Goal: Task Accomplishment & Management: Complete application form

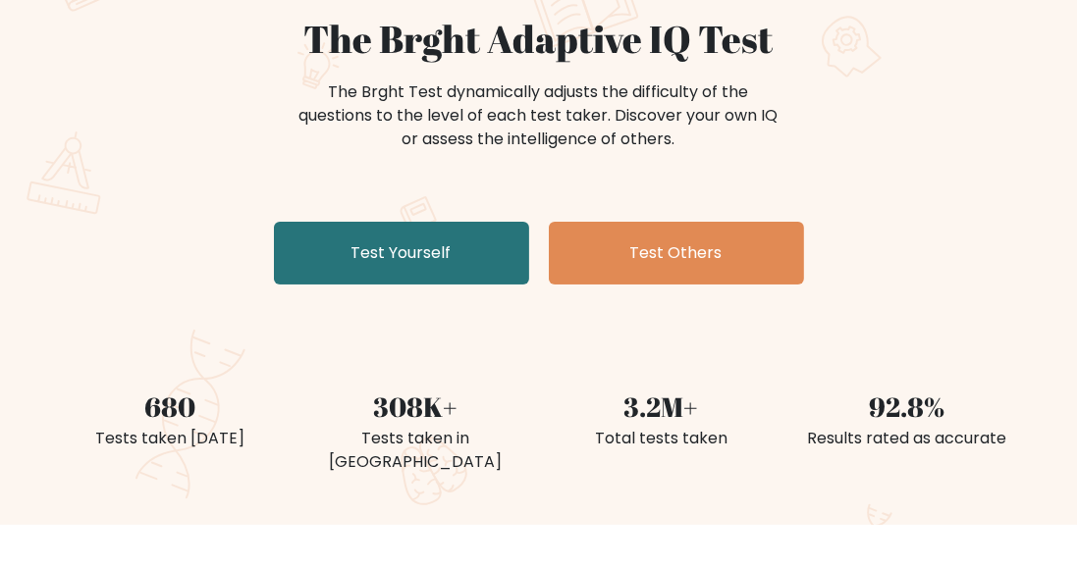
scroll to position [197, 0]
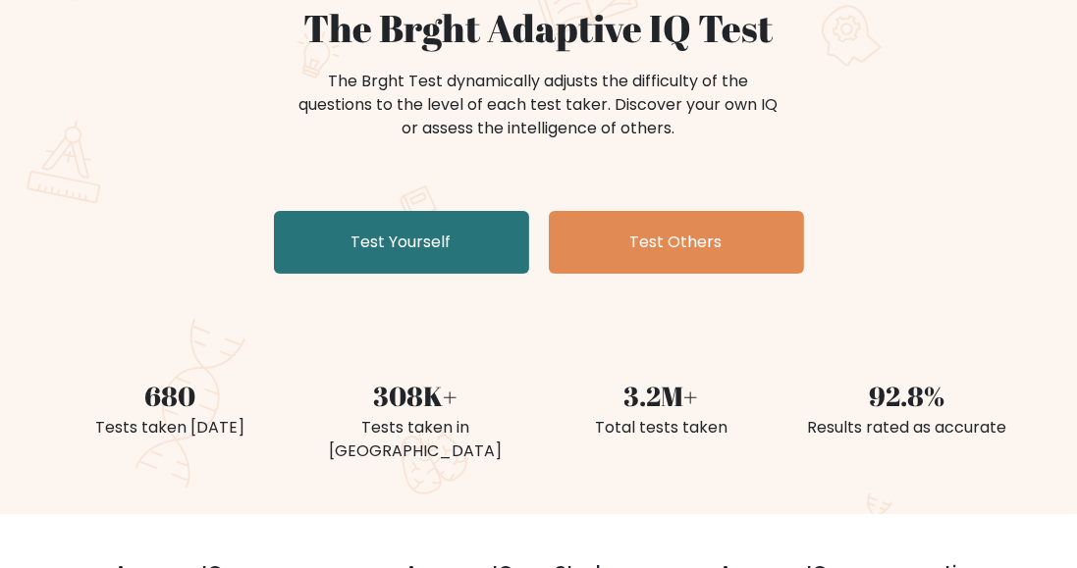
click at [430, 251] on link "Test Yourself" at bounding box center [401, 242] width 255 height 63
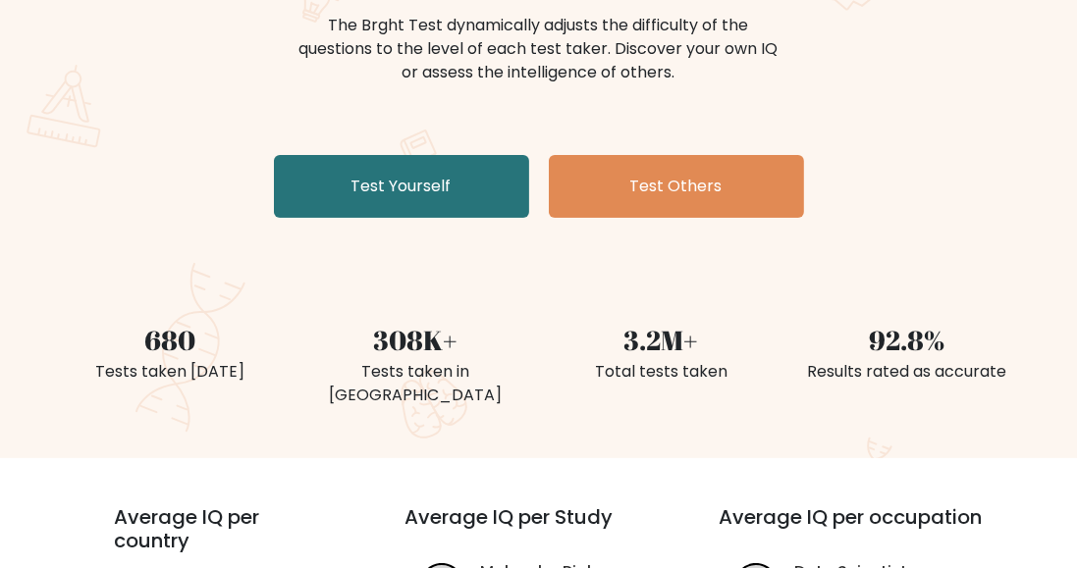
scroll to position [260, 0]
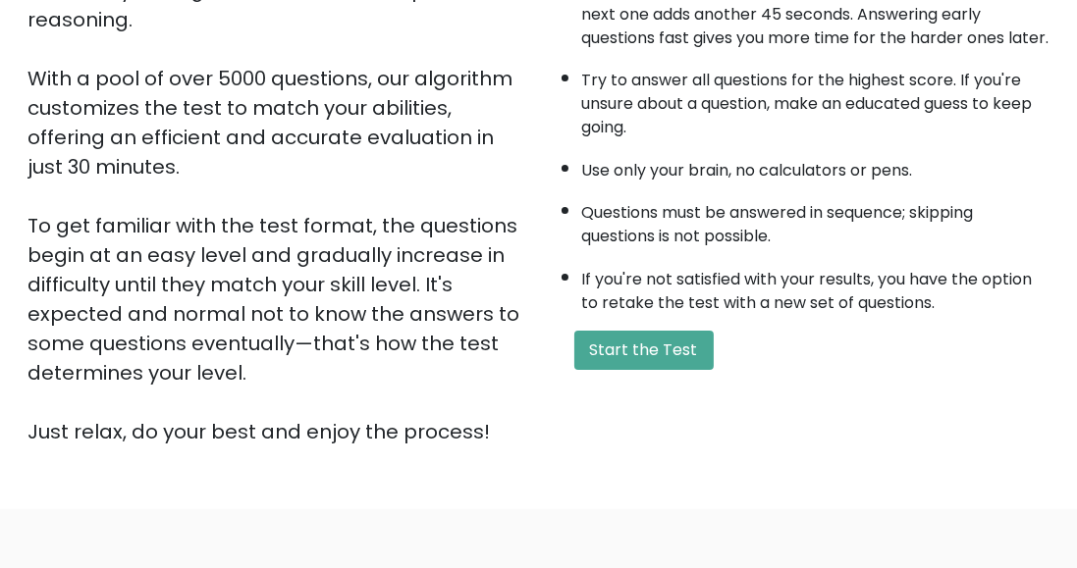
scroll to position [355, 0]
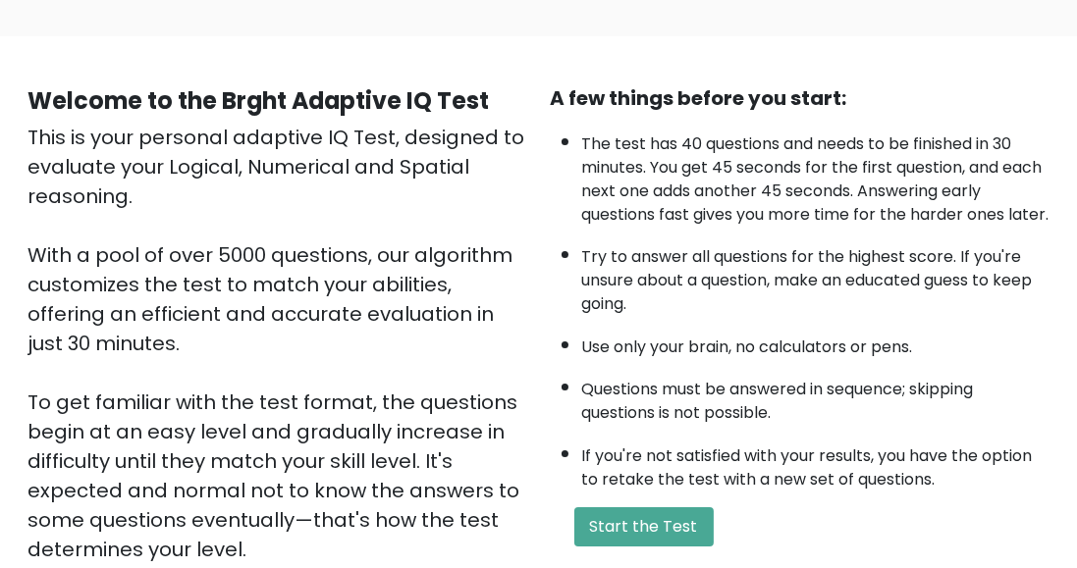
click at [681, 547] on button "Start the Test" at bounding box center [643, 527] width 139 height 39
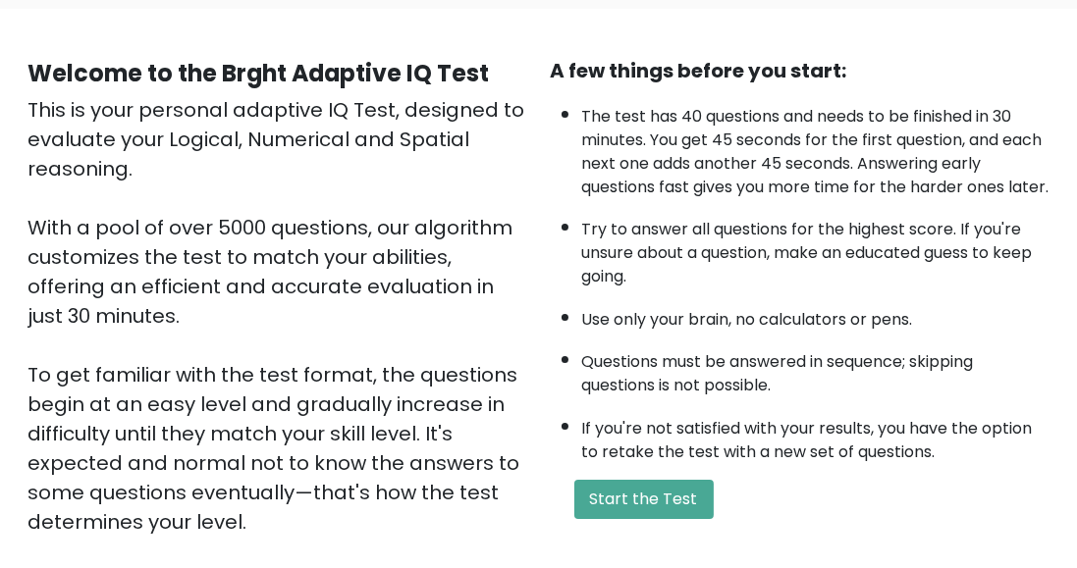
scroll to position [182, 0]
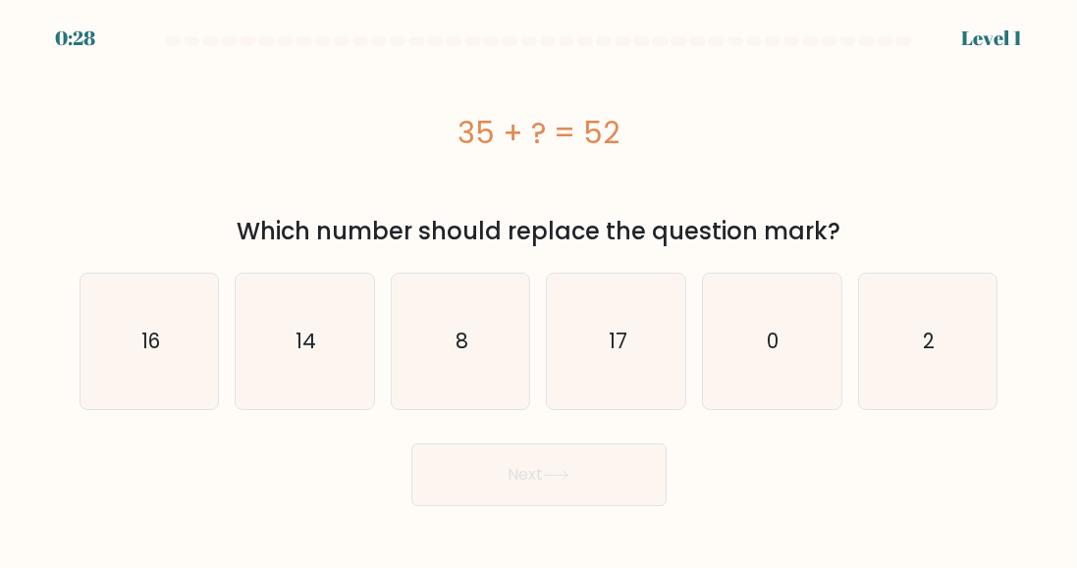
click at [634, 333] on icon "17" at bounding box center [616, 341] width 135 height 135
click at [540, 290] on input "d. 17" at bounding box center [539, 287] width 1 height 5
radio input "true"
click at [597, 471] on button "Next" at bounding box center [538, 475] width 255 height 63
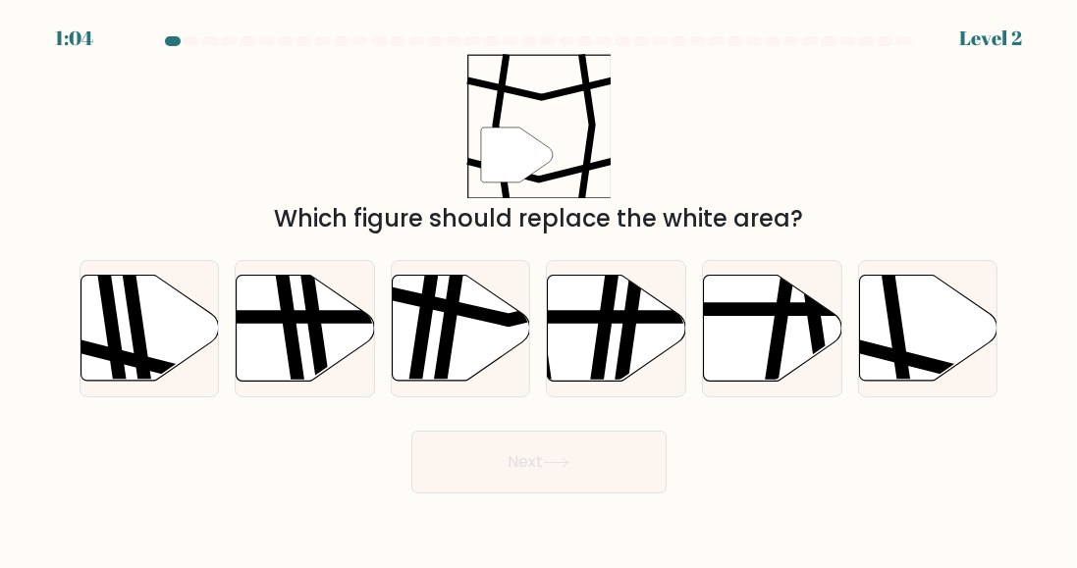
click at [919, 326] on icon at bounding box center [928, 329] width 138 height 106
click at [540, 290] on input "f." at bounding box center [539, 287] width 1 height 5
radio input "true"
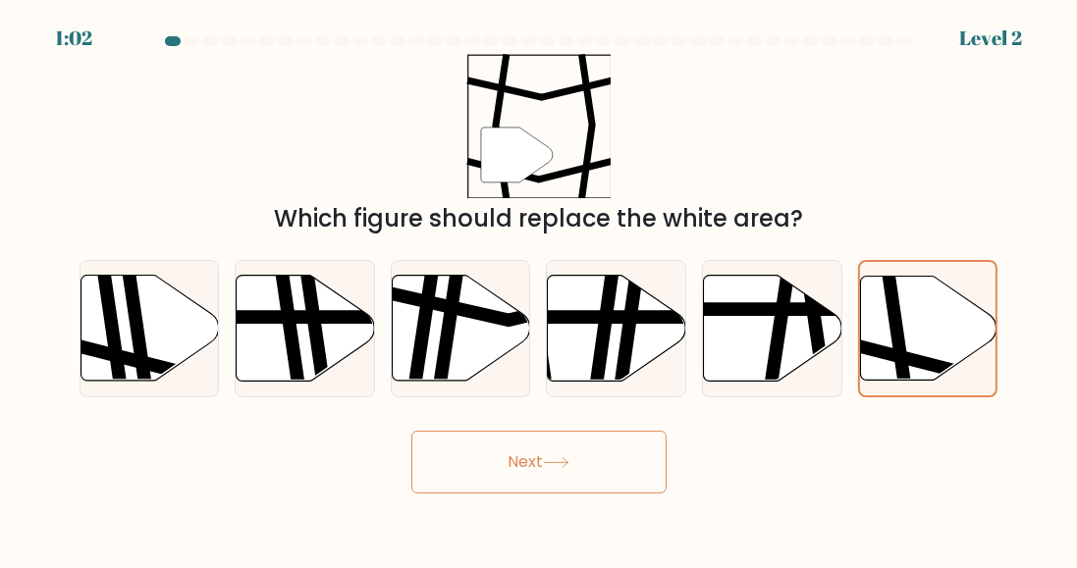
click at [606, 490] on button "Next" at bounding box center [538, 462] width 255 height 63
click at [595, 482] on button "Next" at bounding box center [538, 462] width 255 height 63
click at [593, 476] on button "Next" at bounding box center [538, 462] width 255 height 63
click at [594, 475] on button "Next" at bounding box center [538, 462] width 255 height 63
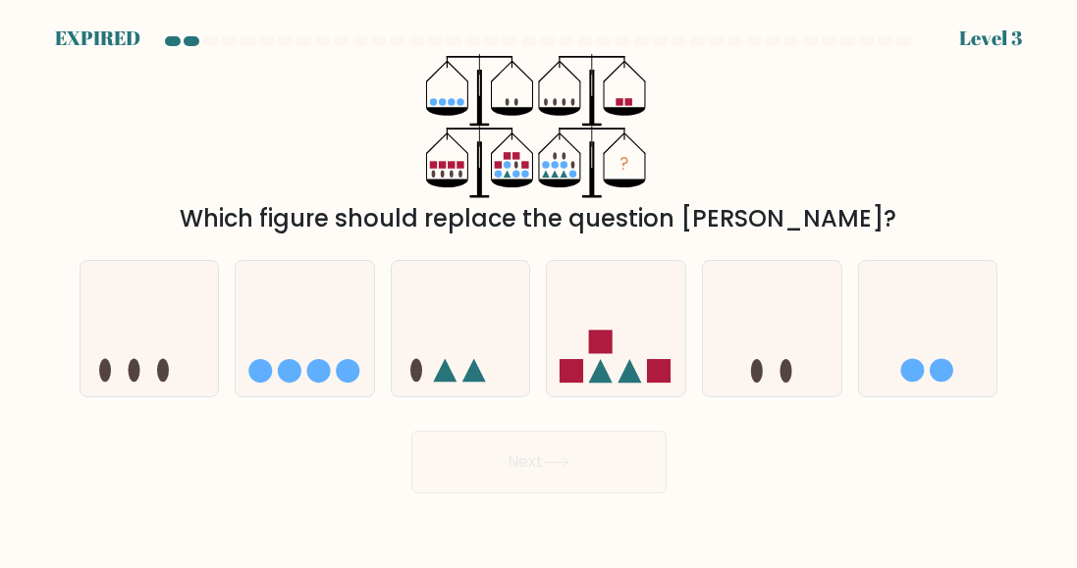
click at [634, 345] on icon at bounding box center [616, 329] width 138 height 115
click at [540, 290] on input "d." at bounding box center [539, 287] width 1 height 5
radio input "true"
click at [584, 484] on div "Next" at bounding box center [539, 457] width 942 height 73
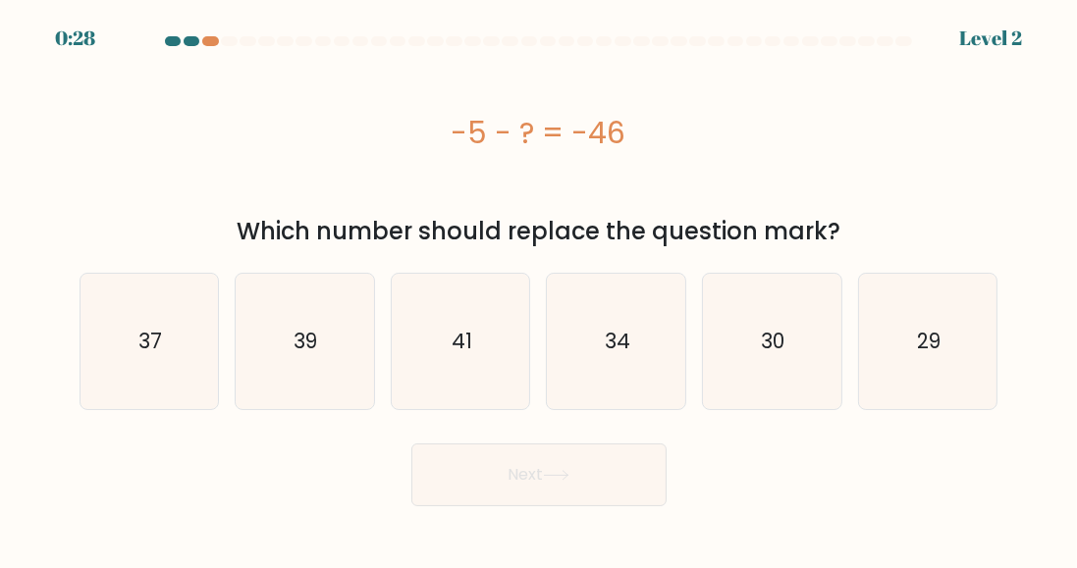
click at [469, 340] on text "41" at bounding box center [462, 341] width 21 height 28
click at [539, 290] on input "c. 41" at bounding box center [539, 287] width 1 height 5
radio input "true"
click at [589, 478] on button "Next" at bounding box center [538, 475] width 255 height 63
click at [594, 476] on button "Next" at bounding box center [538, 475] width 255 height 63
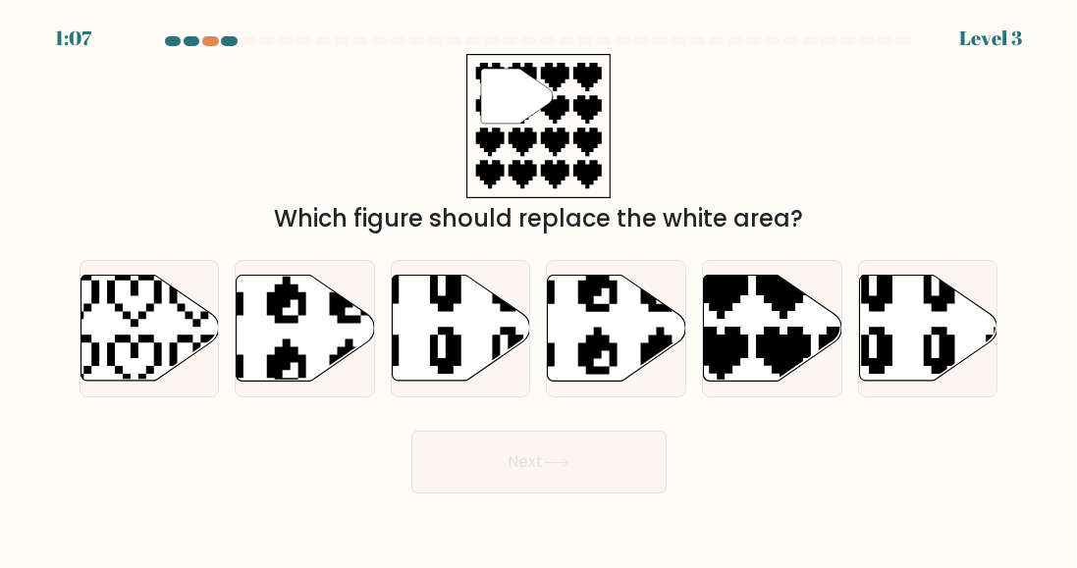
click at [759, 357] on icon at bounding box center [815, 385] width 242 height 242
click at [540, 290] on input "e." at bounding box center [539, 287] width 1 height 5
radio input "true"
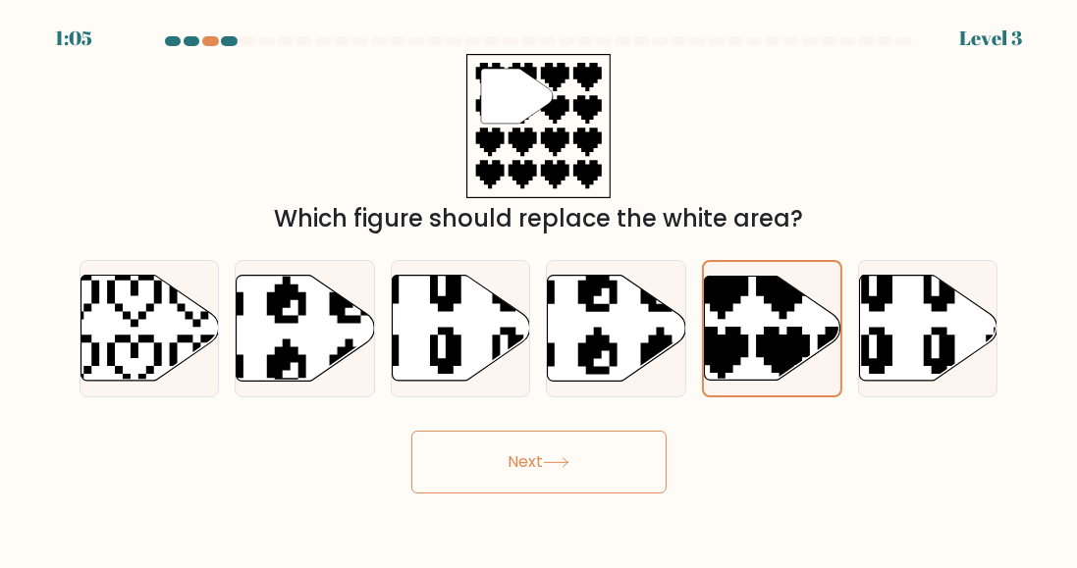
click at [605, 484] on button "Next" at bounding box center [538, 462] width 255 height 63
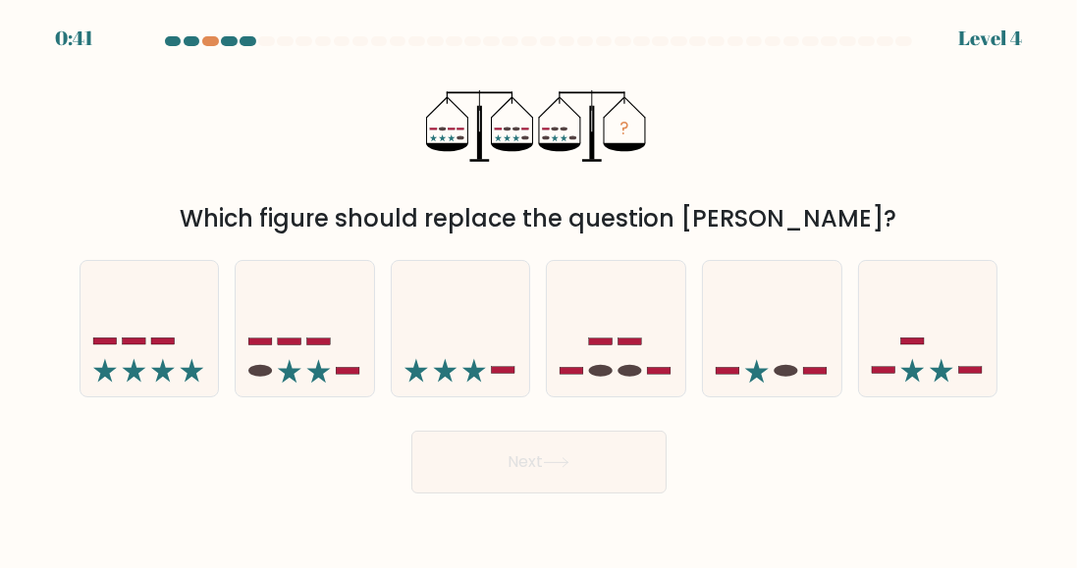
click at [311, 350] on icon at bounding box center [305, 329] width 138 height 115
click at [539, 290] on input "b." at bounding box center [539, 287] width 1 height 5
radio input "true"
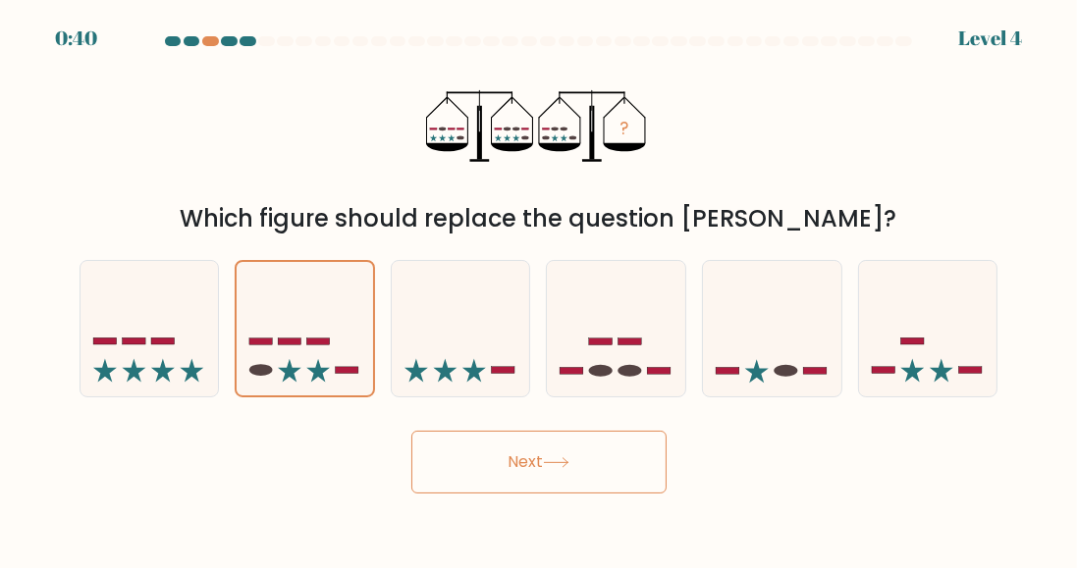
click at [572, 494] on button "Next" at bounding box center [538, 462] width 255 height 63
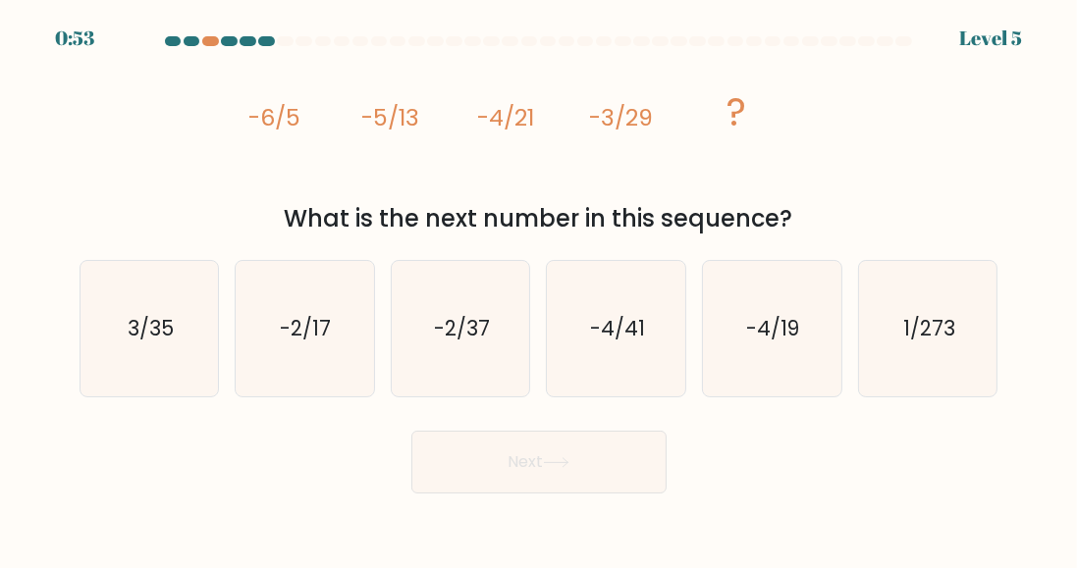
click at [436, 336] on text "-2/37" at bounding box center [462, 328] width 56 height 28
click at [539, 290] on input "c. -2/37" at bounding box center [539, 287] width 1 height 5
radio input "true"
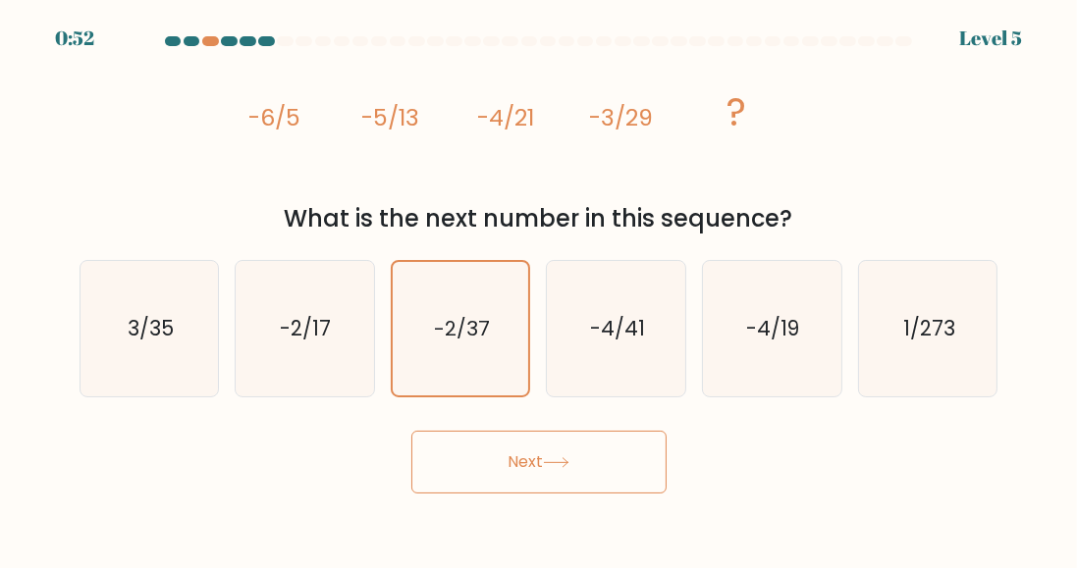
click at [504, 470] on button "Next" at bounding box center [538, 462] width 255 height 63
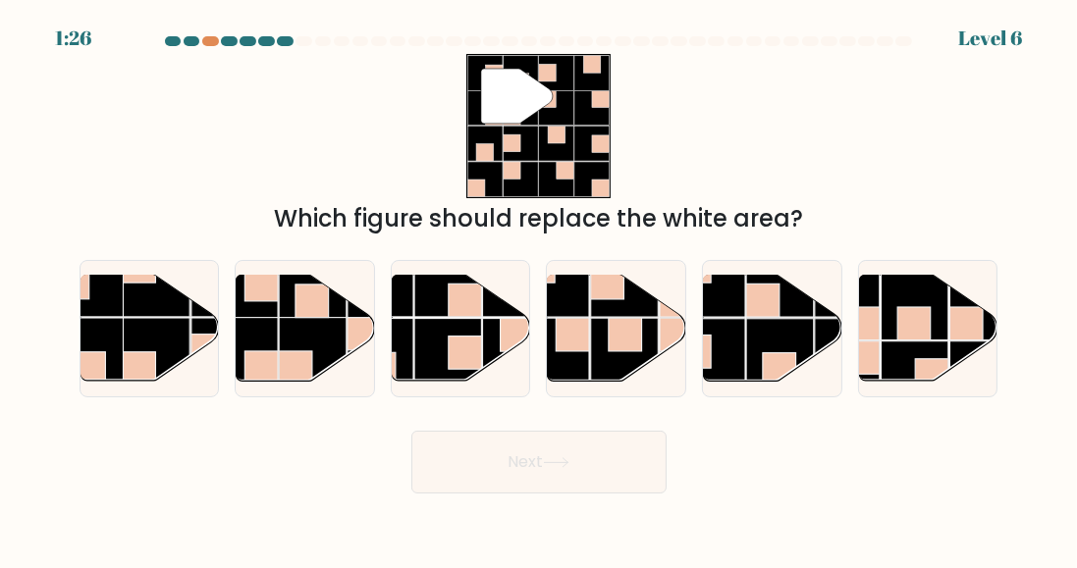
click at [319, 354] on rect at bounding box center [313, 351] width 68 height 68
click at [539, 290] on input "b." at bounding box center [539, 287] width 1 height 5
radio input "true"
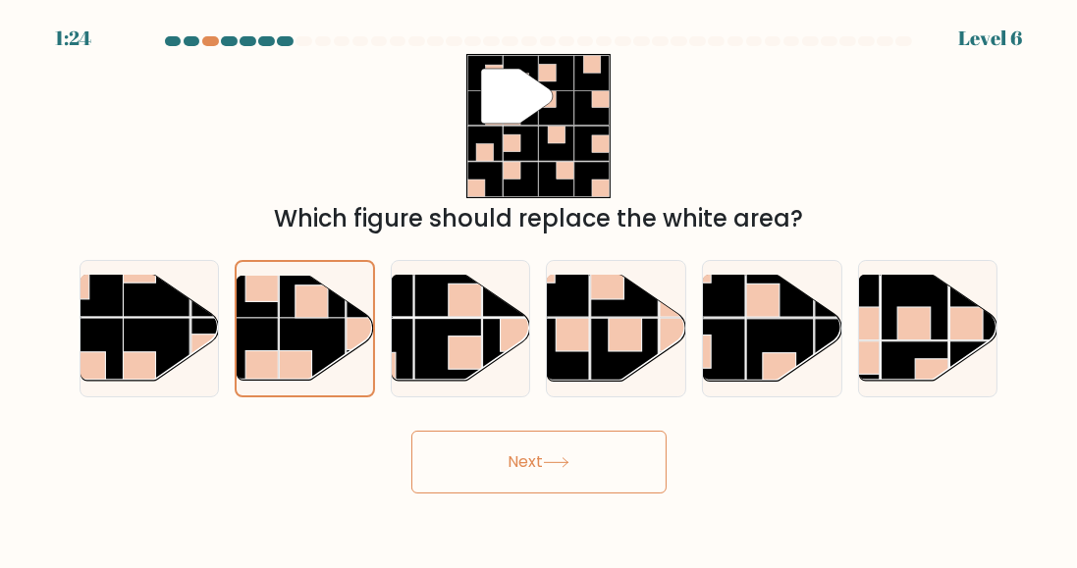
click at [555, 485] on button "Next" at bounding box center [538, 462] width 255 height 63
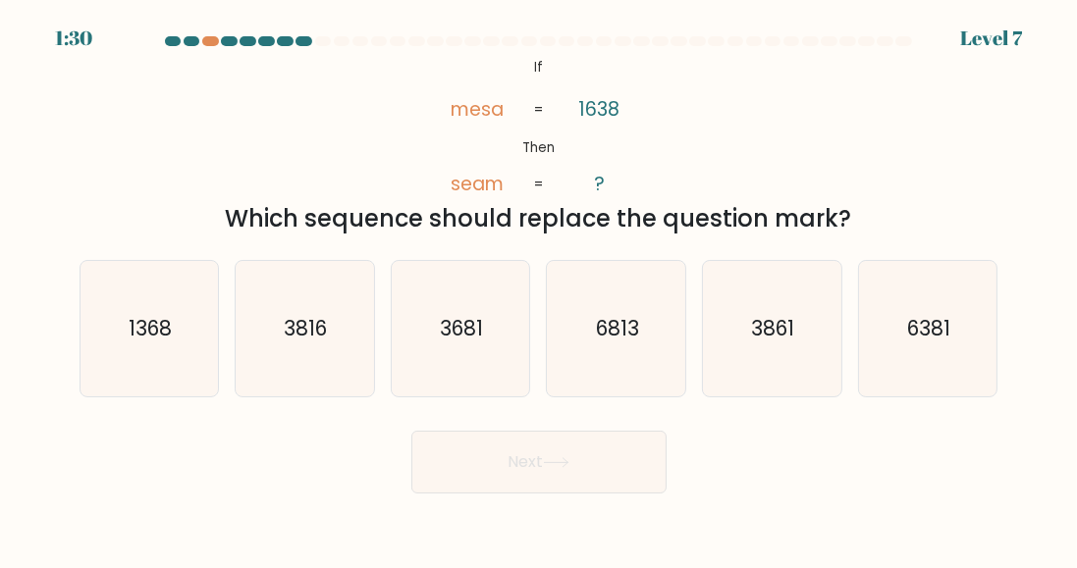
click at [472, 373] on icon "3681" at bounding box center [460, 328] width 135 height 135
click at [539, 290] on input "c. 3681" at bounding box center [539, 287] width 1 height 5
radio input "true"
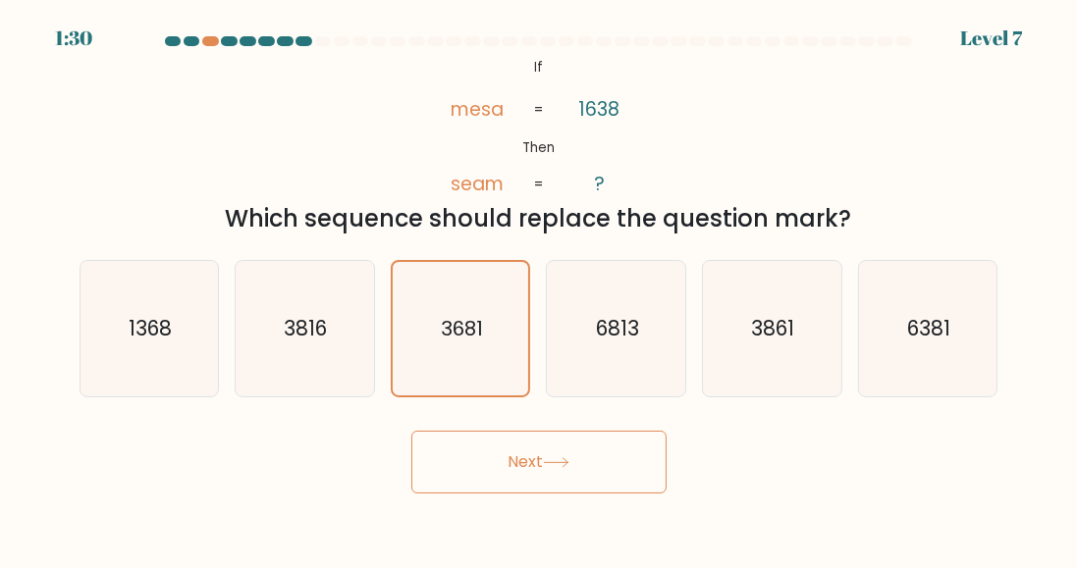
click at [622, 488] on button "Next" at bounding box center [538, 462] width 255 height 63
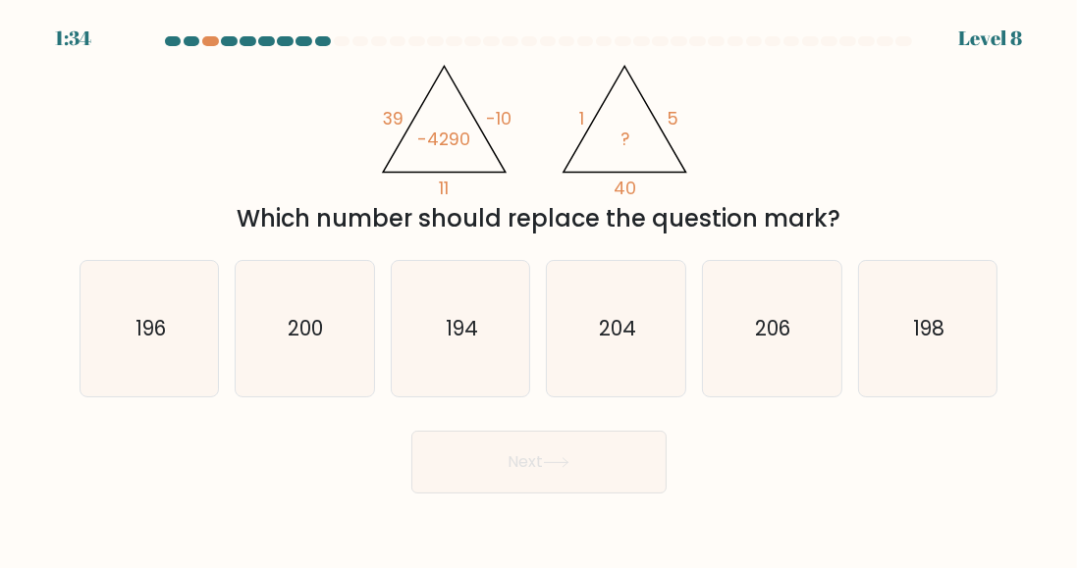
click at [315, 343] on text "200" at bounding box center [306, 328] width 35 height 28
click at [539, 290] on input "b. 200" at bounding box center [539, 287] width 1 height 5
radio input "true"
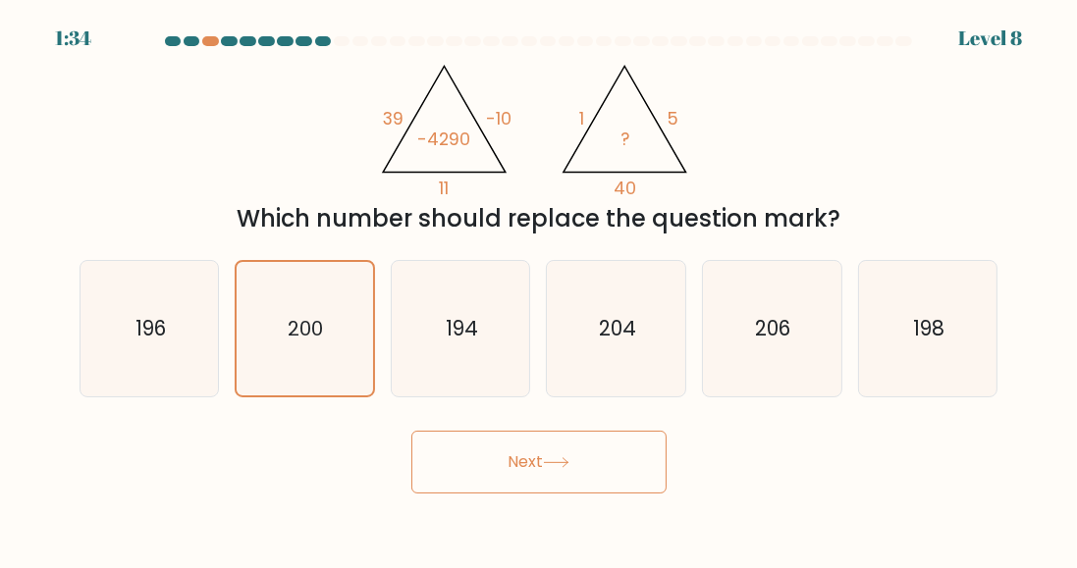
click at [585, 485] on button "Next" at bounding box center [538, 462] width 255 height 63
click at [567, 468] on icon at bounding box center [556, 462] width 27 height 11
click at [569, 468] on icon at bounding box center [556, 462] width 27 height 11
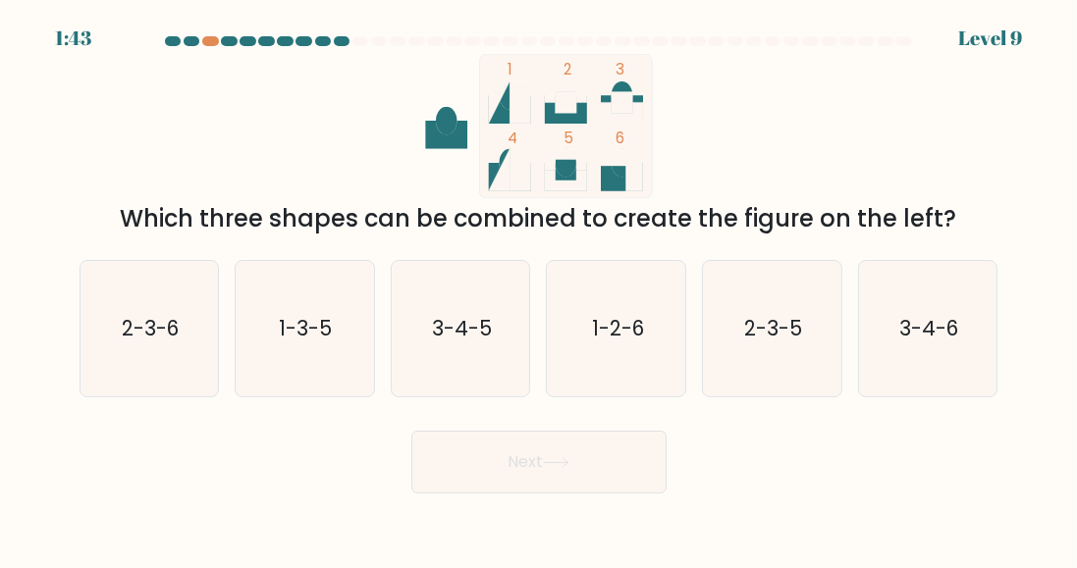
click at [810, 378] on icon "2-3-5" at bounding box center [771, 328] width 135 height 135
click at [540, 290] on input "e. 2-3-5" at bounding box center [539, 287] width 1 height 5
radio input "true"
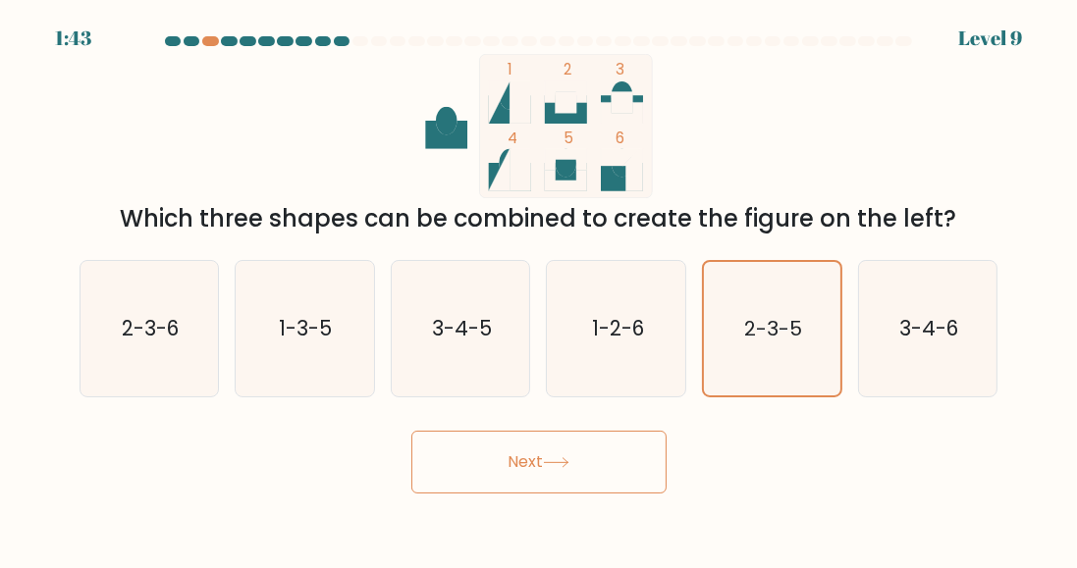
click at [602, 485] on button "Next" at bounding box center [538, 462] width 255 height 63
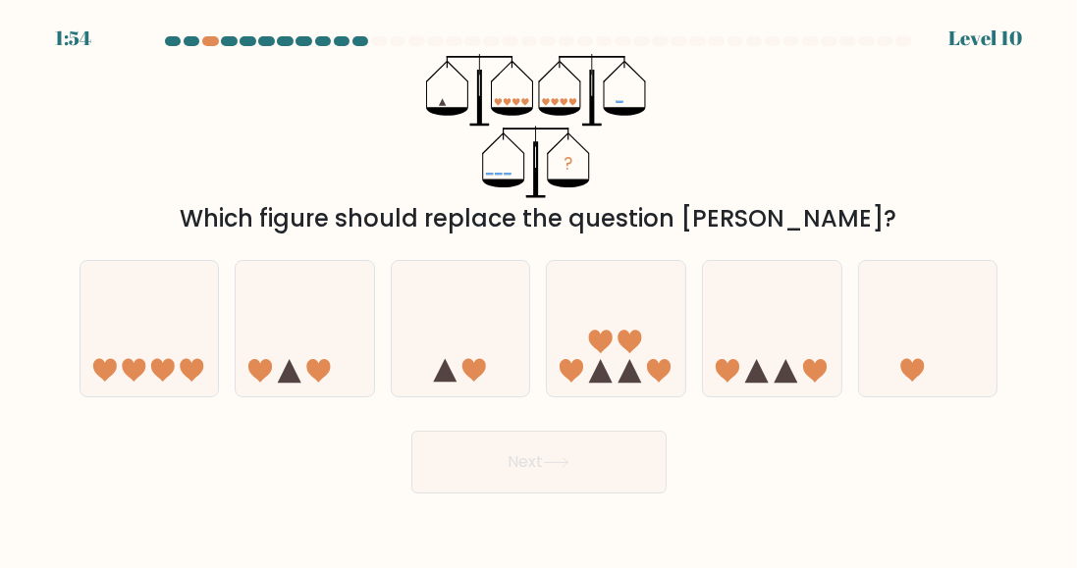
click at [615, 362] on icon at bounding box center [616, 329] width 138 height 115
click at [540, 290] on input "d." at bounding box center [539, 287] width 1 height 5
radio input "true"
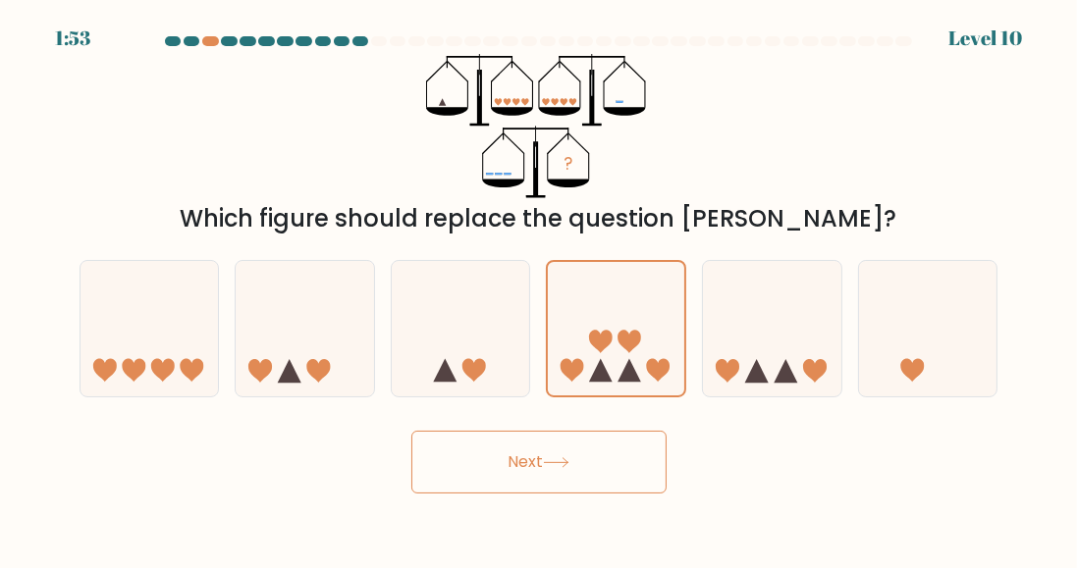
click at [587, 478] on button "Next" at bounding box center [538, 462] width 255 height 63
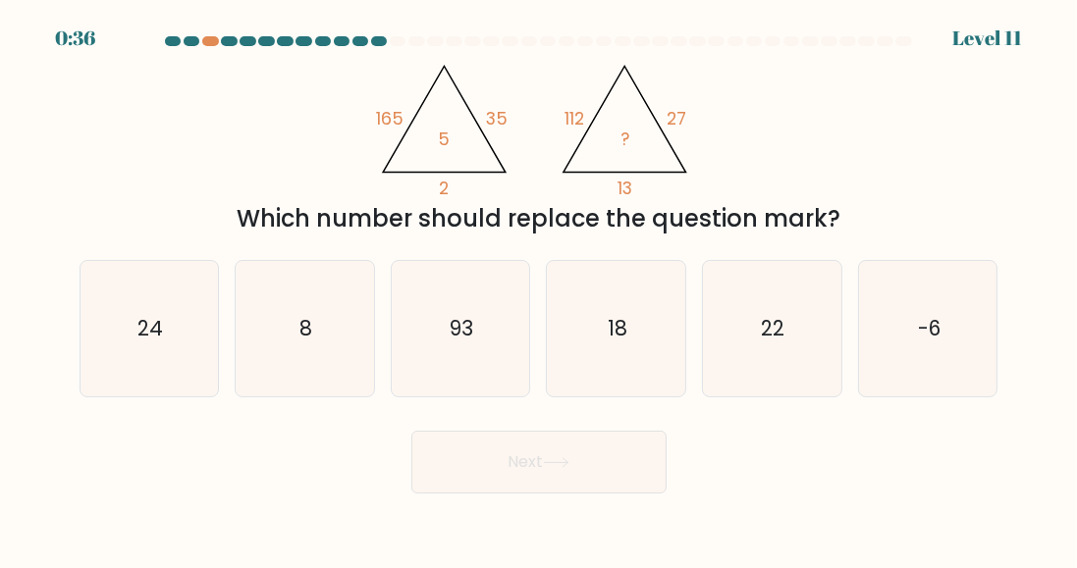
click at [919, 330] on icon "-6" at bounding box center [927, 328] width 135 height 135
click at [540, 290] on input "f. -6" at bounding box center [539, 287] width 1 height 5
radio input "true"
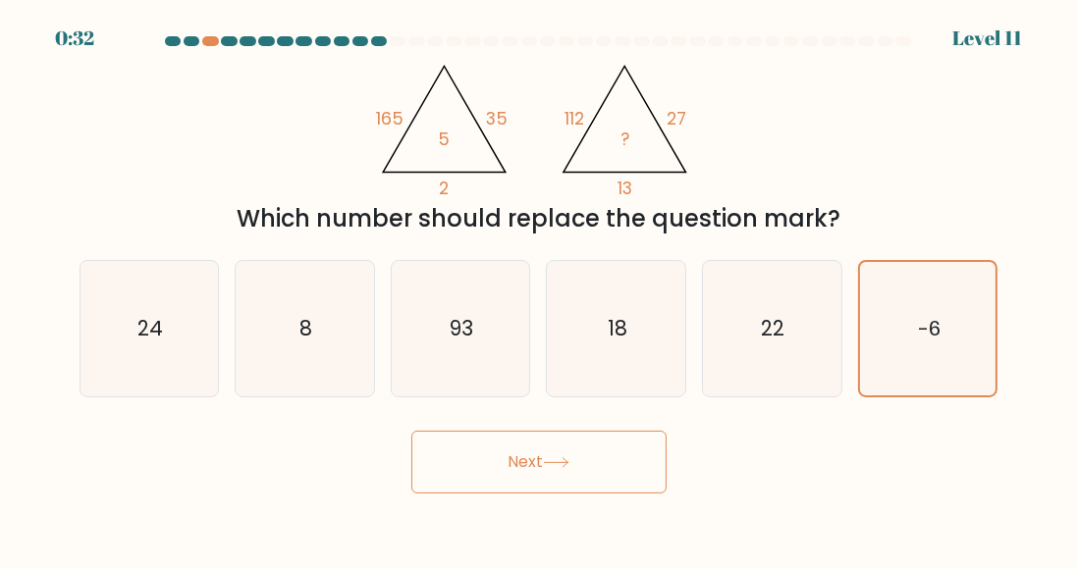
click at [785, 361] on icon "22" at bounding box center [771, 328] width 135 height 135
click at [540, 290] on input "e. 22" at bounding box center [539, 287] width 1 height 5
radio input "true"
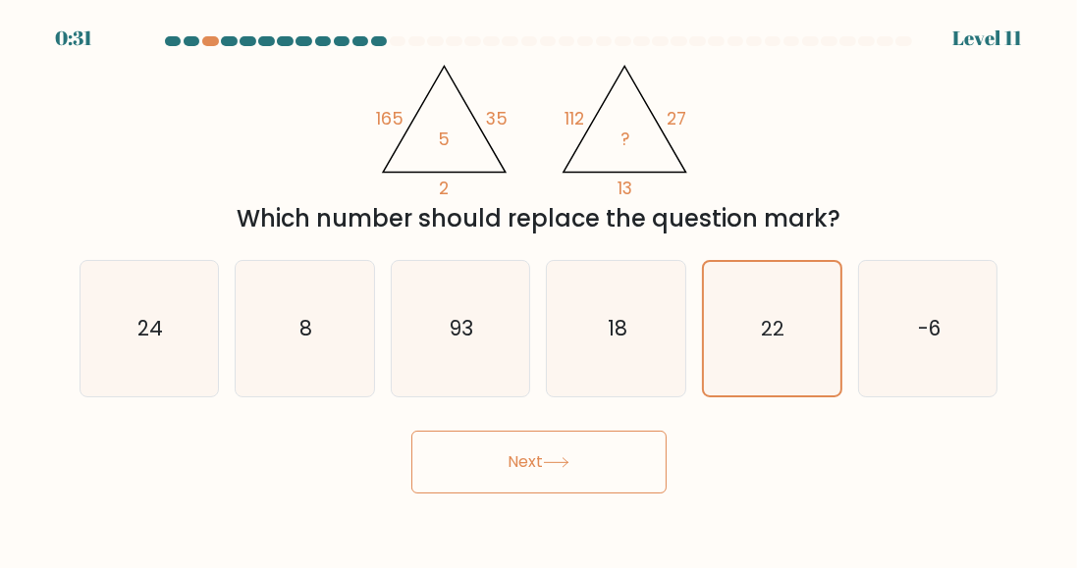
click at [295, 337] on icon "8" at bounding box center [304, 328] width 135 height 135
click at [539, 290] on input "b. 8" at bounding box center [539, 287] width 1 height 5
radio input "true"
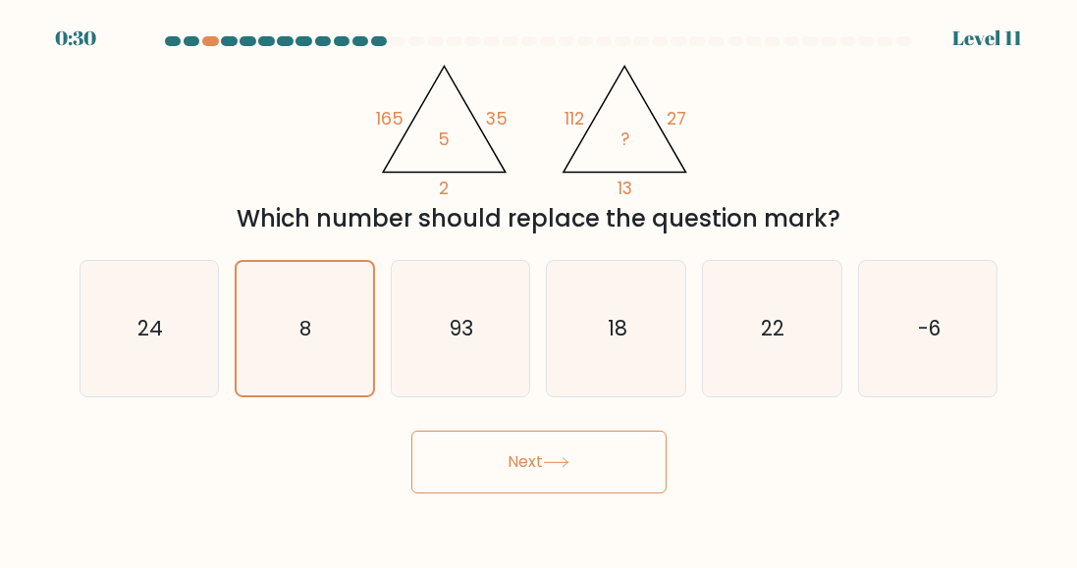
click at [537, 475] on button "Next" at bounding box center [538, 462] width 255 height 63
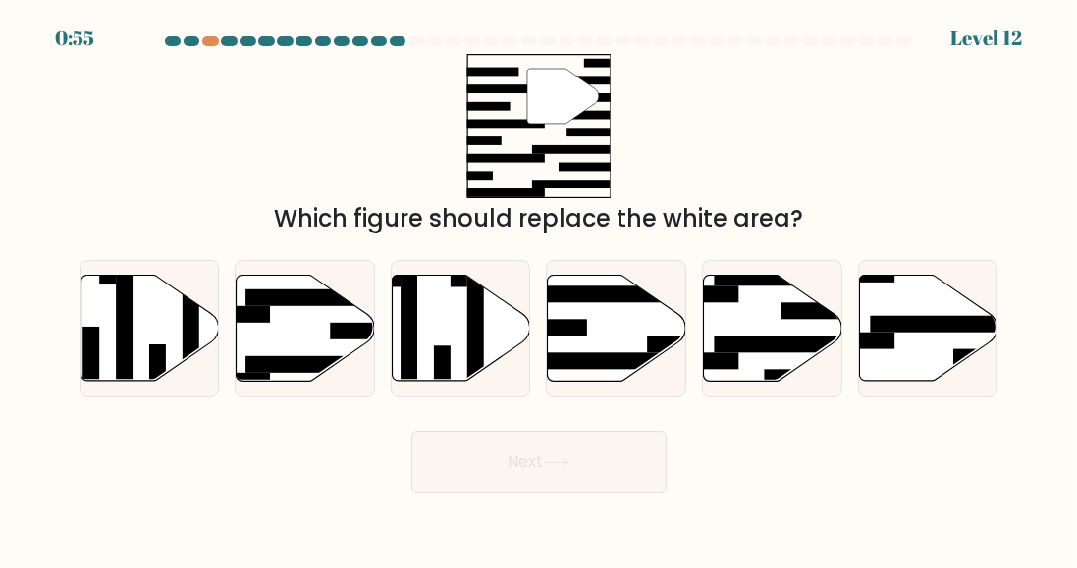
click at [303, 331] on icon at bounding box center [306, 329] width 138 height 106
click at [539, 290] on input "b." at bounding box center [539, 287] width 1 height 5
radio input "true"
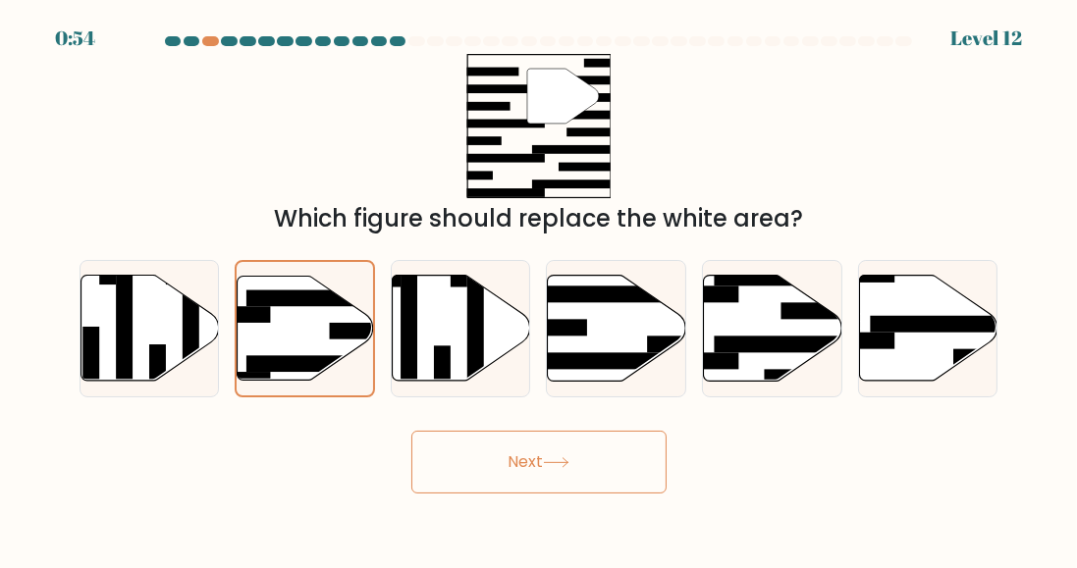
click at [589, 490] on button "Next" at bounding box center [538, 462] width 255 height 63
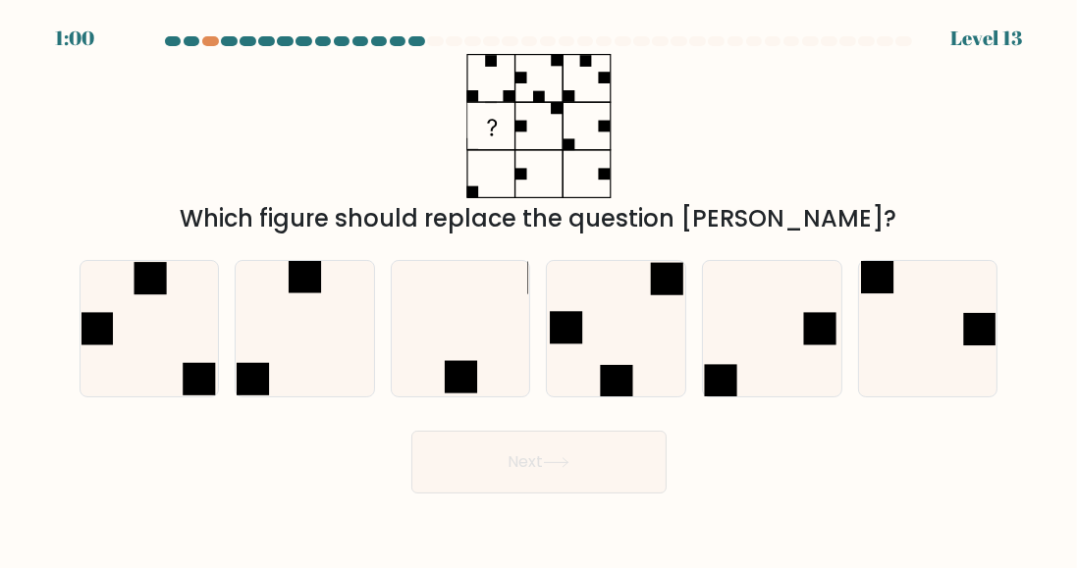
click at [294, 363] on icon at bounding box center [304, 328] width 135 height 135
click at [539, 290] on input "b." at bounding box center [539, 287] width 1 height 5
radio input "true"
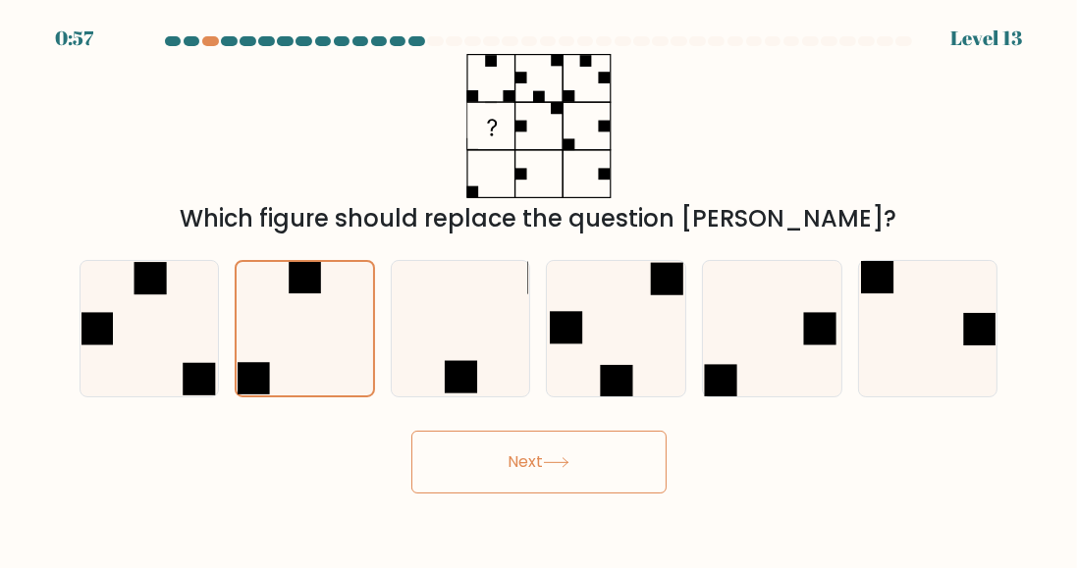
click at [587, 480] on button "Next" at bounding box center [538, 462] width 255 height 63
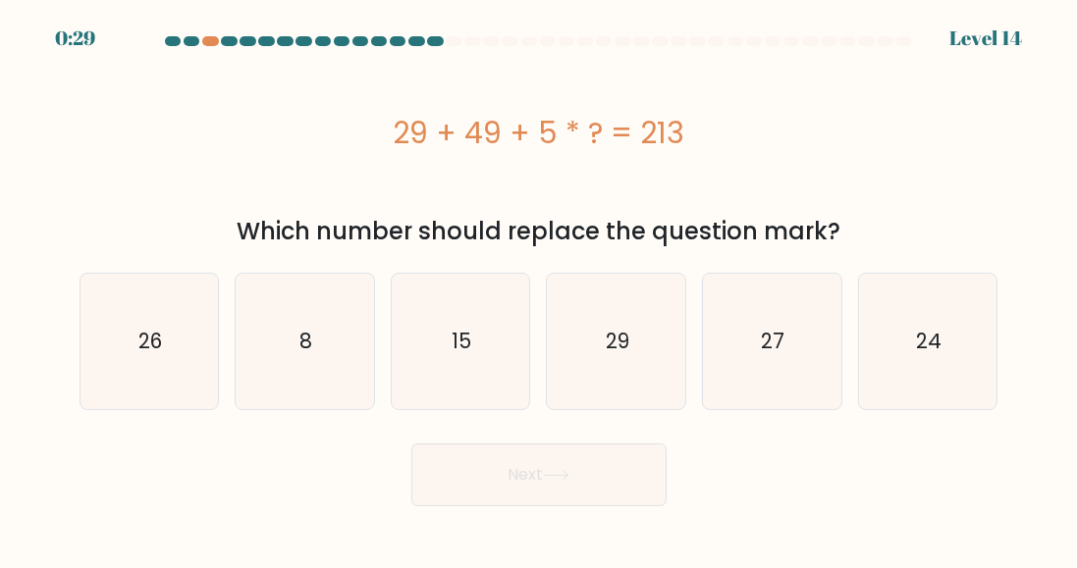
click at [767, 347] on text "27" at bounding box center [774, 341] width 24 height 28
click at [540, 290] on input "e. 27" at bounding box center [539, 287] width 1 height 5
radio input "true"
click at [619, 477] on button "Next" at bounding box center [538, 475] width 255 height 63
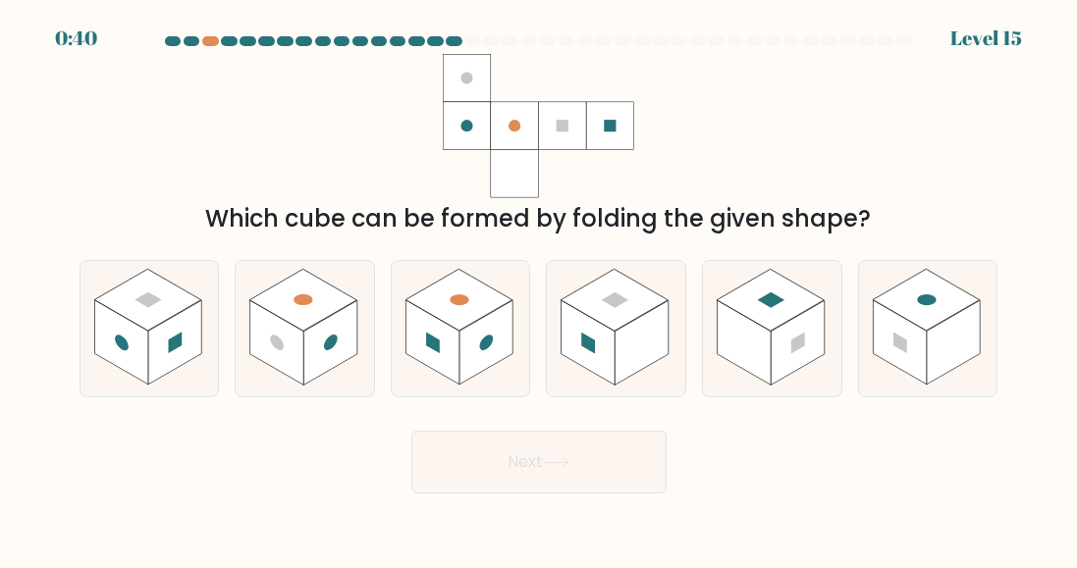
click at [309, 347] on rect at bounding box center [330, 343] width 54 height 84
click at [539, 290] on input "b." at bounding box center [539, 287] width 1 height 5
radio input "true"
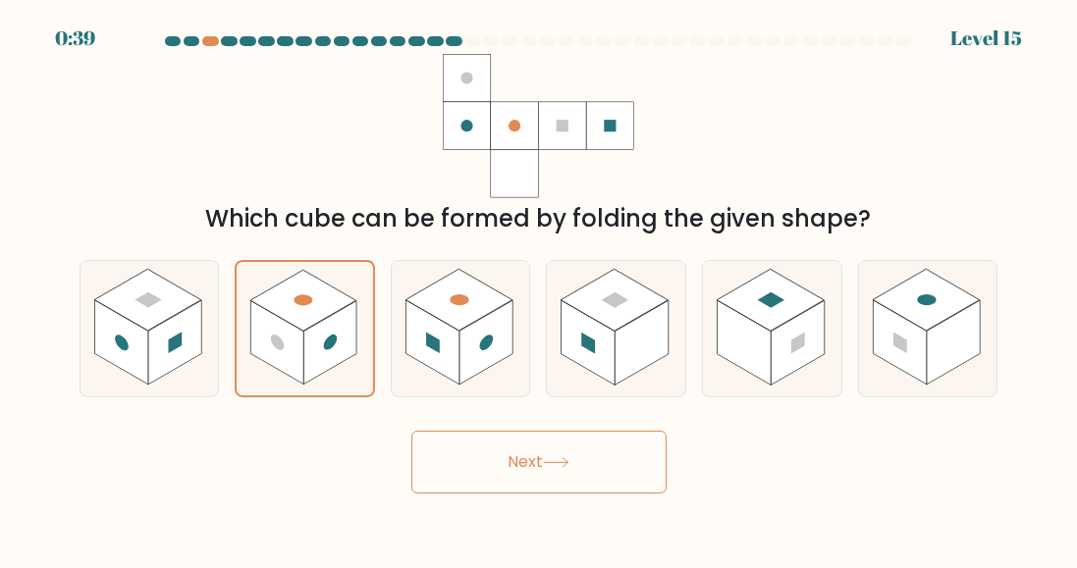
click at [619, 481] on button "Next" at bounding box center [538, 462] width 255 height 63
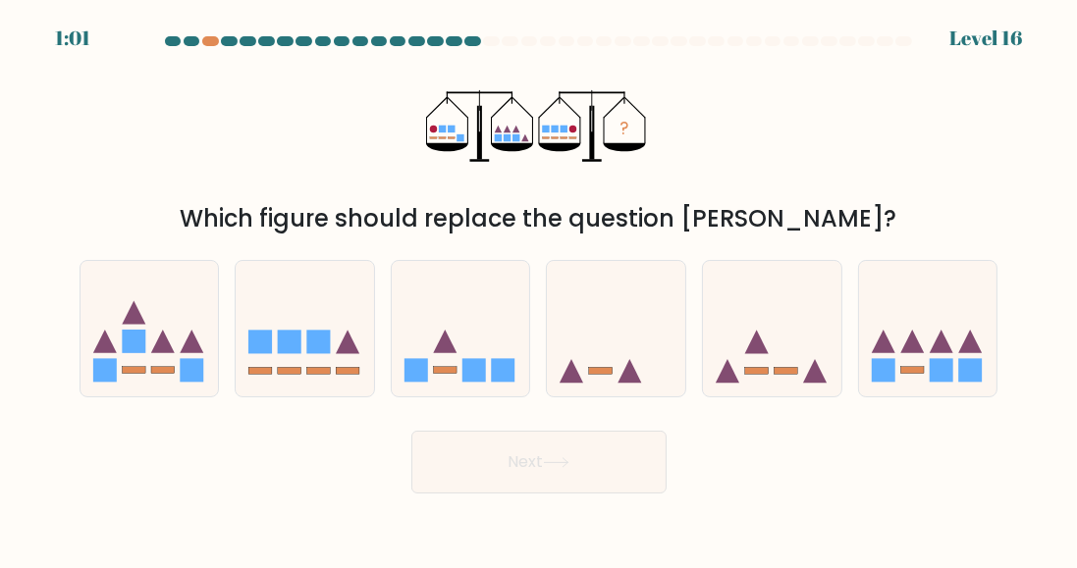
click at [302, 345] on icon at bounding box center [305, 329] width 138 height 115
click at [539, 290] on input "b." at bounding box center [539, 287] width 1 height 5
radio input "true"
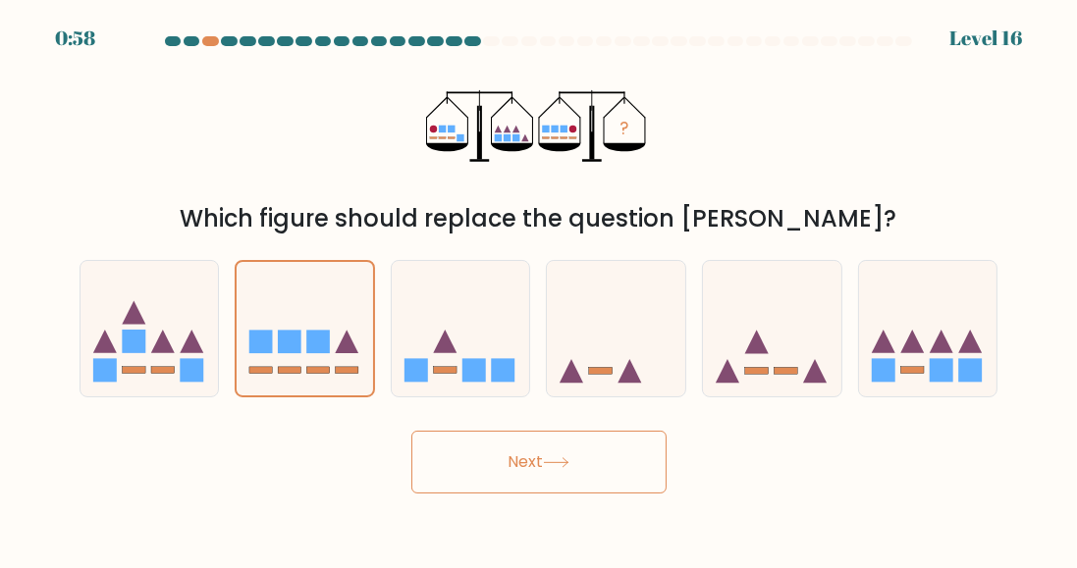
click at [542, 481] on button "Next" at bounding box center [538, 462] width 255 height 63
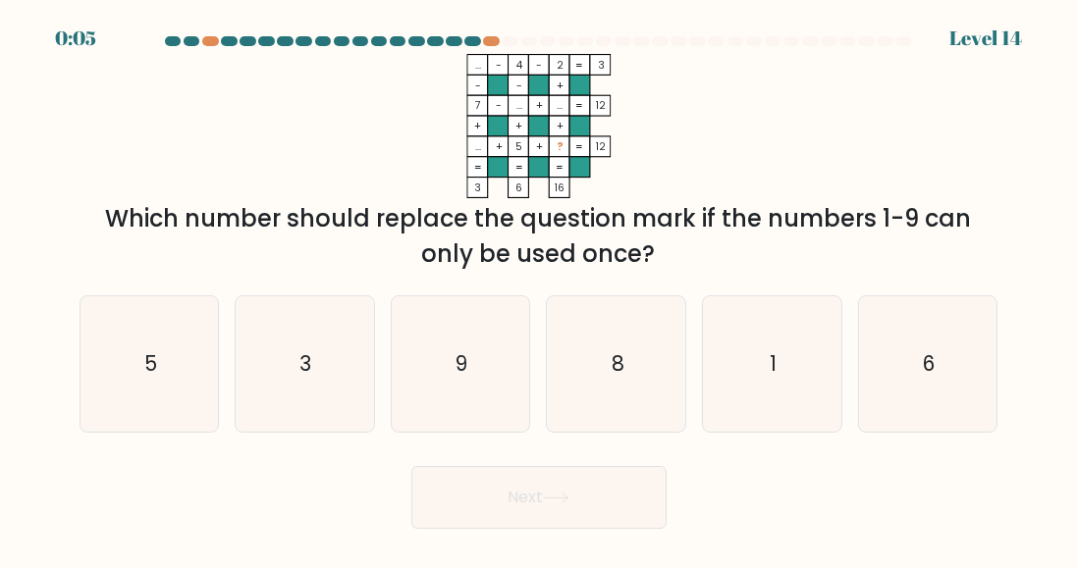
click at [164, 388] on icon "5" at bounding box center [148, 363] width 135 height 135
click at [539, 290] on input "a. 5" at bounding box center [539, 287] width 1 height 5
radio input "true"
click at [602, 529] on button "Next" at bounding box center [538, 497] width 255 height 63
click at [599, 520] on button "Next" at bounding box center [538, 497] width 255 height 63
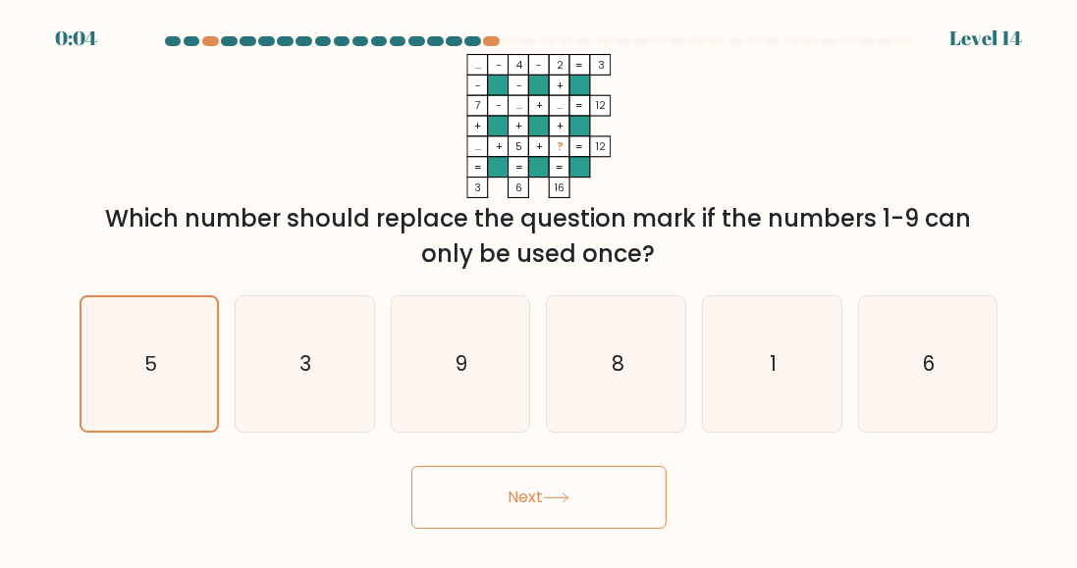
click at [595, 521] on button "Next" at bounding box center [538, 497] width 255 height 63
click at [601, 516] on button "Next" at bounding box center [538, 497] width 255 height 63
click at [600, 518] on button "Next" at bounding box center [538, 497] width 255 height 63
click at [598, 519] on button "Next" at bounding box center [538, 497] width 255 height 63
click at [599, 514] on button "Next" at bounding box center [538, 497] width 255 height 63
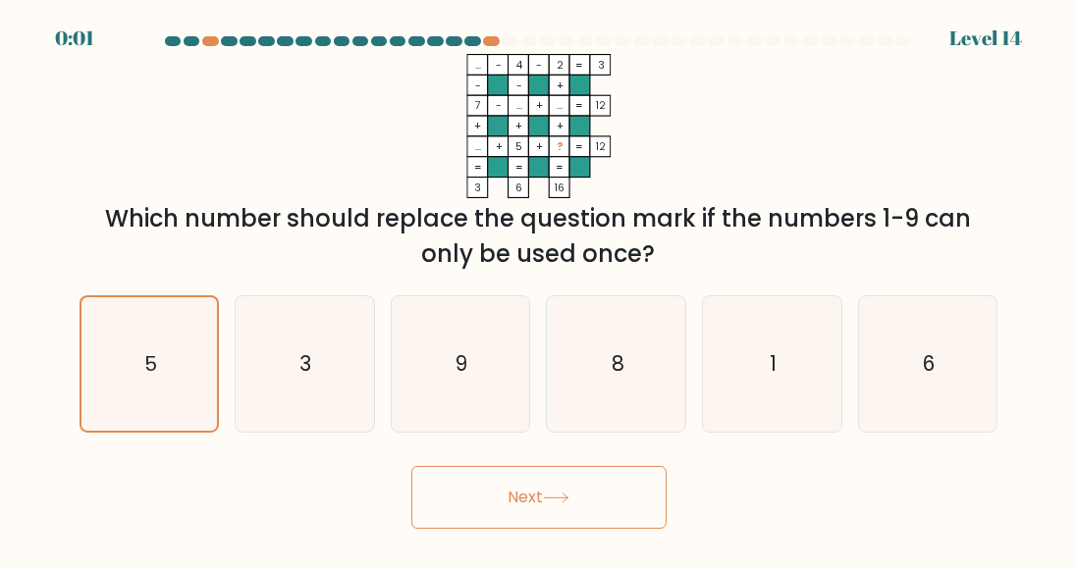
click at [585, 511] on button "Next" at bounding box center [538, 497] width 255 height 63
click at [567, 504] on icon at bounding box center [556, 498] width 27 height 11
click at [567, 503] on icon at bounding box center [556, 498] width 24 height 9
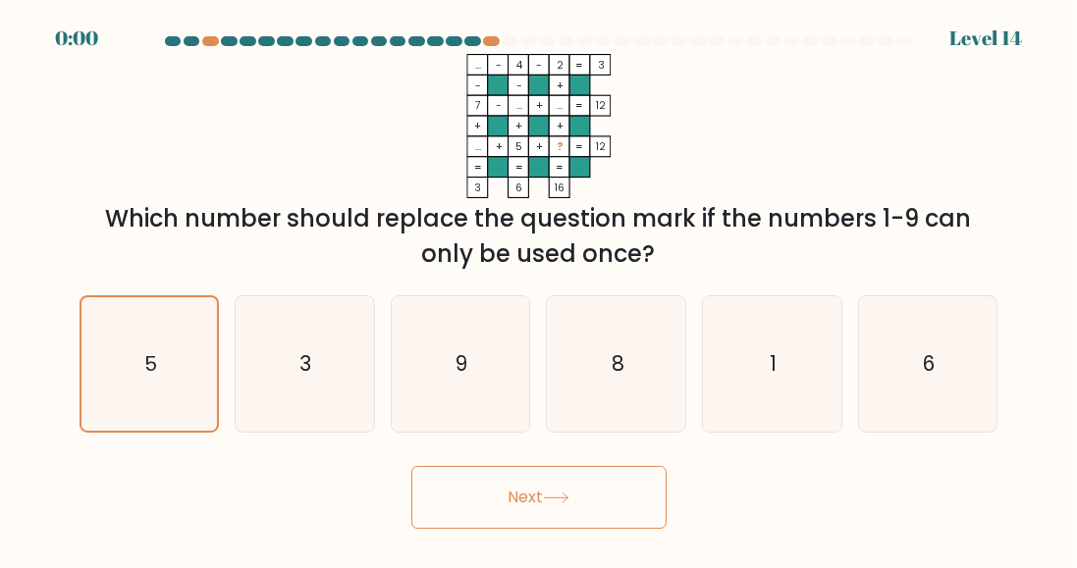
click at [565, 504] on icon at bounding box center [556, 498] width 27 height 11
click at [564, 504] on icon at bounding box center [556, 498] width 27 height 11
click at [562, 519] on button "Next" at bounding box center [538, 497] width 255 height 63
click at [562, 504] on icon at bounding box center [556, 498] width 27 height 11
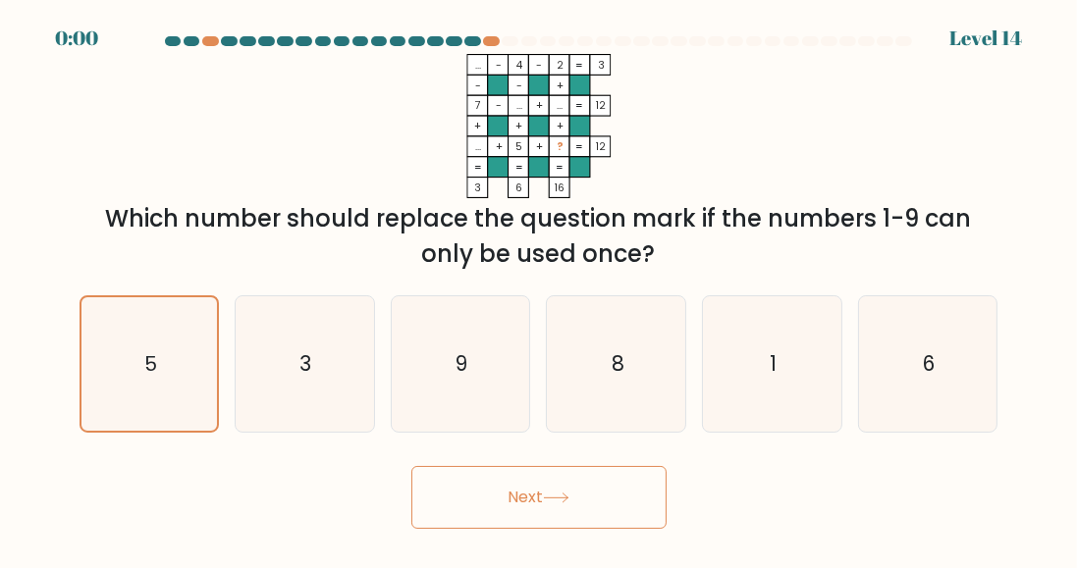
click at [563, 517] on div "Next" at bounding box center [539, 493] width 942 height 73
click at [560, 518] on div "Next" at bounding box center [539, 493] width 942 height 73
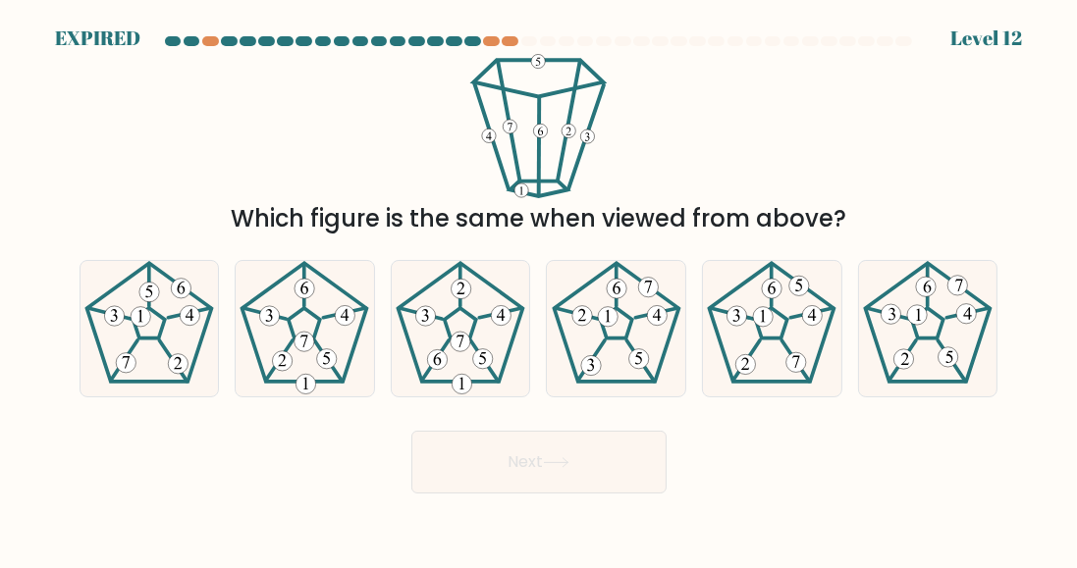
scroll to position [4, 0]
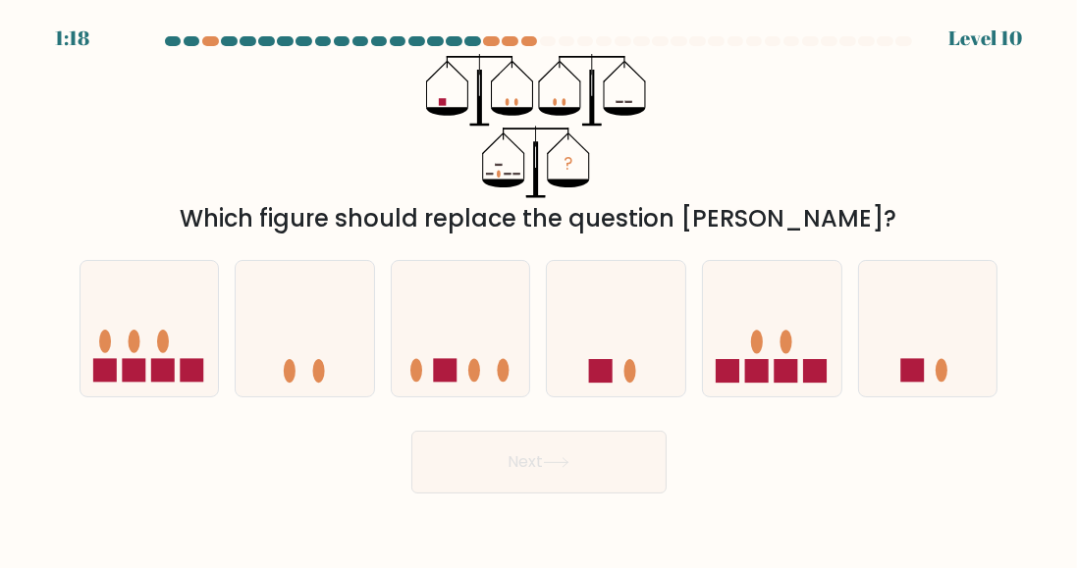
click at [508, 44] on div at bounding box center [510, 41] width 17 height 10
click at [510, 40] on div at bounding box center [510, 41] width 17 height 10
click at [526, 39] on div at bounding box center [529, 41] width 17 height 10
click at [511, 40] on div at bounding box center [510, 41] width 17 height 10
click at [495, 44] on div at bounding box center [491, 41] width 17 height 10
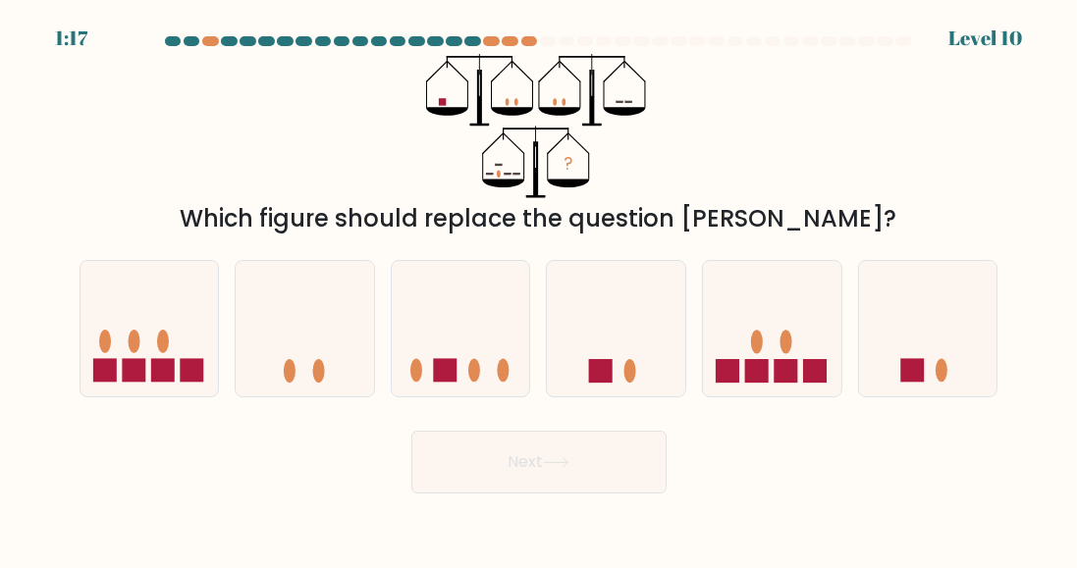
click at [498, 41] on div at bounding box center [491, 41] width 17 height 10
click at [524, 40] on div at bounding box center [529, 41] width 17 height 10
click at [517, 41] on div at bounding box center [510, 41] width 17 height 10
click at [511, 44] on div at bounding box center [510, 41] width 17 height 10
click at [513, 42] on div at bounding box center [510, 41] width 17 height 10
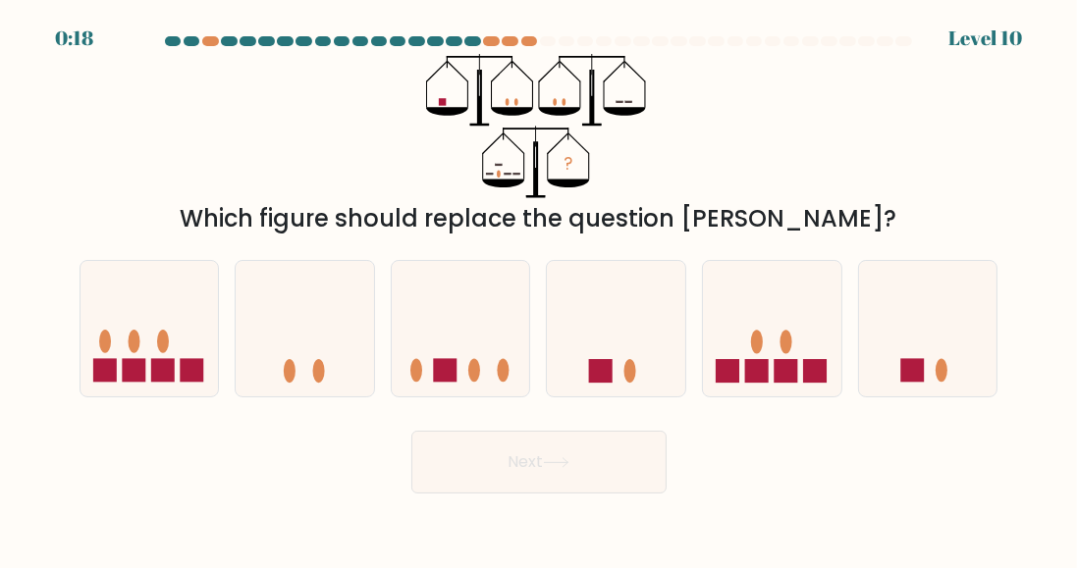
click at [485, 348] on icon at bounding box center [461, 329] width 138 height 115
click at [539, 290] on input "c." at bounding box center [539, 287] width 1 height 5
radio input "true"
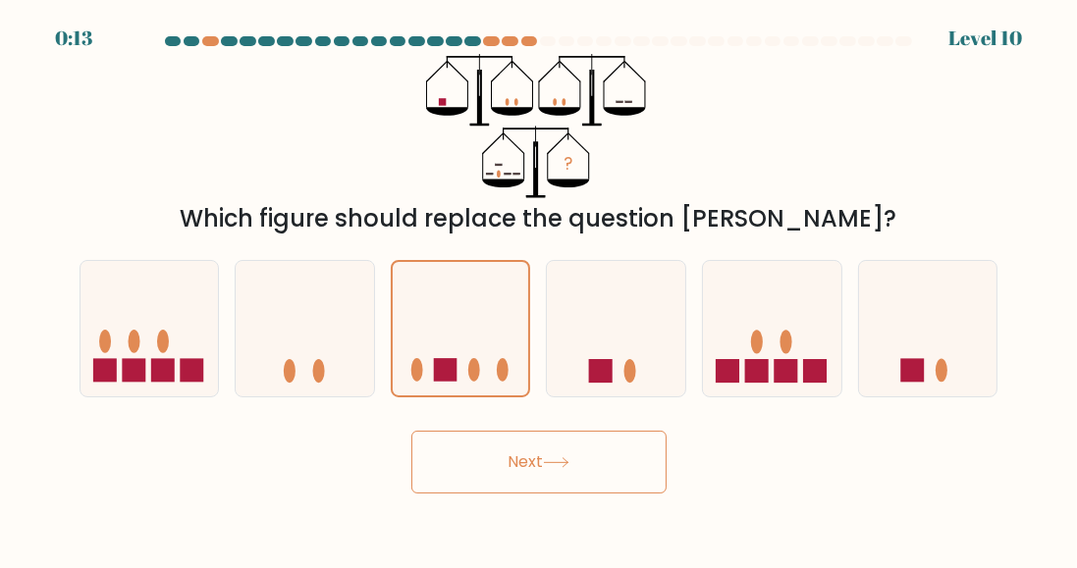
click at [509, 459] on button "Next" at bounding box center [538, 462] width 255 height 63
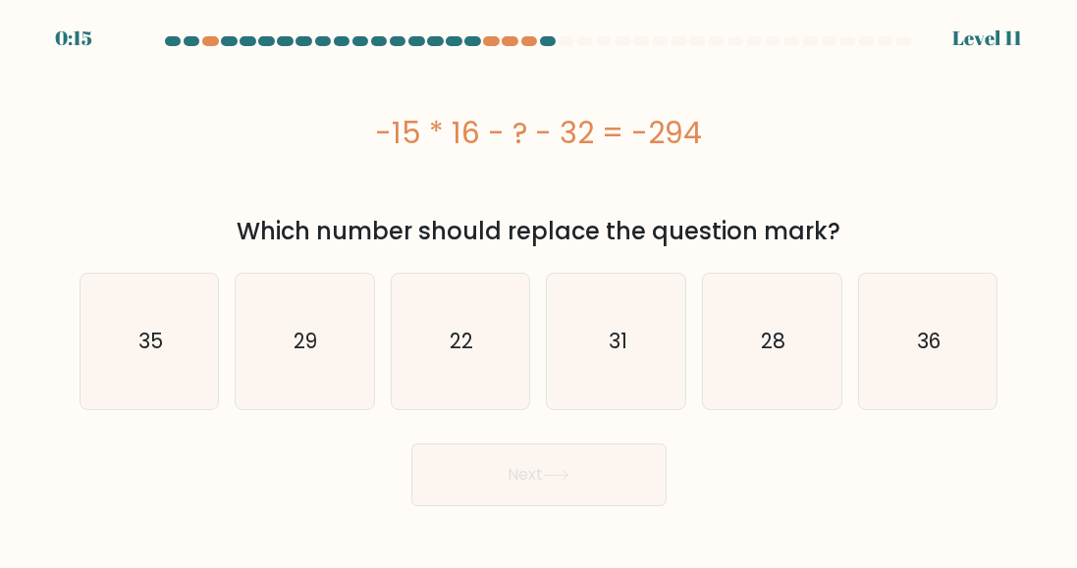
click at [444, 335] on icon "22" at bounding box center [460, 341] width 135 height 135
click at [539, 290] on input "c. 22" at bounding box center [539, 287] width 1 height 5
radio input "true"
click at [585, 464] on button "Next" at bounding box center [538, 475] width 255 height 63
click at [591, 494] on button "Next" at bounding box center [538, 475] width 255 height 63
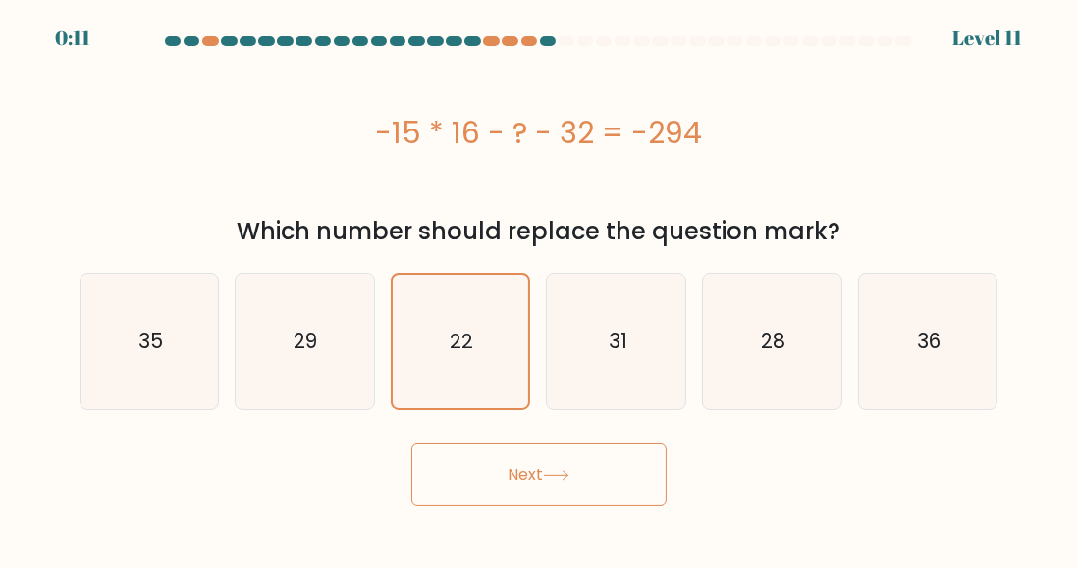
click at [564, 480] on icon at bounding box center [556, 475] width 27 height 11
click at [536, 468] on button "Next" at bounding box center [538, 475] width 255 height 63
click at [532, 476] on button "Next" at bounding box center [538, 475] width 255 height 63
click at [536, 482] on button "Next" at bounding box center [538, 475] width 255 height 63
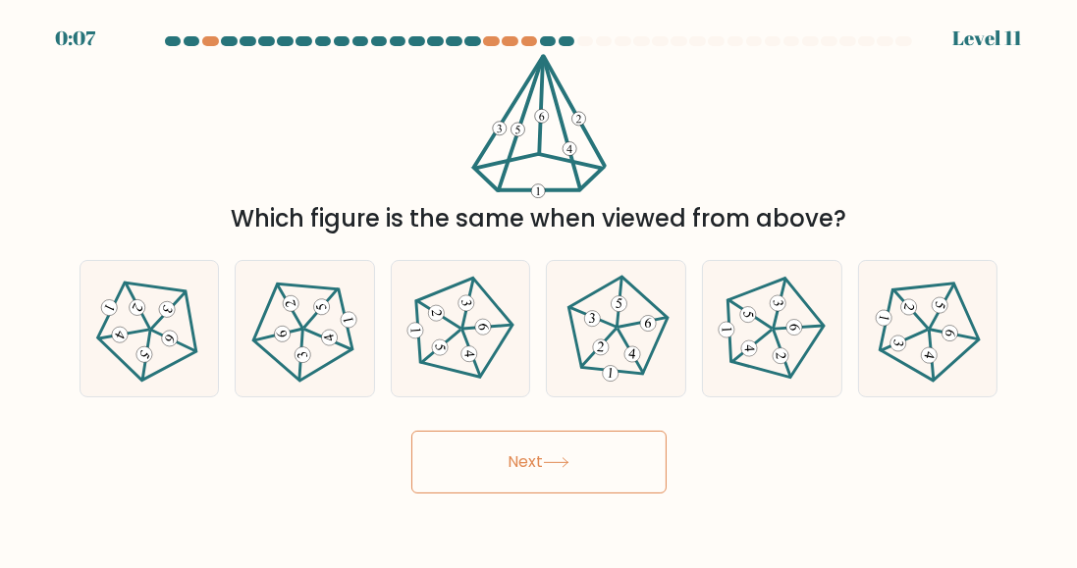
click at [579, 477] on button "Next" at bounding box center [538, 462] width 255 height 63
click at [314, 323] on 241 at bounding box center [328, 339] width 47 height 38
click at [539, 290] on input "b." at bounding box center [539, 287] width 1 height 5
radio input "true"
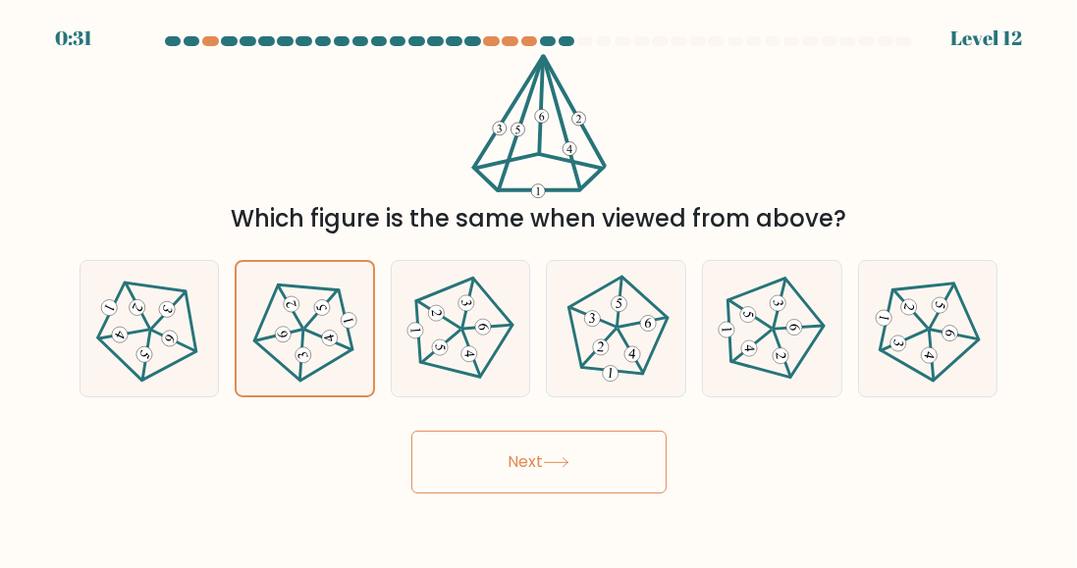
click at [549, 460] on button "Next" at bounding box center [538, 462] width 255 height 63
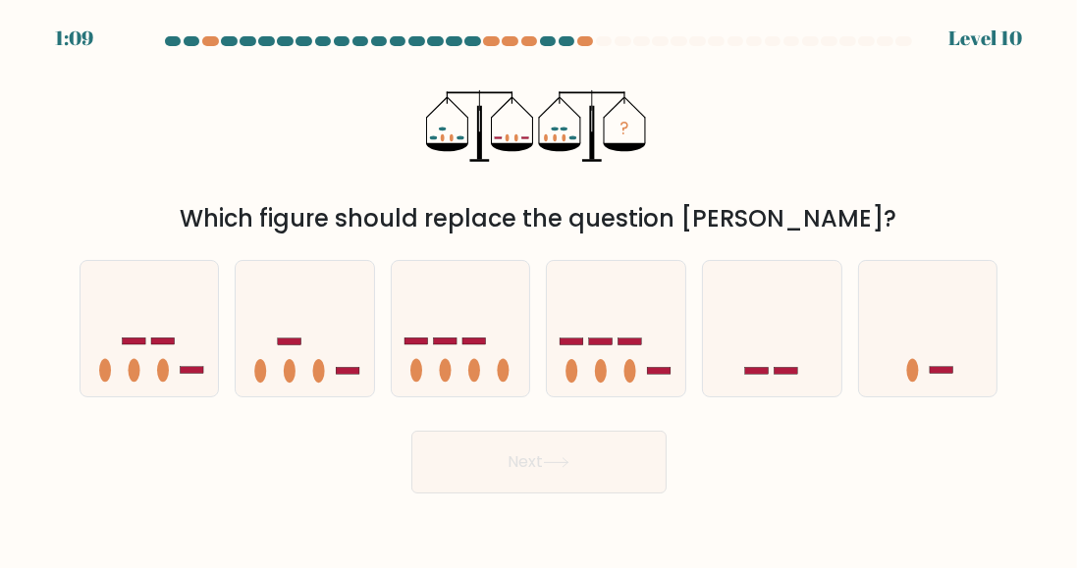
scroll to position [0, 0]
click at [333, 372] on icon at bounding box center [305, 329] width 138 height 115
click at [539, 290] on input "b." at bounding box center [539, 287] width 1 height 5
radio input "true"
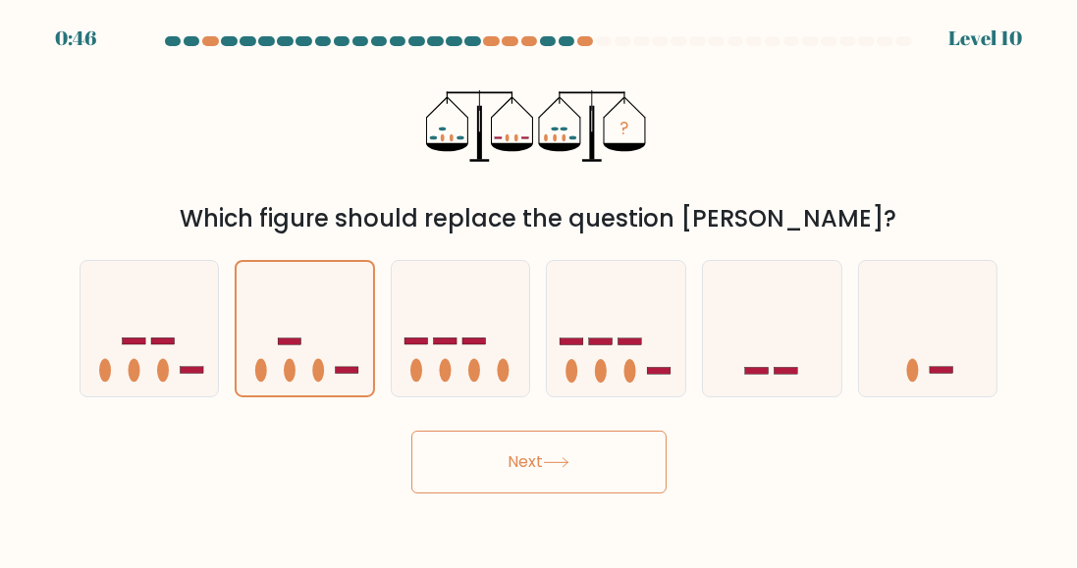
click at [587, 480] on button "Next" at bounding box center [538, 462] width 255 height 63
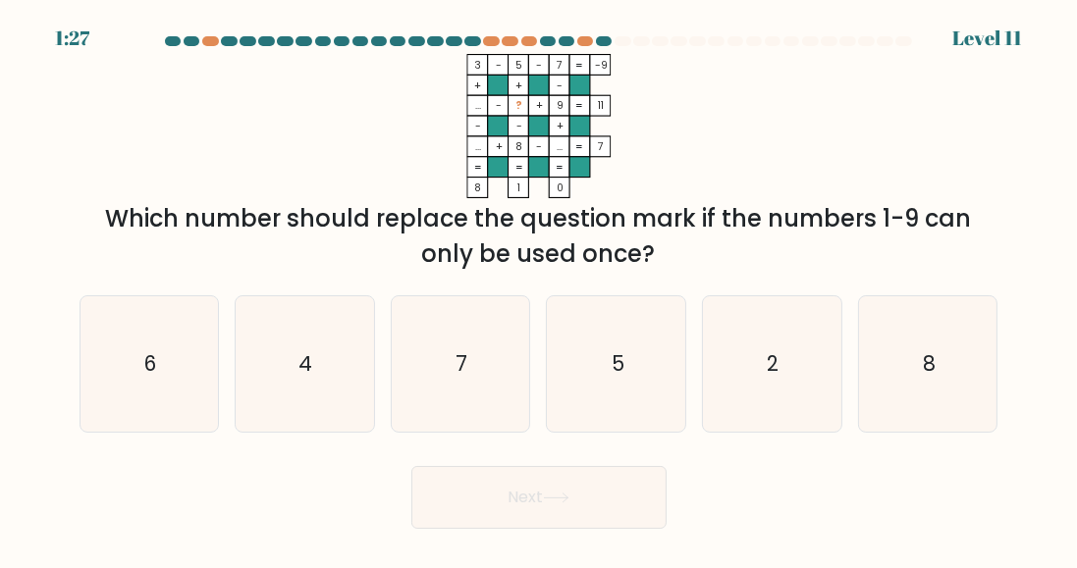
scroll to position [16, 0]
click at [300, 371] on text "4" at bounding box center [306, 364] width 14 height 28
click at [539, 290] on input "b. 4" at bounding box center [539, 287] width 1 height 5
radio input "true"
click at [538, 512] on button "Next" at bounding box center [538, 497] width 255 height 63
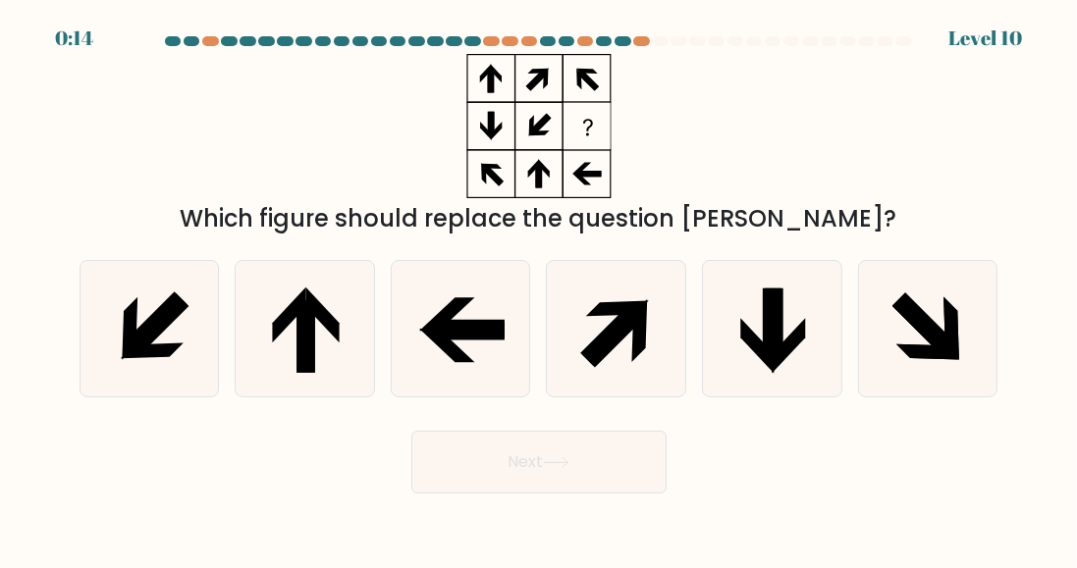
click at [917, 343] on icon at bounding box center [924, 326] width 64 height 64
click at [540, 290] on input "f." at bounding box center [539, 287] width 1 height 5
radio input "true"
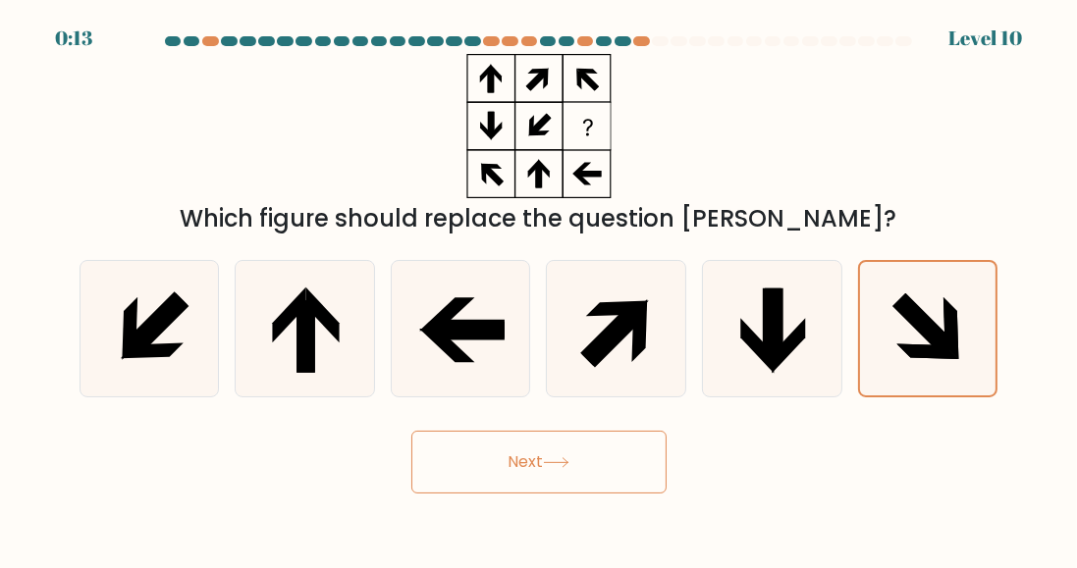
click at [642, 476] on button "Next" at bounding box center [538, 462] width 255 height 63
click at [554, 468] on icon at bounding box center [556, 462] width 27 height 11
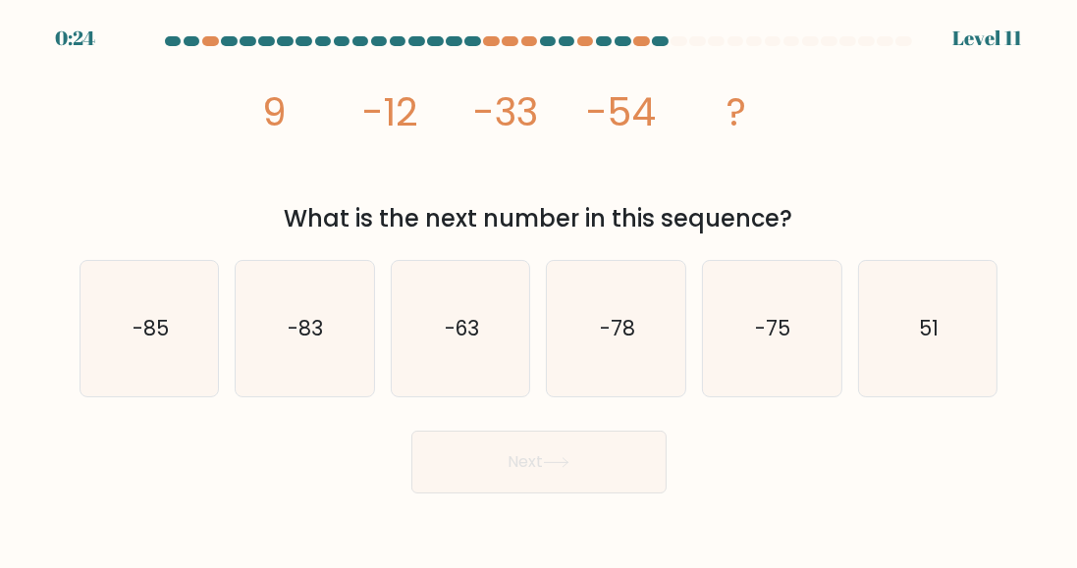
click at [783, 332] on text "-75" at bounding box center [773, 328] width 35 height 28
click at [540, 290] on input "e. -75" at bounding box center [539, 287] width 1 height 5
radio input "true"
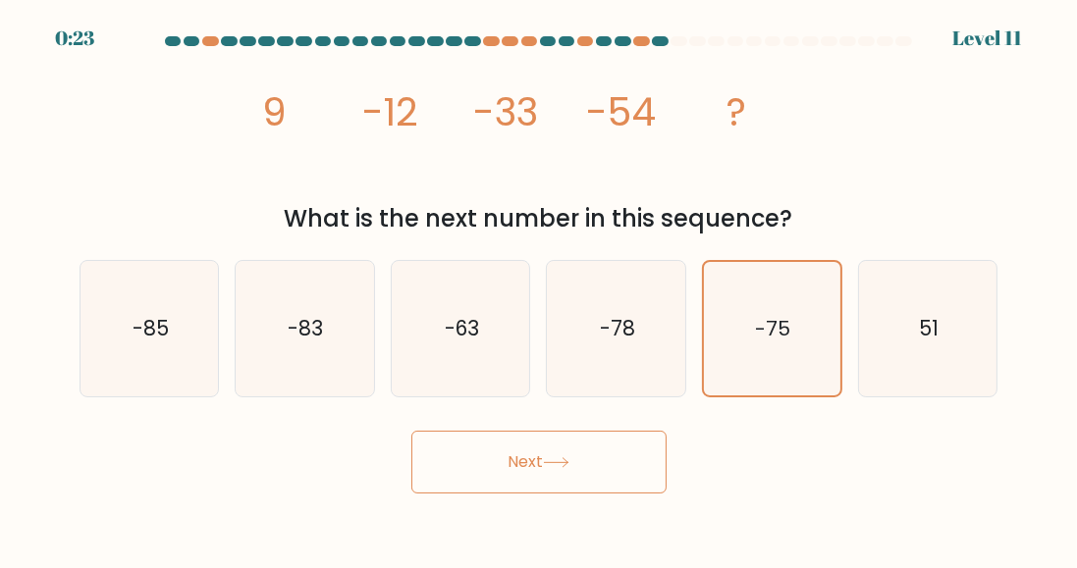
click at [543, 478] on button "Next" at bounding box center [538, 462] width 255 height 63
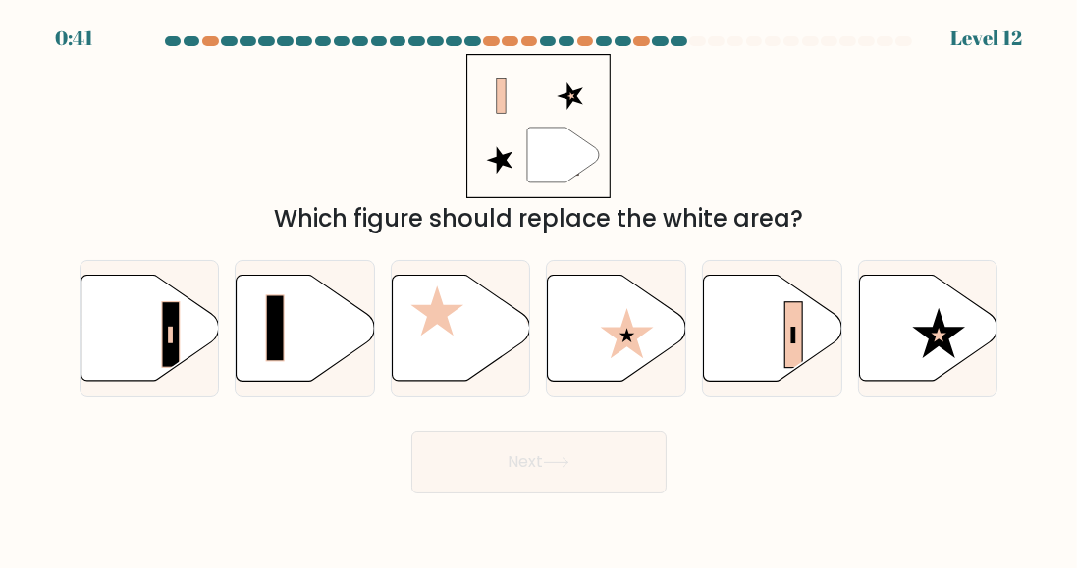
click at [763, 359] on icon at bounding box center [773, 329] width 138 height 106
click at [540, 290] on input "e." at bounding box center [539, 287] width 1 height 5
radio input "true"
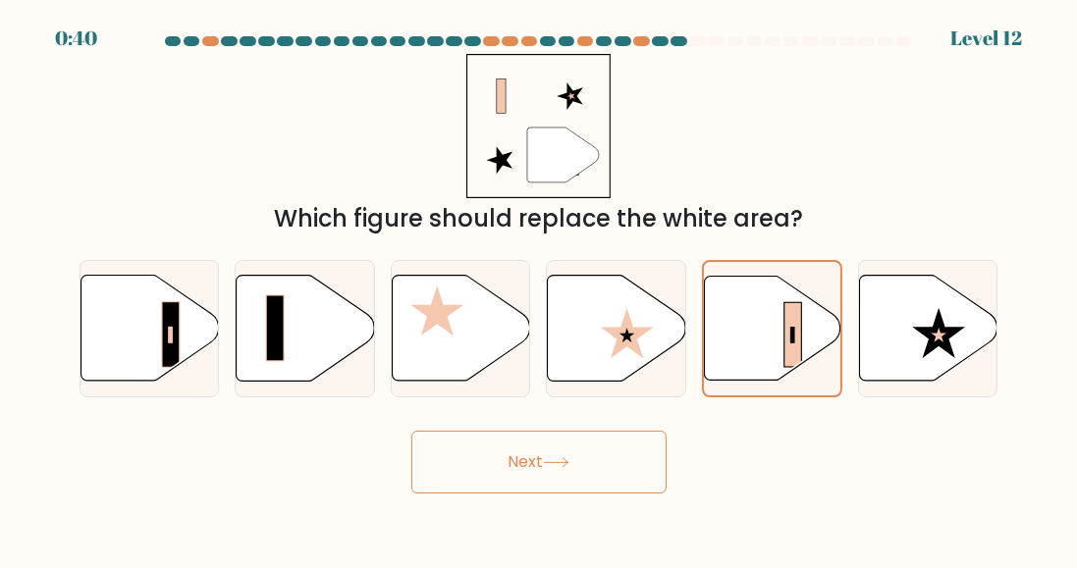
click at [563, 469] on button "Next" at bounding box center [538, 462] width 255 height 63
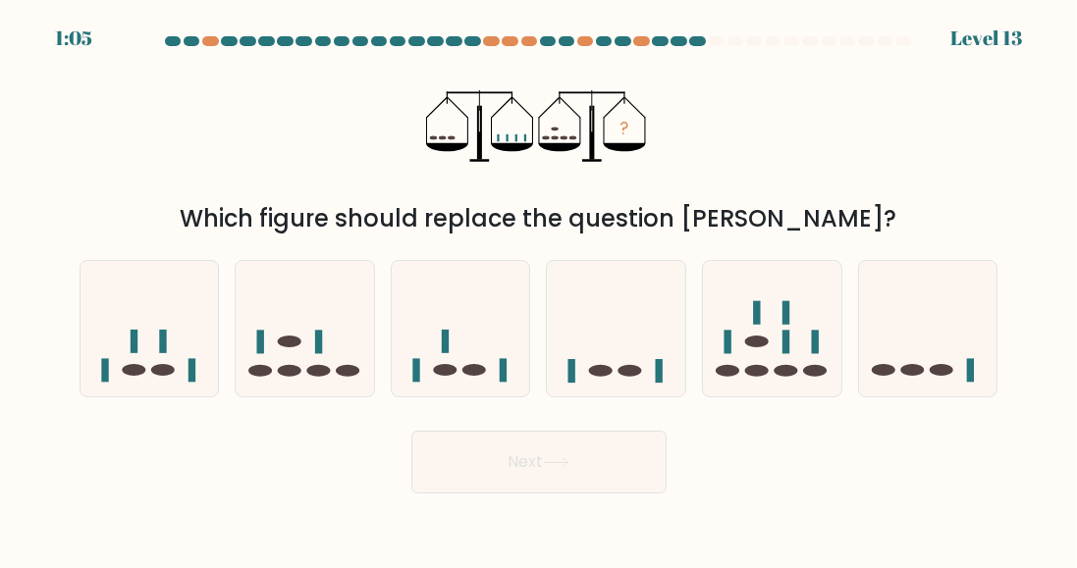
click at [182, 342] on icon at bounding box center [150, 329] width 138 height 115
click at [539, 290] on input "a." at bounding box center [539, 287] width 1 height 5
radio input "true"
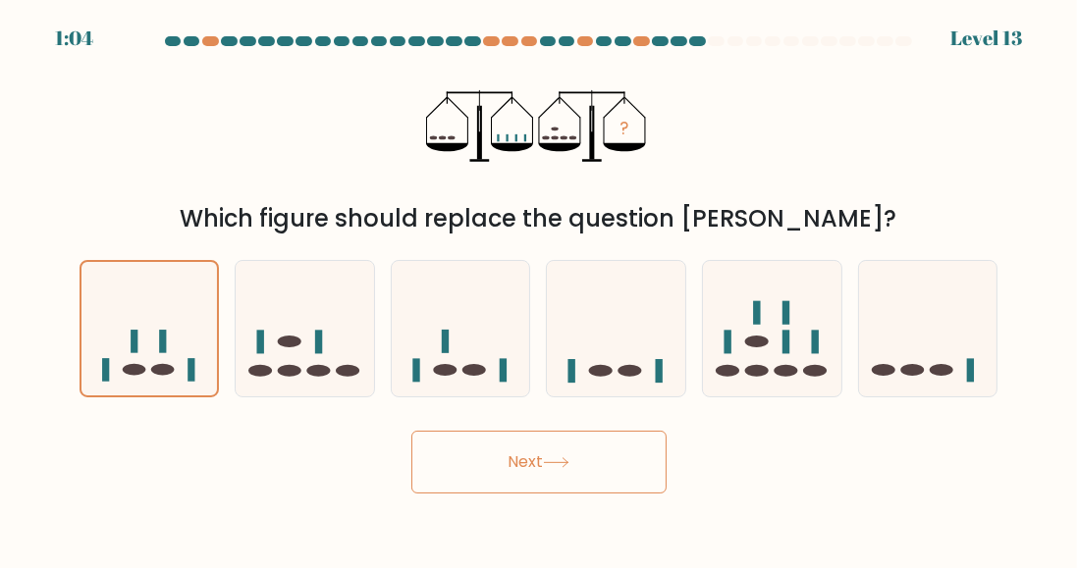
click at [551, 468] on icon at bounding box center [556, 462] width 27 height 11
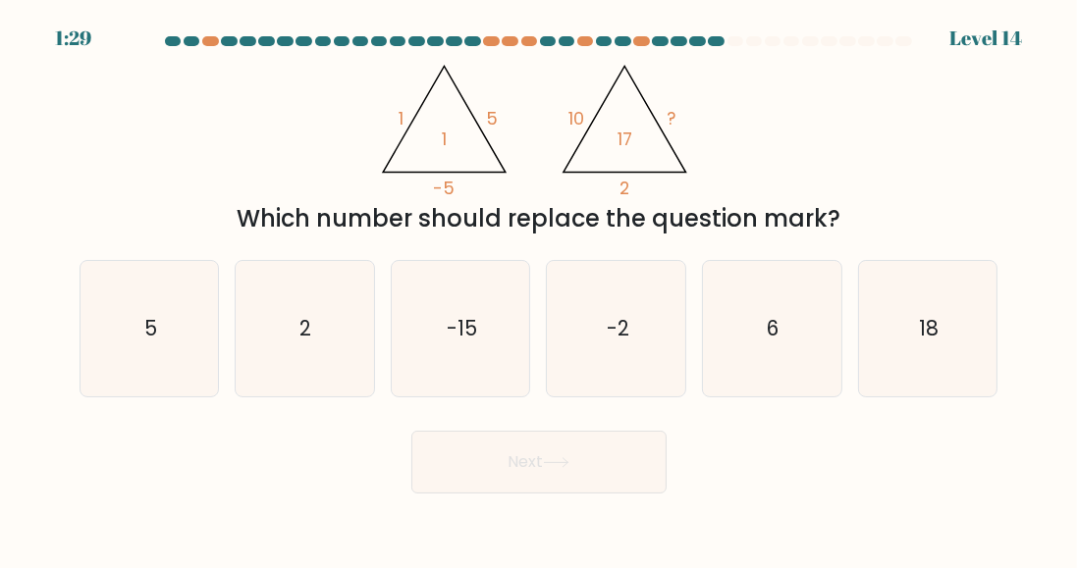
click at [169, 333] on icon "5" at bounding box center [148, 328] width 135 height 135
click at [539, 290] on input "a. 5" at bounding box center [539, 287] width 1 height 5
radio input "true"
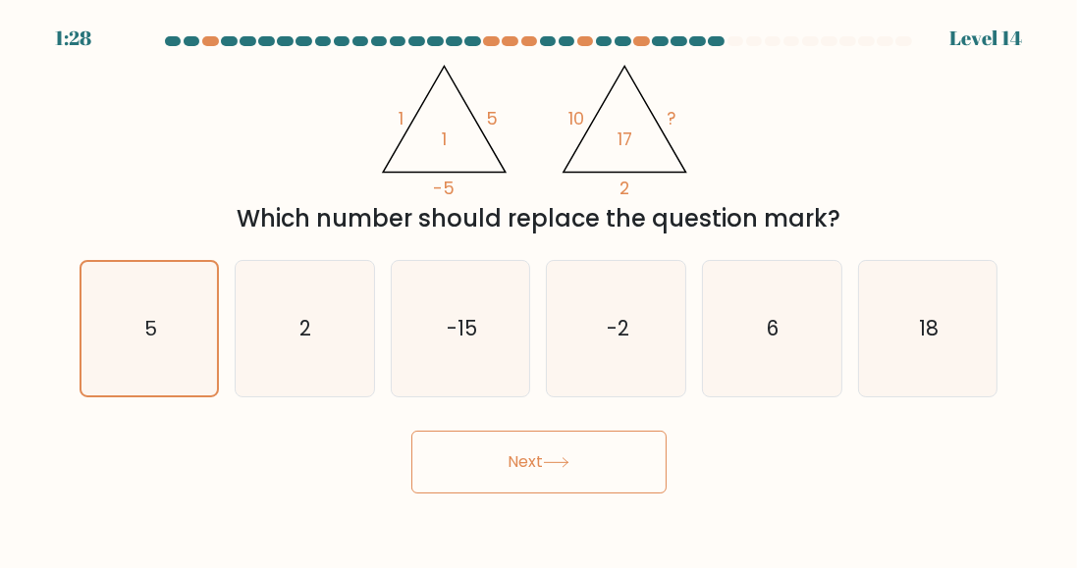
click at [565, 468] on icon at bounding box center [556, 462] width 27 height 11
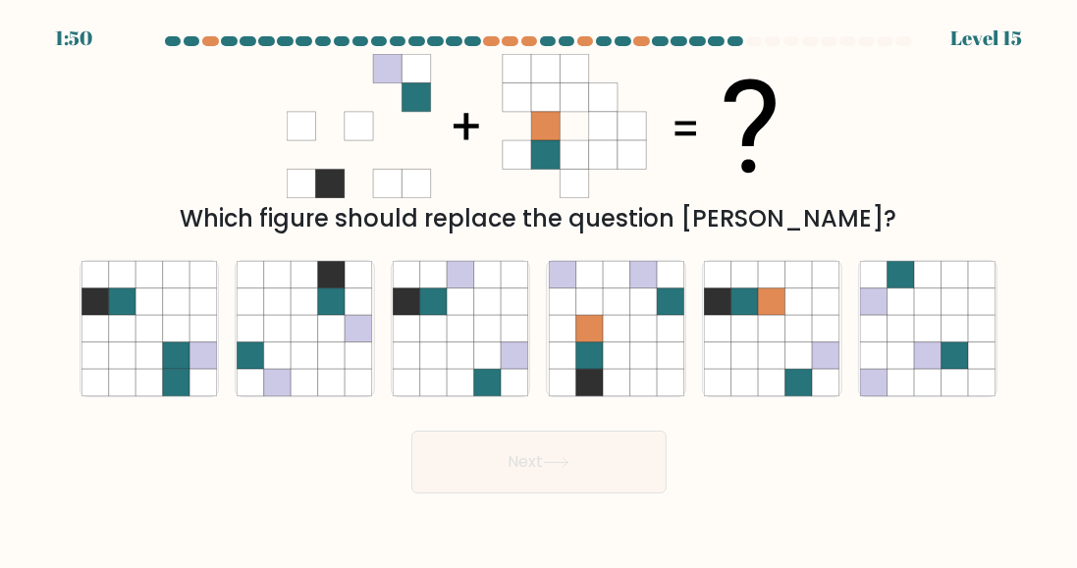
click at [632, 343] on icon at bounding box center [643, 329] width 27 height 27
click at [540, 290] on input "d." at bounding box center [539, 287] width 1 height 5
radio input "true"
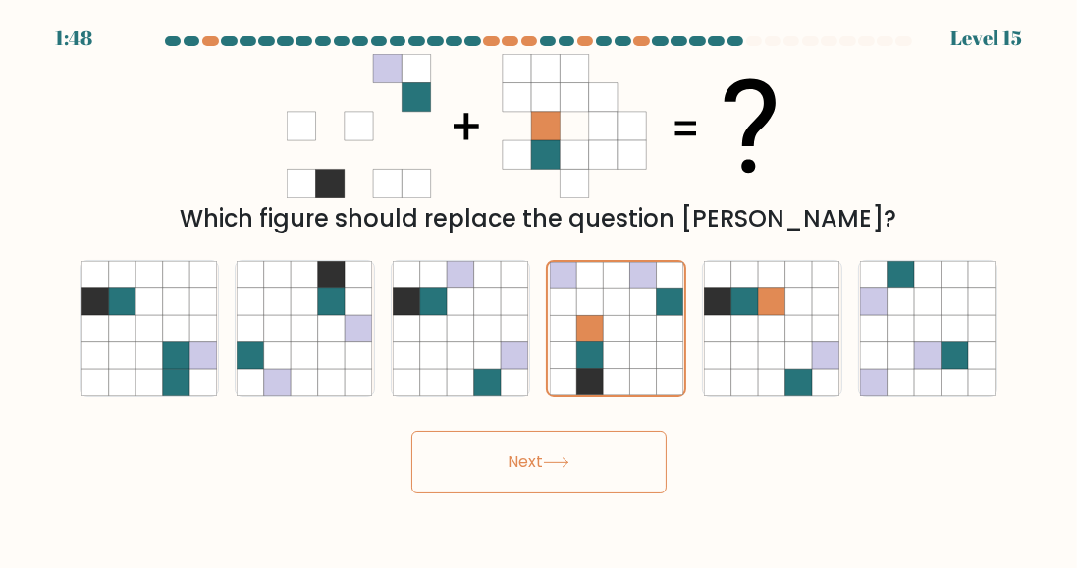
click at [606, 480] on button "Next" at bounding box center [538, 462] width 255 height 63
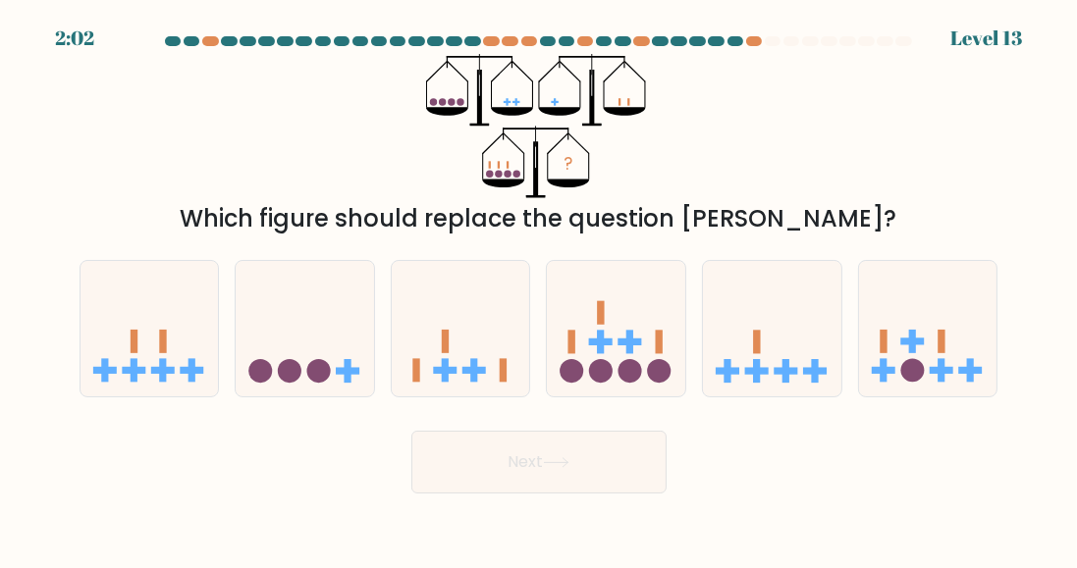
click at [464, 364] on icon at bounding box center [461, 329] width 138 height 115
click at [539, 290] on input "c." at bounding box center [539, 287] width 1 height 5
radio input "true"
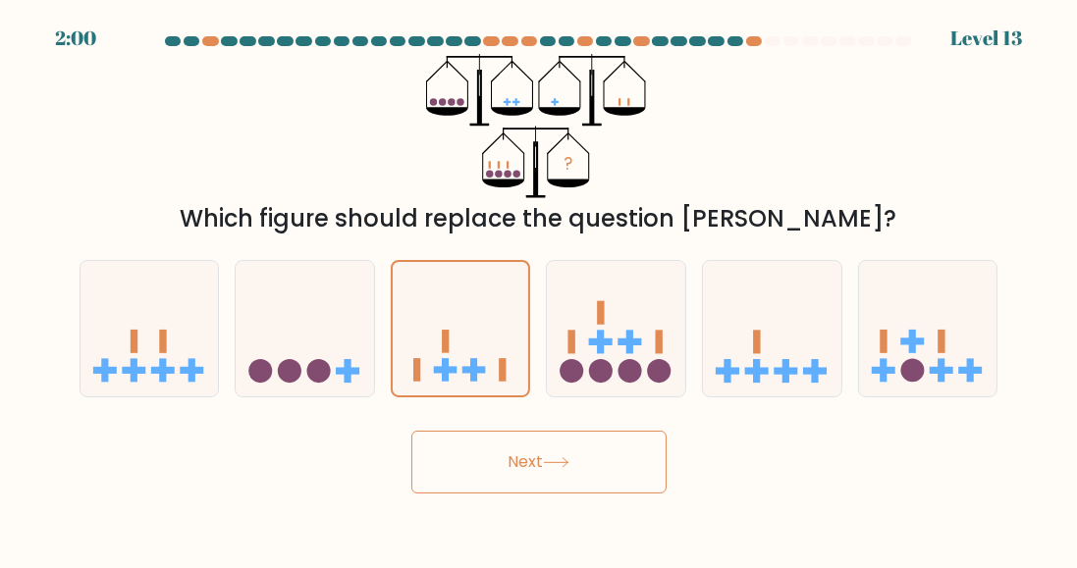
click at [547, 488] on button "Next" at bounding box center [538, 462] width 255 height 63
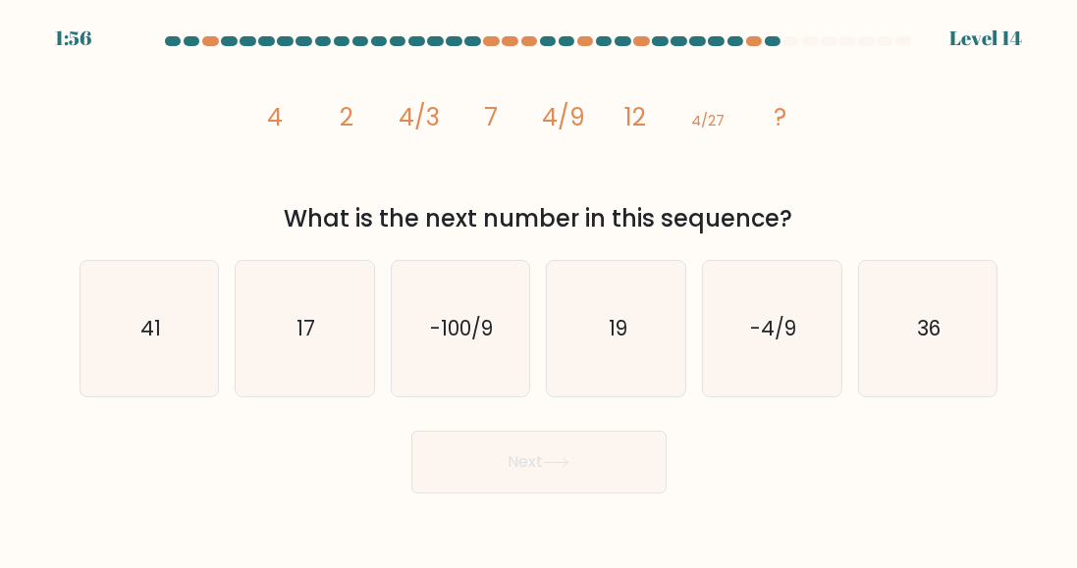
click at [316, 359] on icon "17" at bounding box center [304, 328] width 135 height 135
click at [539, 290] on input "b. 17" at bounding box center [539, 287] width 1 height 5
radio input "true"
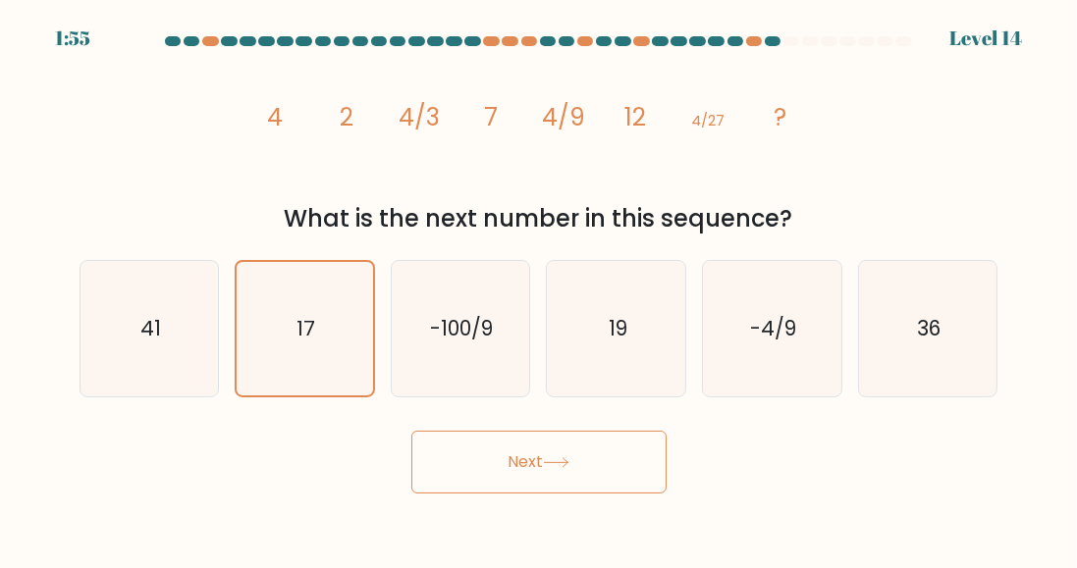
click at [545, 492] on button "Next" at bounding box center [538, 462] width 255 height 63
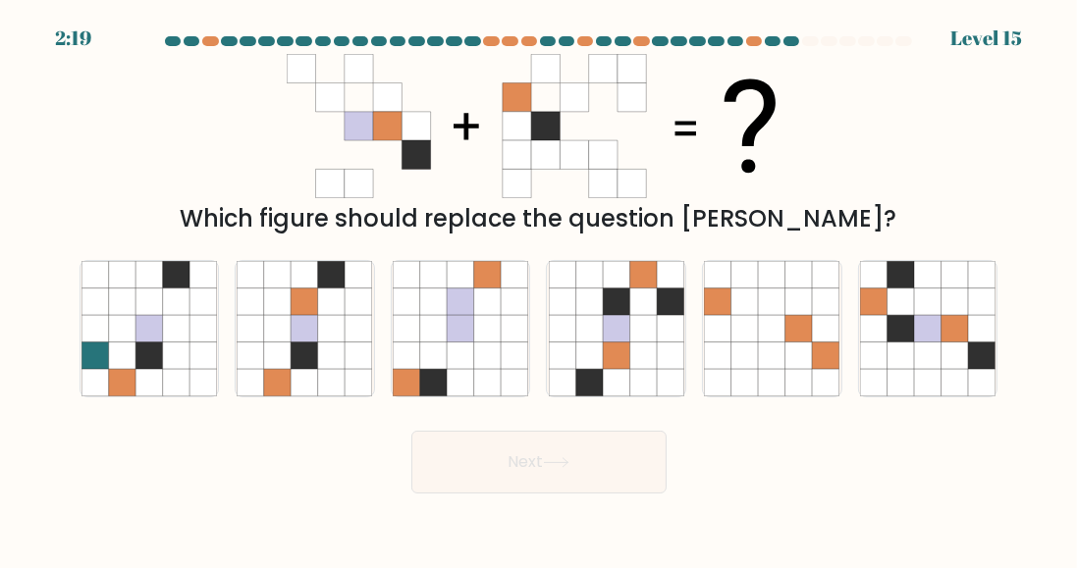
click at [922, 315] on icon at bounding box center [927, 302] width 27 height 27
click at [540, 290] on input "f." at bounding box center [539, 287] width 1 height 5
radio input "true"
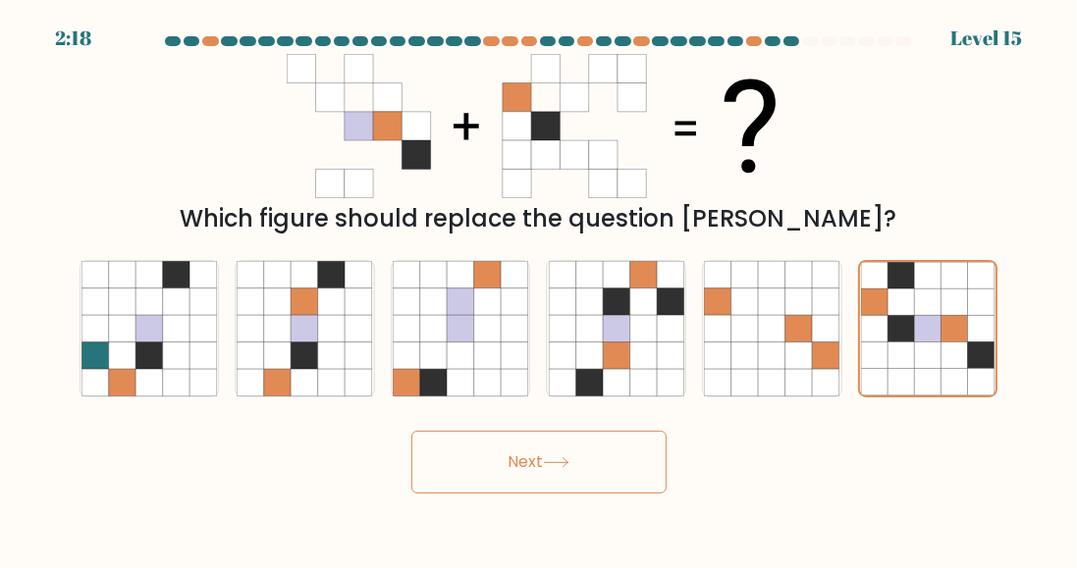
click at [550, 468] on icon at bounding box center [556, 462] width 27 height 11
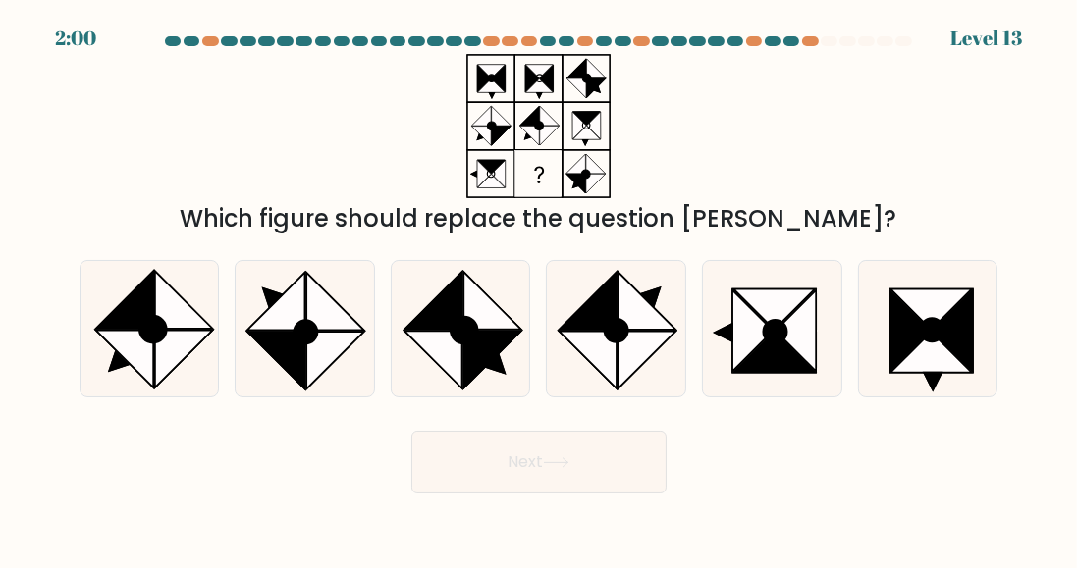
click at [764, 367] on icon at bounding box center [774, 353] width 81 height 40
click at [540, 290] on input "e." at bounding box center [539, 287] width 1 height 5
radio input "true"
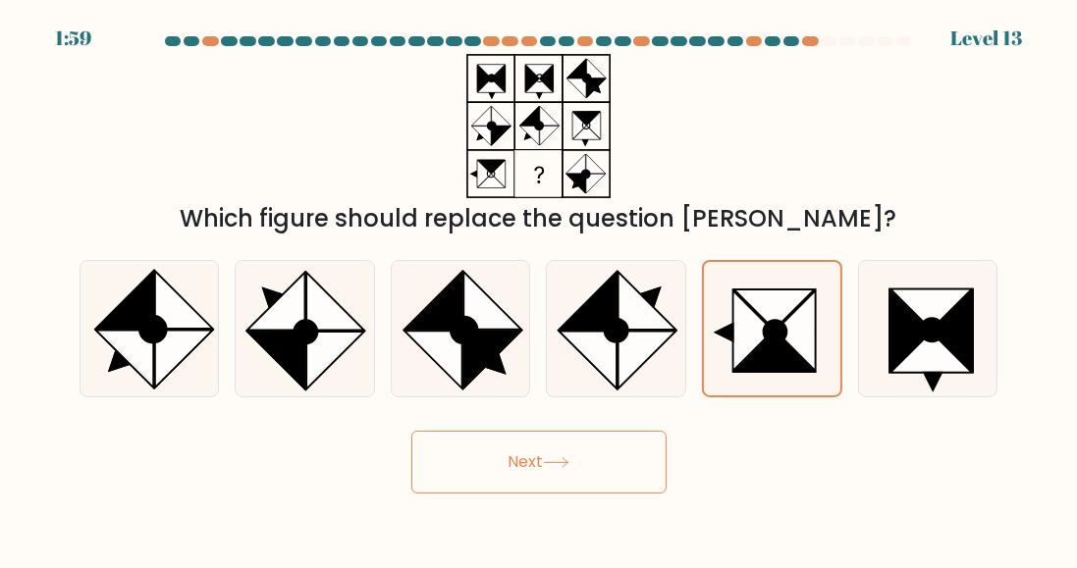
click at [581, 481] on button "Next" at bounding box center [538, 462] width 255 height 63
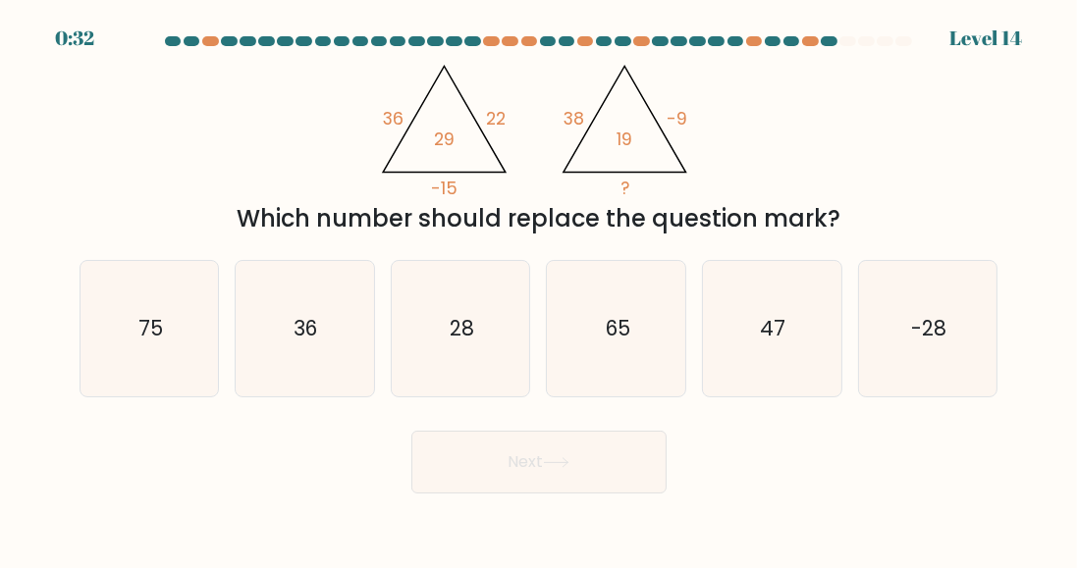
click at [959, 339] on icon "-28" at bounding box center [927, 328] width 135 height 135
click at [540, 290] on input "f. -28" at bounding box center [539, 287] width 1 height 5
radio input "true"
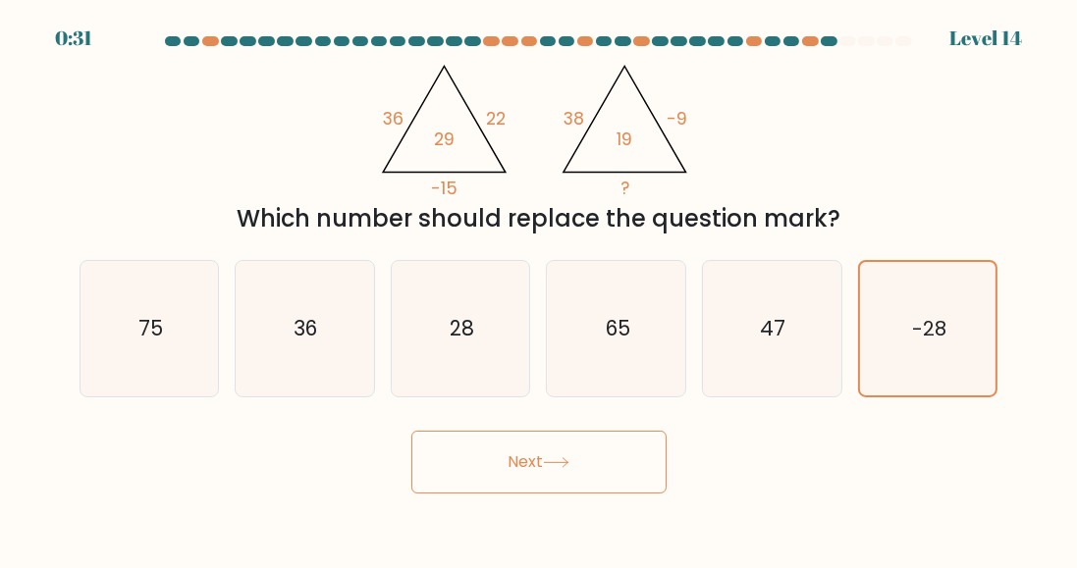
click at [567, 467] on icon at bounding box center [556, 462] width 24 height 9
click at [560, 488] on button "Next" at bounding box center [538, 462] width 255 height 63
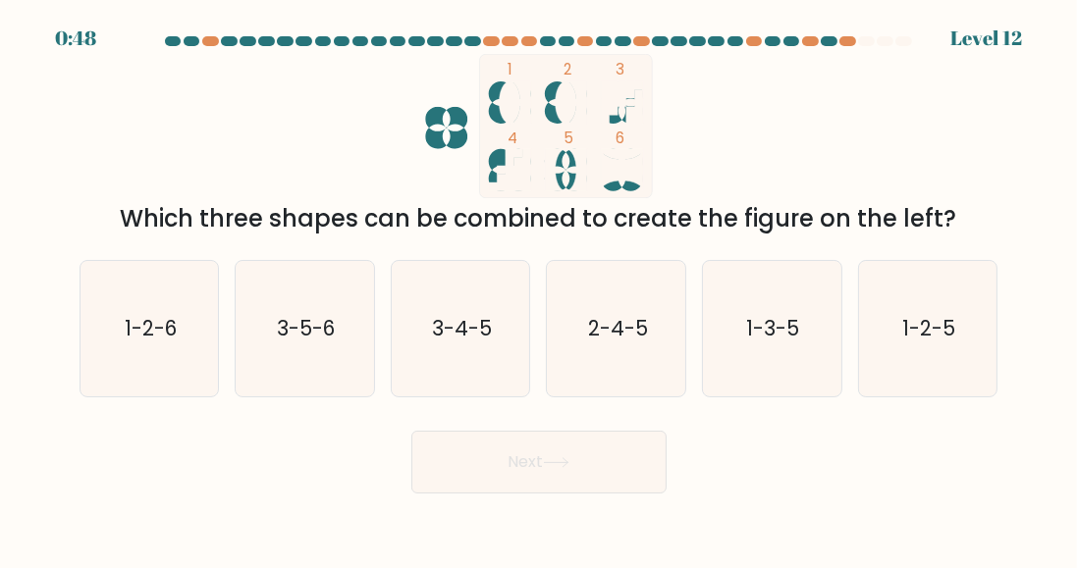
click at [940, 365] on icon "1-2-5" at bounding box center [927, 328] width 135 height 135
click at [540, 290] on input "f. 1-2-5" at bounding box center [539, 287] width 1 height 5
radio input "true"
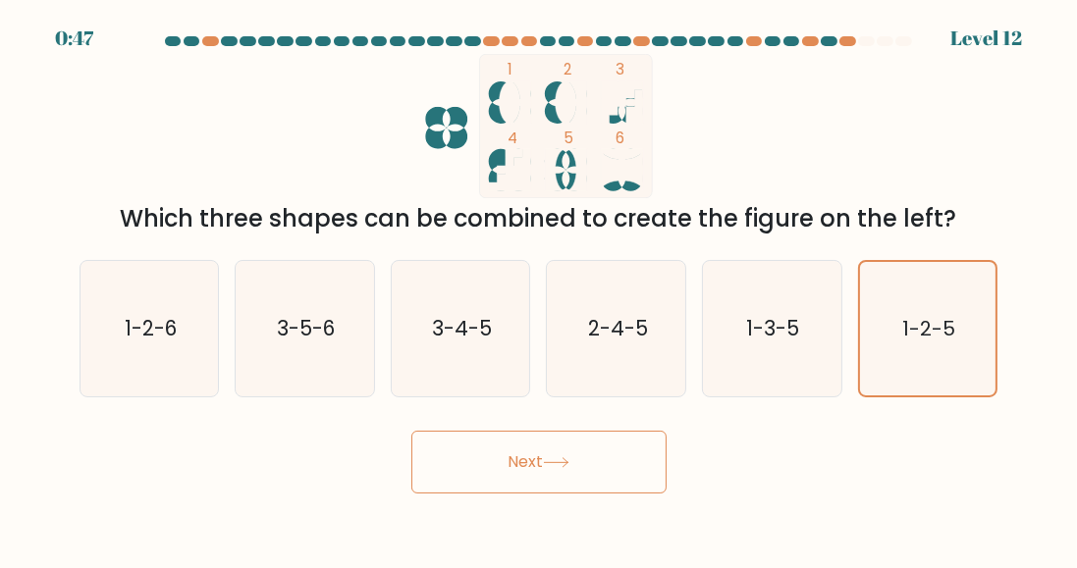
click at [577, 474] on button "Next" at bounding box center [538, 462] width 255 height 63
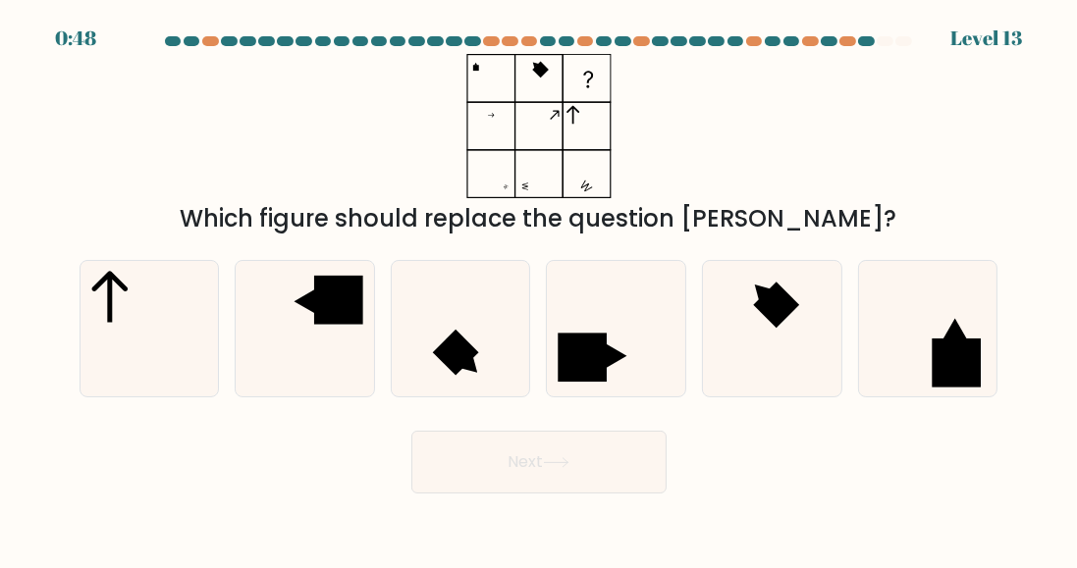
click at [306, 351] on icon at bounding box center [304, 328] width 135 height 135
click at [539, 290] on input "b." at bounding box center [539, 287] width 1 height 5
radio input "true"
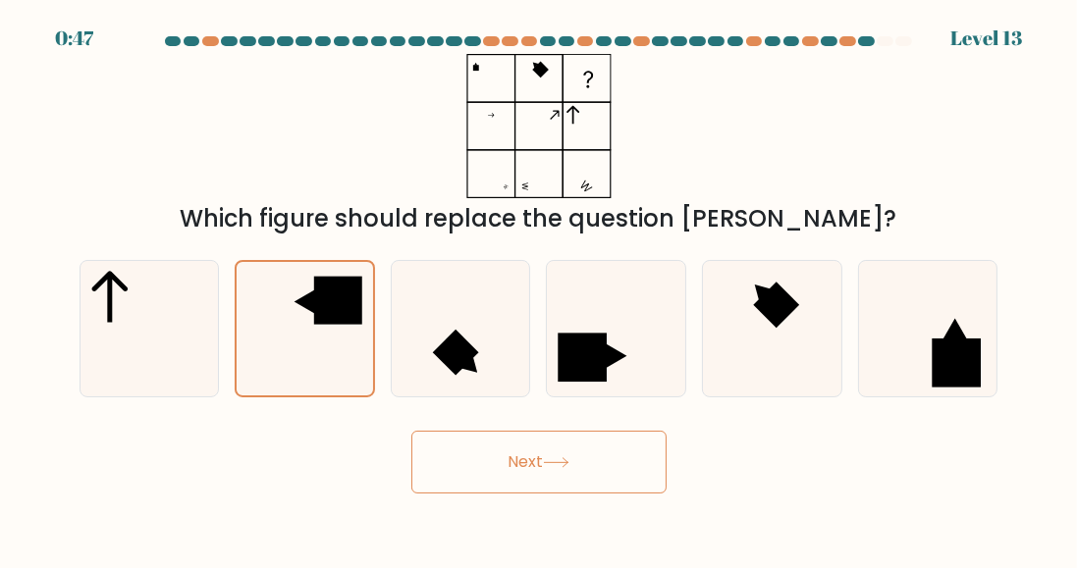
click at [550, 468] on icon at bounding box center [556, 462] width 27 height 11
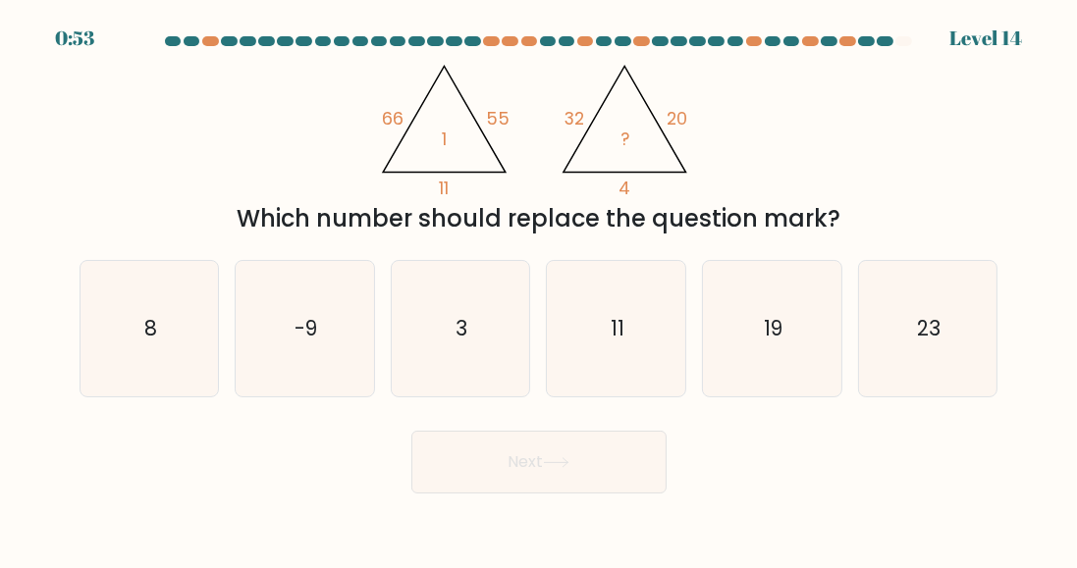
click at [478, 374] on icon "3" at bounding box center [460, 328] width 135 height 135
click at [539, 290] on input "c. 3" at bounding box center [539, 287] width 1 height 5
radio input "true"
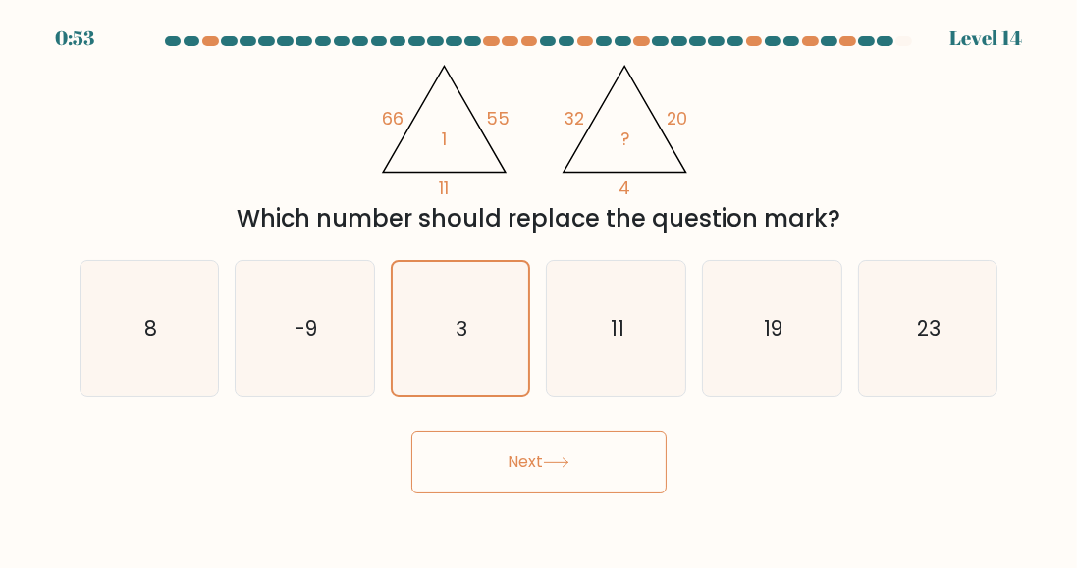
click at [569, 468] on icon at bounding box center [556, 462] width 27 height 11
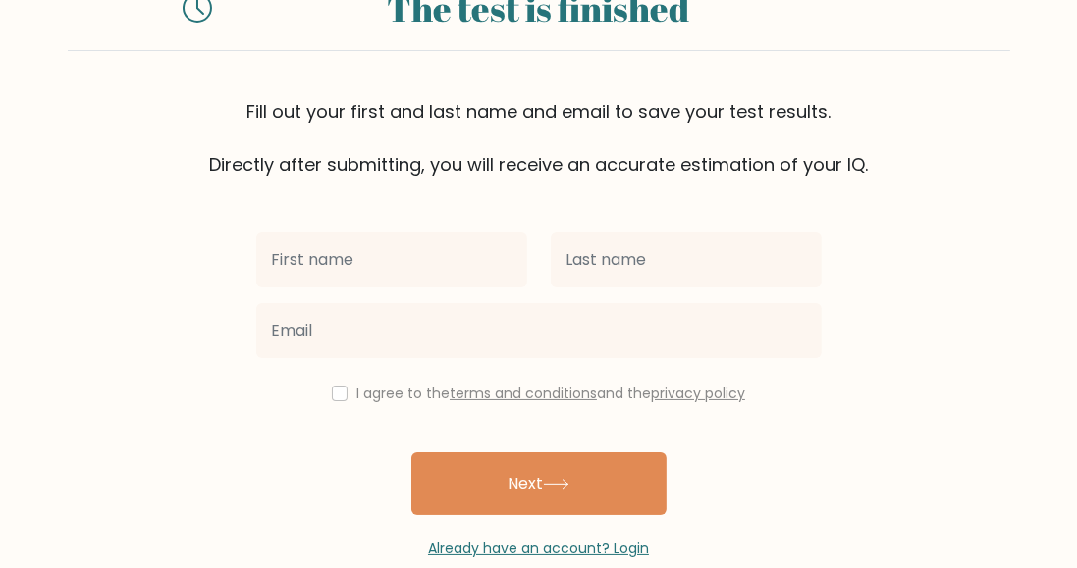
scroll to position [79, 0]
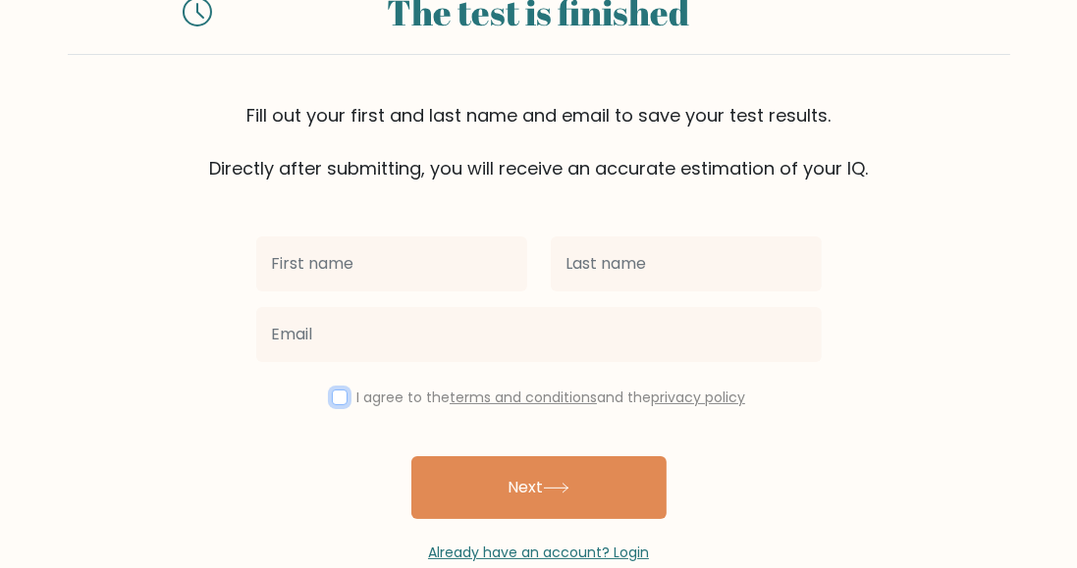
click at [340, 390] on input "checkbox" at bounding box center [340, 398] width 16 height 16
checkbox input "true"
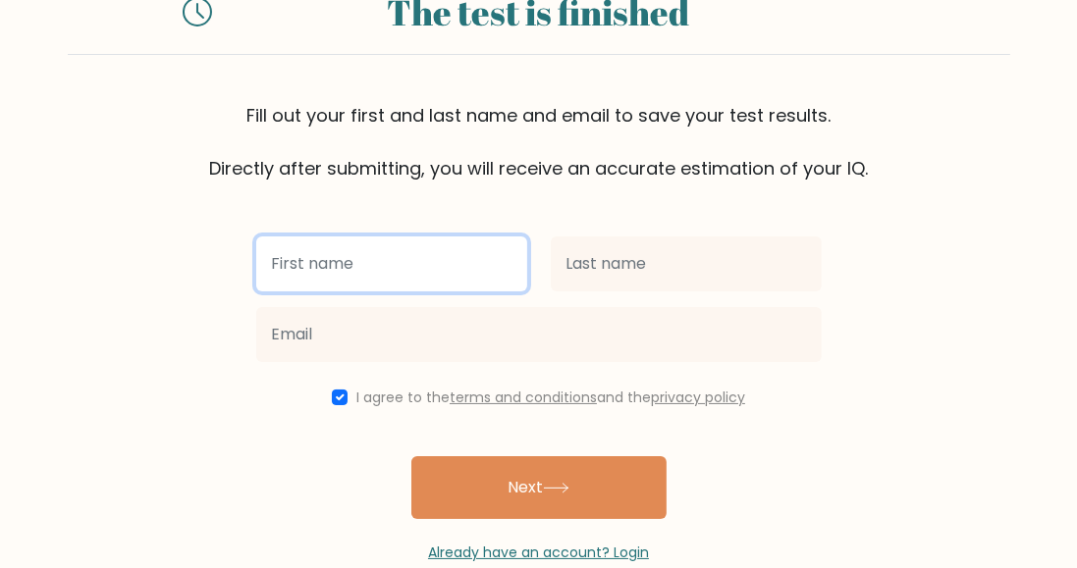
click at [456, 252] on input "text" at bounding box center [391, 264] width 271 height 55
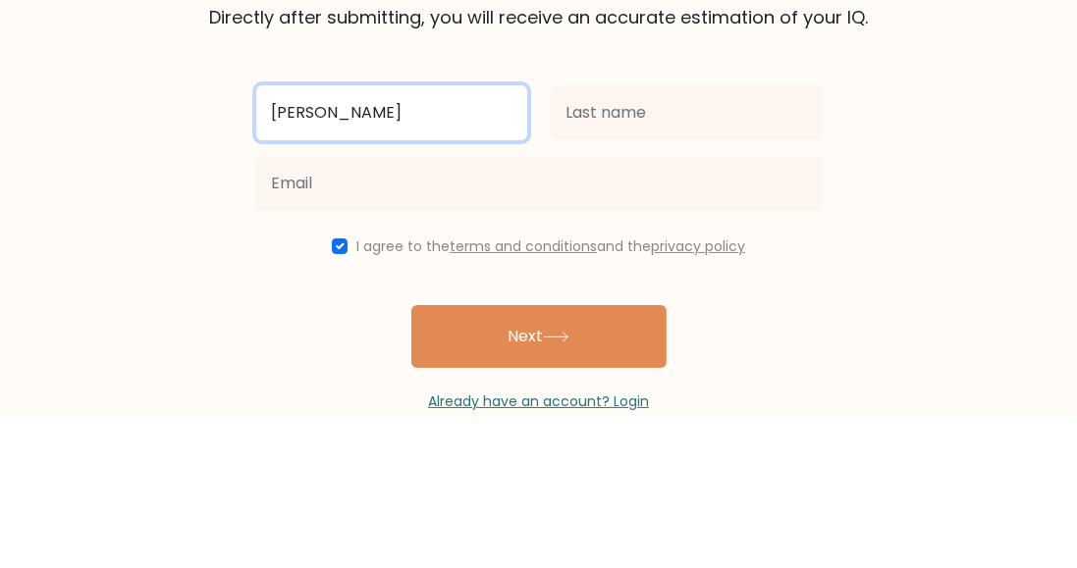
type input "[PERSON_NAME]"
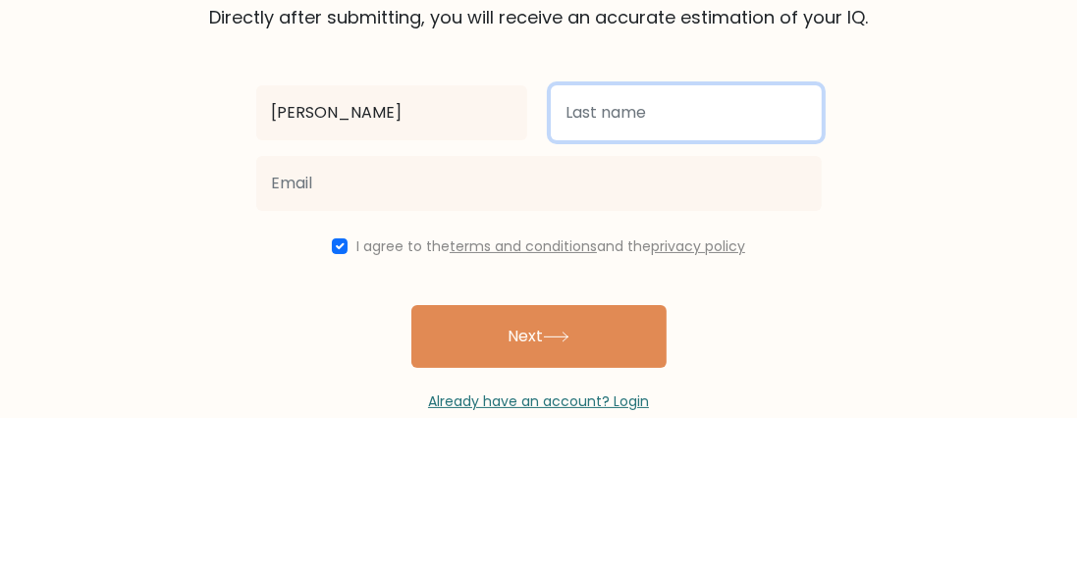
click at [673, 267] on input "text" at bounding box center [686, 264] width 271 height 55
type input "[PERSON_NAME]"
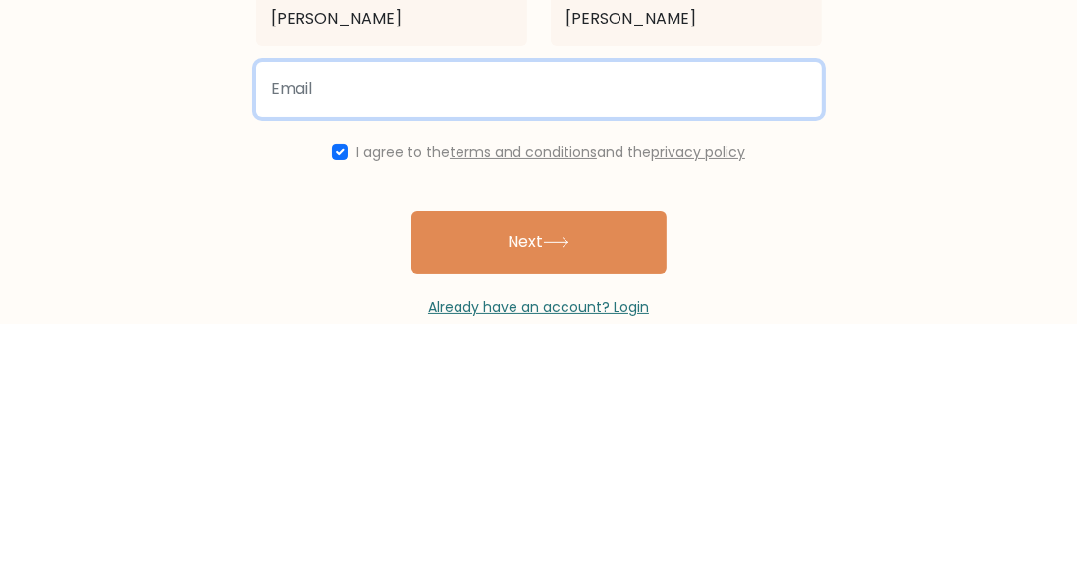
type input "[EMAIL_ADDRESS][DOMAIN_NAME]"
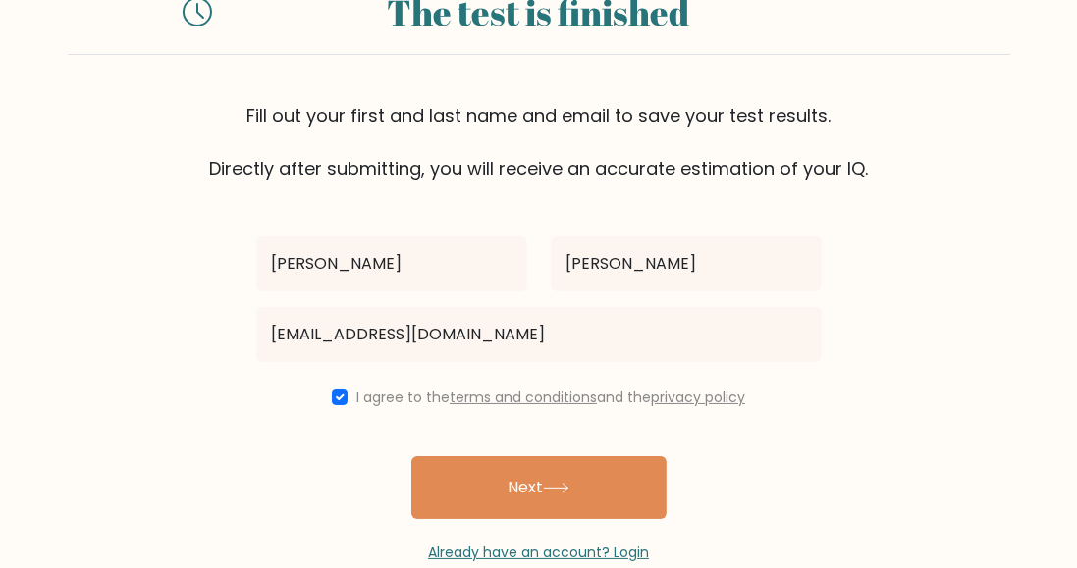
click at [603, 480] on button "Next" at bounding box center [538, 488] width 255 height 63
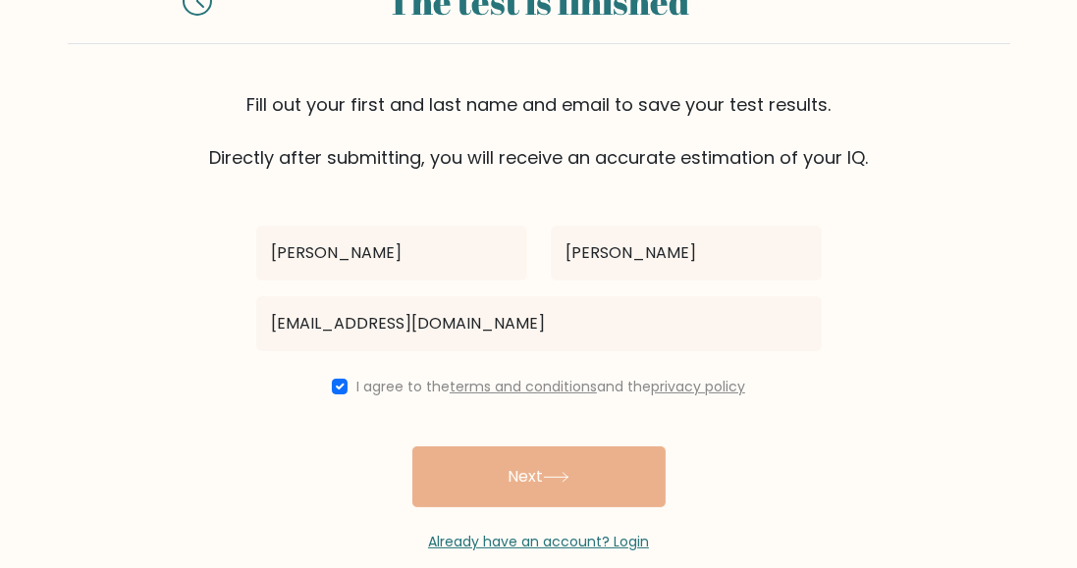
scroll to position [119, 0]
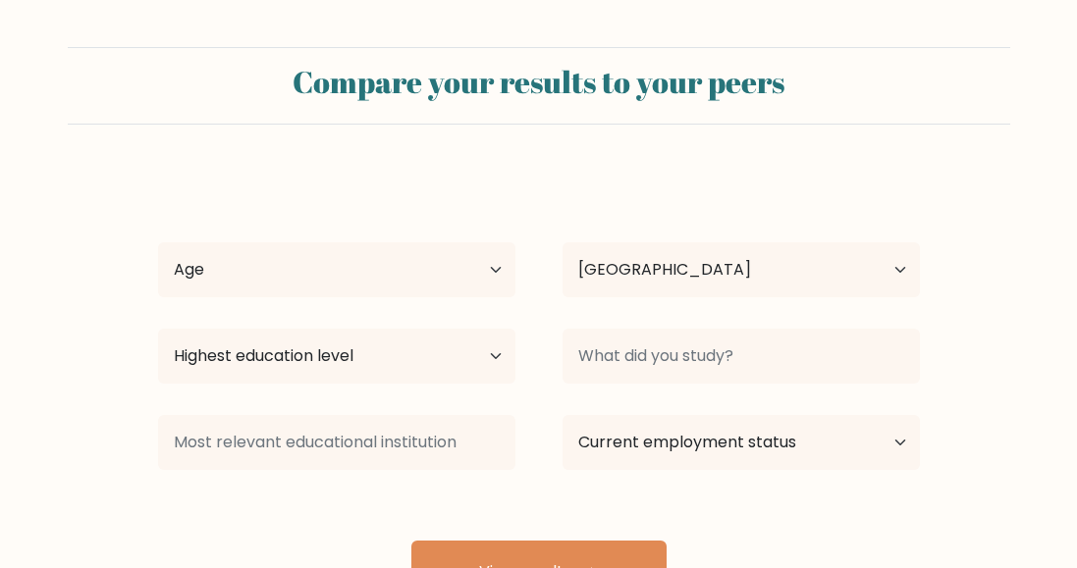
select select "IN"
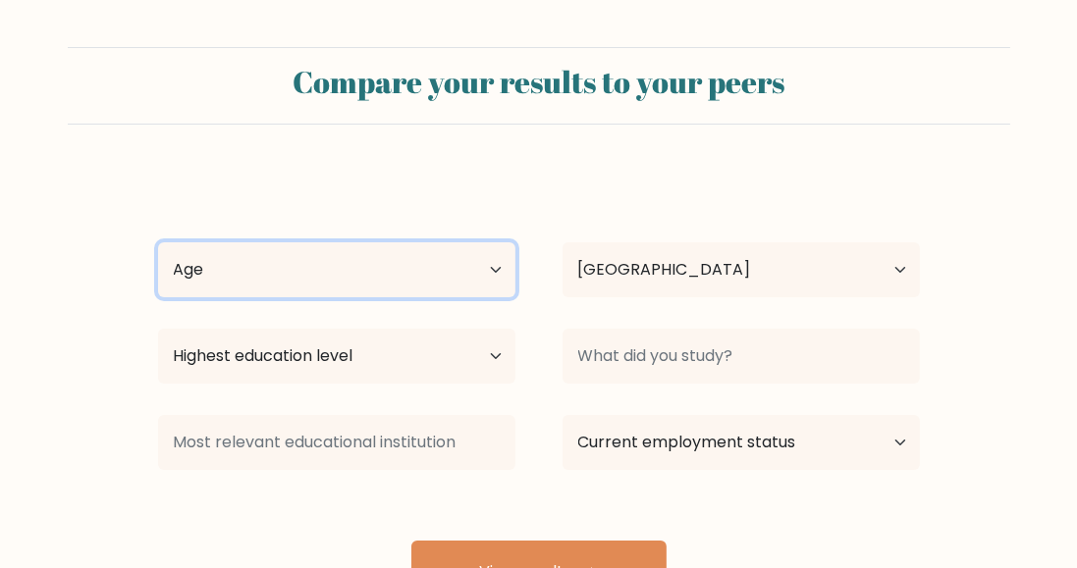
click at [446, 271] on select "Age Under [DEMOGRAPHIC_DATA] [DEMOGRAPHIC_DATA] [DEMOGRAPHIC_DATA] [DEMOGRAPHIC…" at bounding box center [336, 269] width 357 height 55
select select "min_18"
click at [158, 242] on select "Age Under [DEMOGRAPHIC_DATA] [DEMOGRAPHIC_DATA] [DEMOGRAPHIC_DATA] [DEMOGRAPHIC…" at bounding box center [336, 269] width 357 height 55
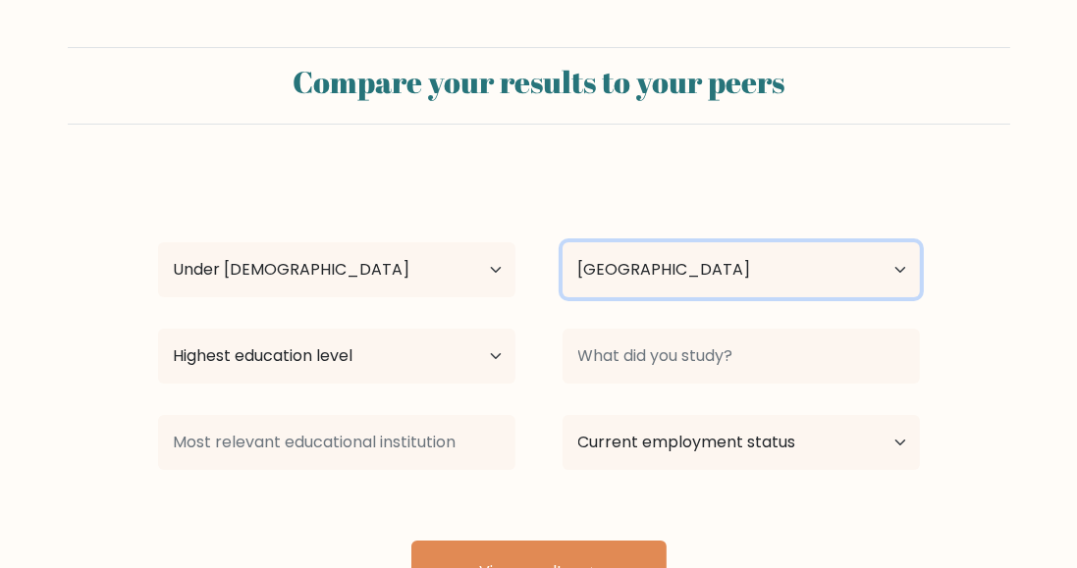
click at [803, 261] on select "Country [GEOGRAPHIC_DATA] [GEOGRAPHIC_DATA] [GEOGRAPHIC_DATA] [US_STATE] [GEOGR…" at bounding box center [741, 269] width 357 height 55
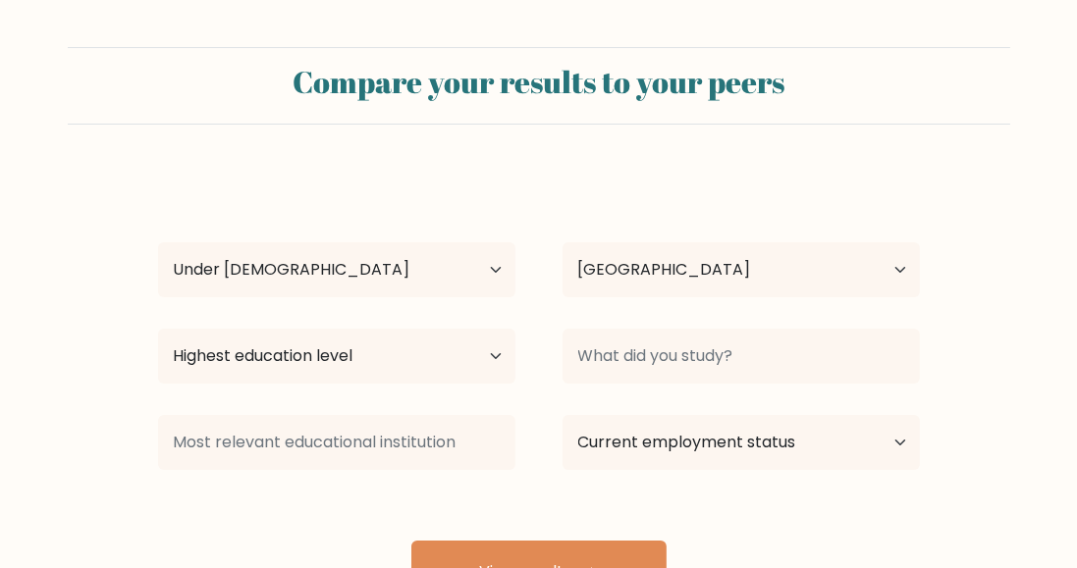
click at [1007, 231] on form "Compare your results to your peers [PERSON_NAME] Age Under [DEMOGRAPHIC_DATA] […" at bounding box center [538, 325] width 1077 height 557
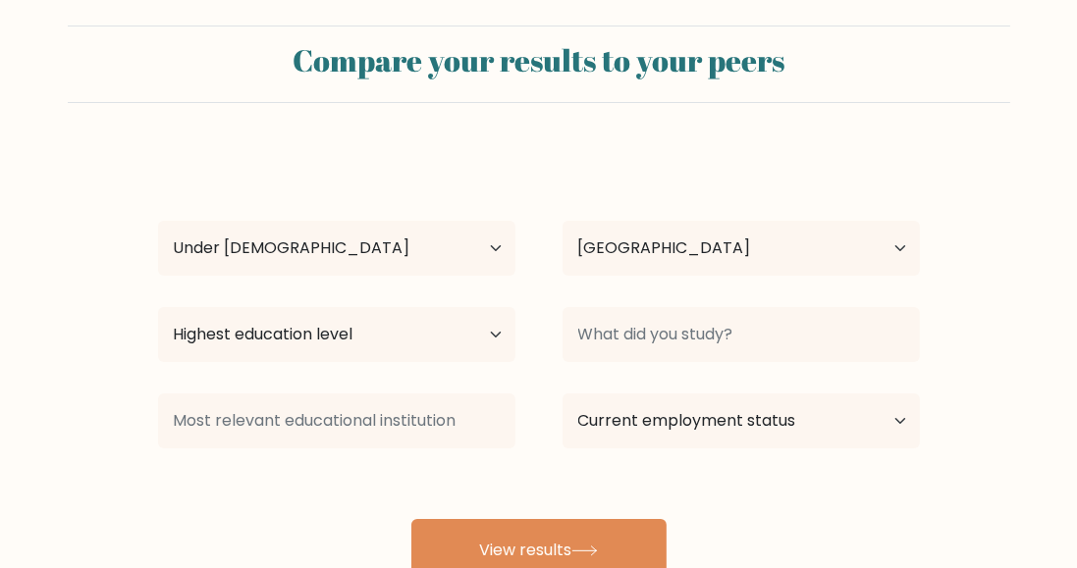
scroll to position [25, 0]
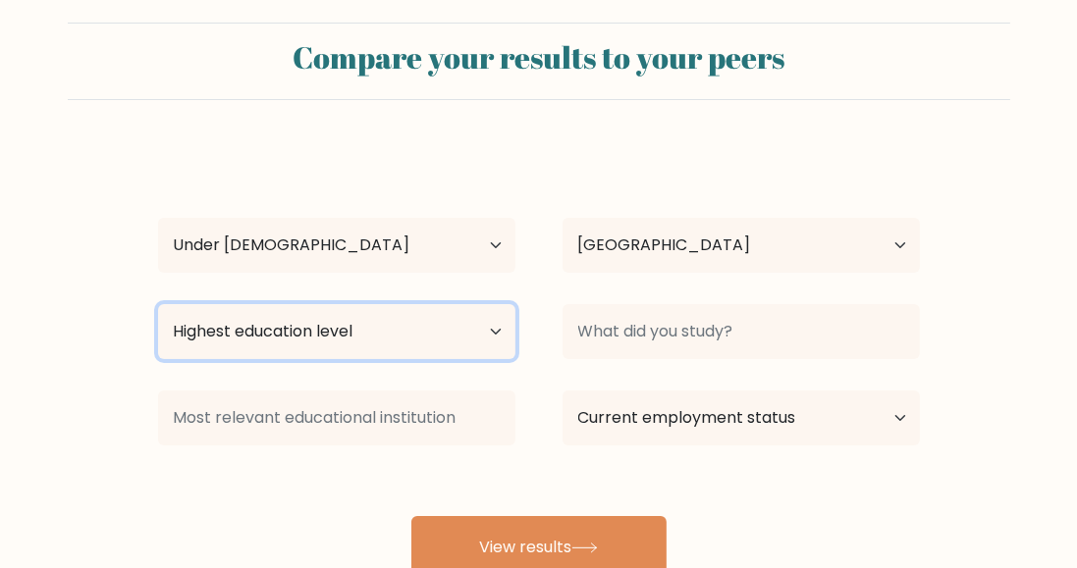
click at [484, 339] on select "Highest education level No schooling Primary Lower Secondary Upper Secondary Oc…" at bounding box center [336, 331] width 357 height 55
select select "upper_secondary"
click at [158, 304] on select "Highest education level No schooling Primary Lower Secondary Upper Secondary Oc…" at bounding box center [336, 331] width 357 height 55
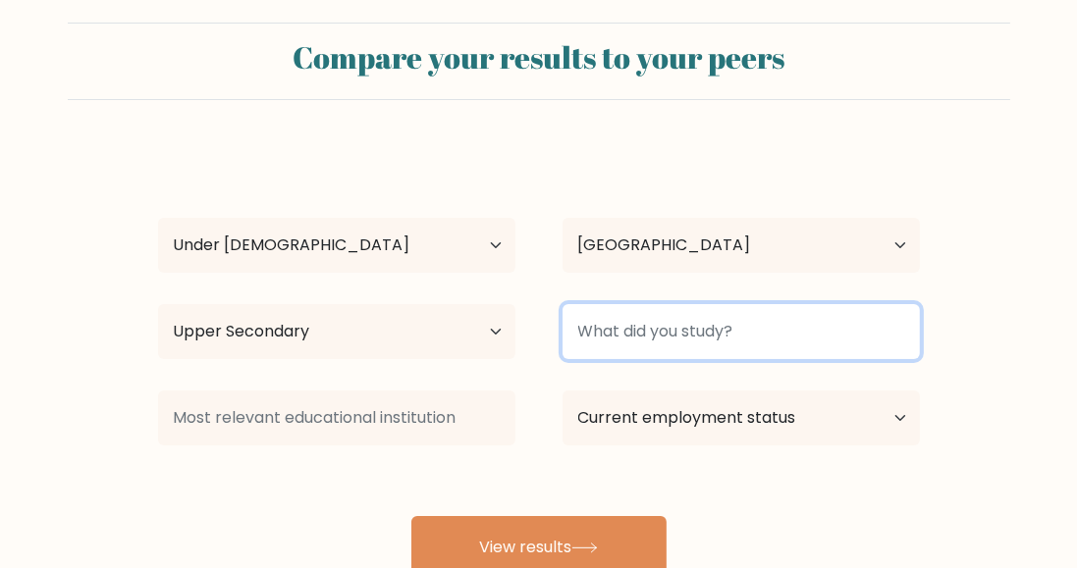
click at [867, 328] on input at bounding box center [741, 331] width 357 height 55
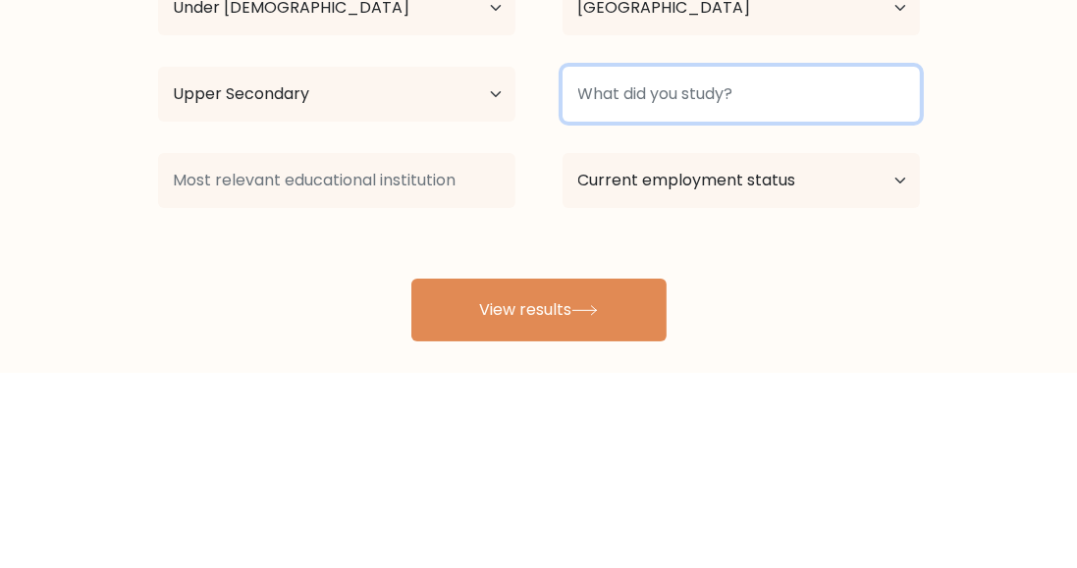
scroll to position [67, 0]
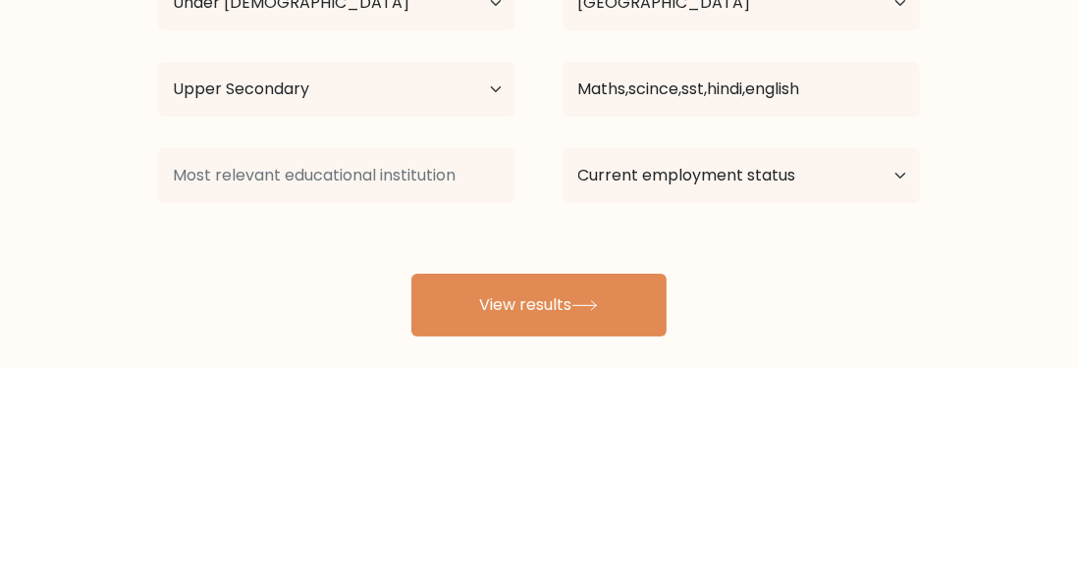
click at [1011, 273] on form "Compare your results to your peers [PERSON_NAME] Age Under [DEMOGRAPHIC_DATA] […" at bounding box center [538, 258] width 1077 height 557
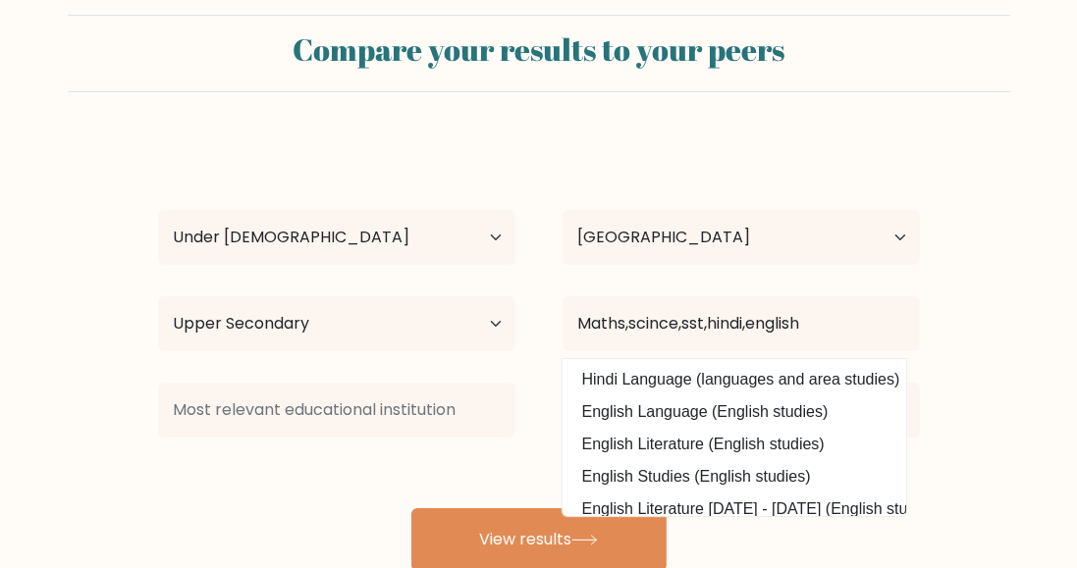
scroll to position [0, 0]
click at [821, 410] on option "English Language (English studies)" at bounding box center [734, 412] width 334 height 31
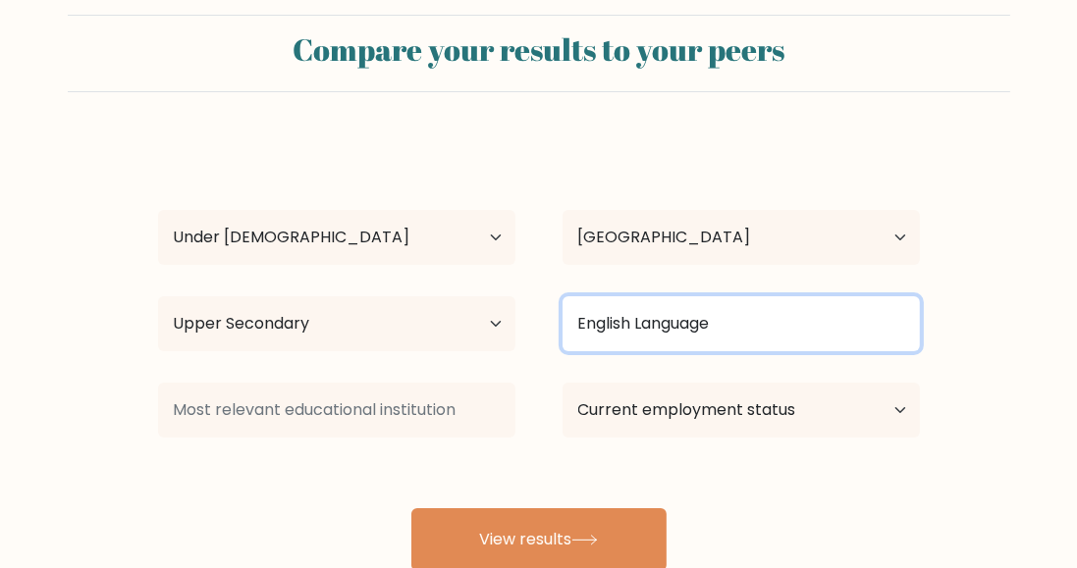
click at [900, 322] on input "English Language" at bounding box center [741, 323] width 357 height 55
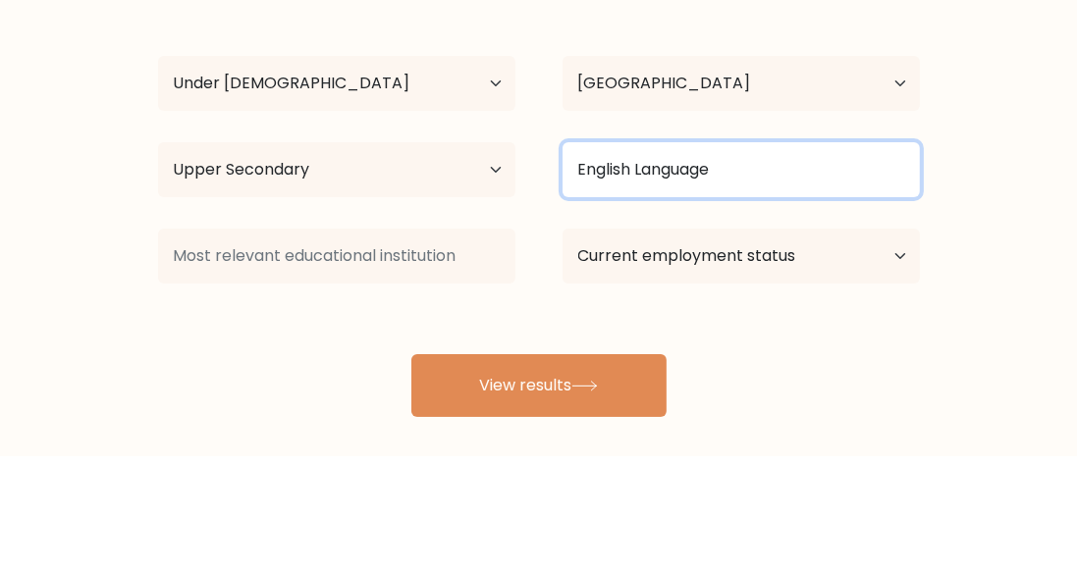
scroll to position [74, 0]
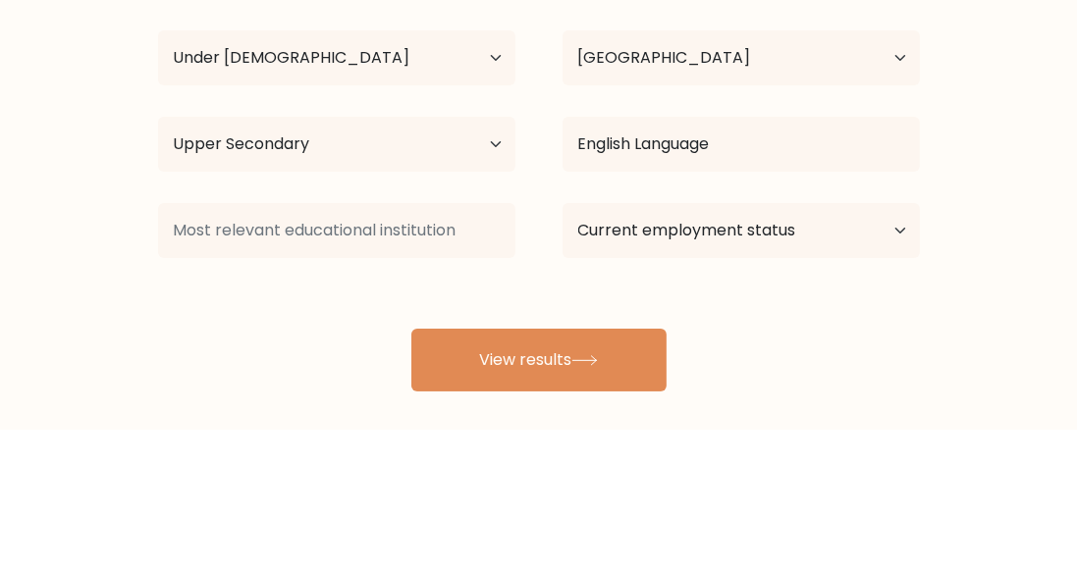
click at [1011, 258] on form "Compare your results to your peers [PERSON_NAME] Age Under [DEMOGRAPHIC_DATA] […" at bounding box center [538, 251] width 1077 height 557
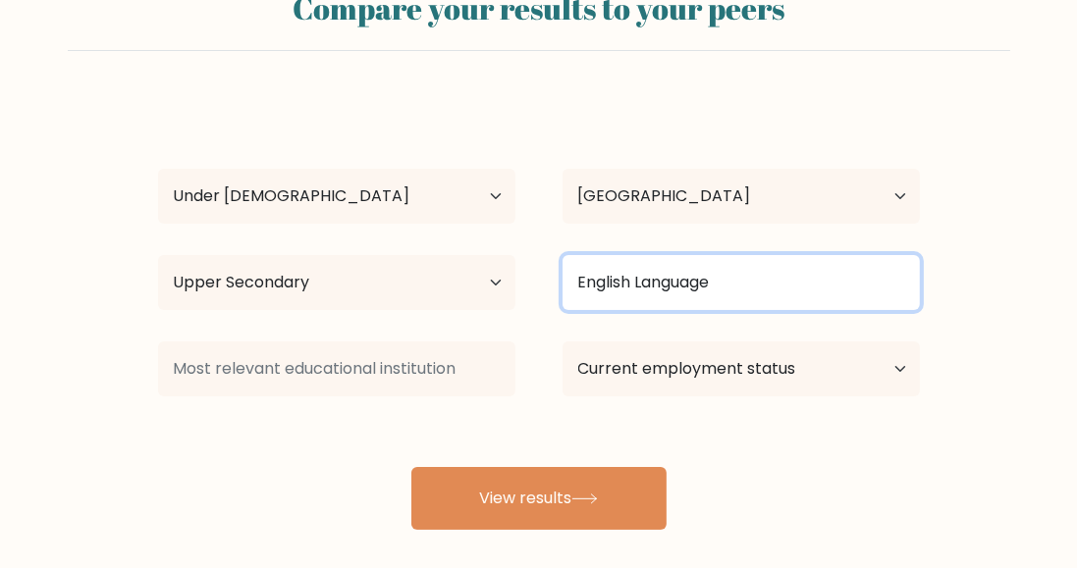
click at [849, 272] on input "English Language" at bounding box center [741, 282] width 357 height 55
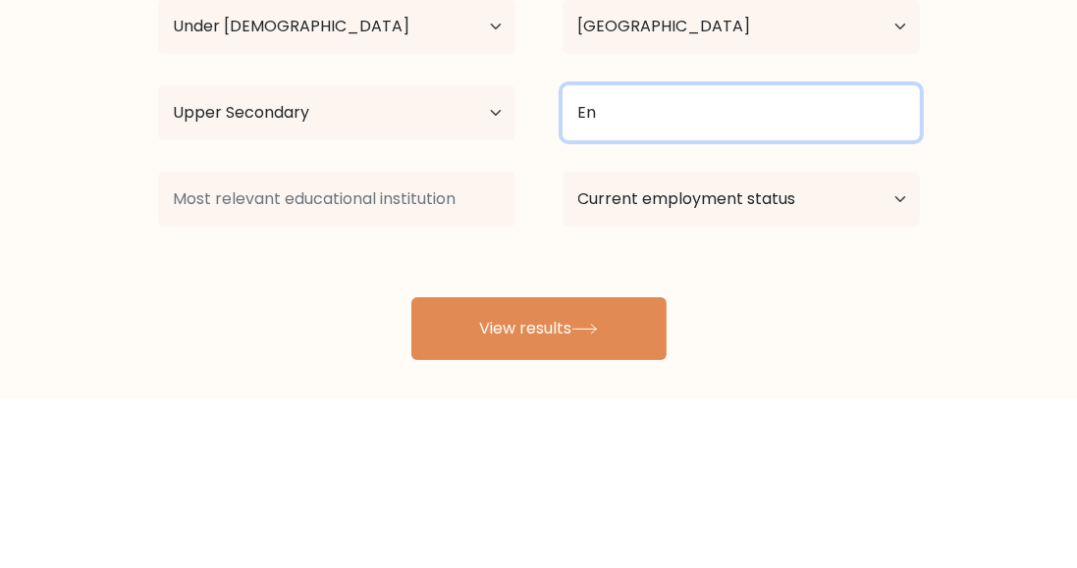
type input "E"
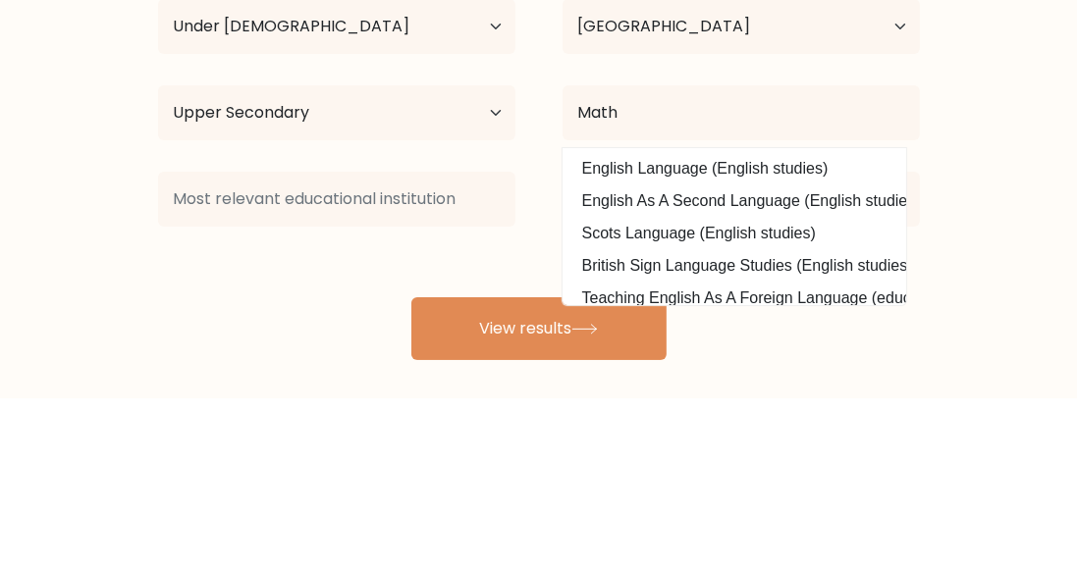
click at [1015, 298] on form "Compare your results to your peers [PERSON_NAME] Age Under [DEMOGRAPHIC_DATA] […" at bounding box center [538, 251] width 1077 height 557
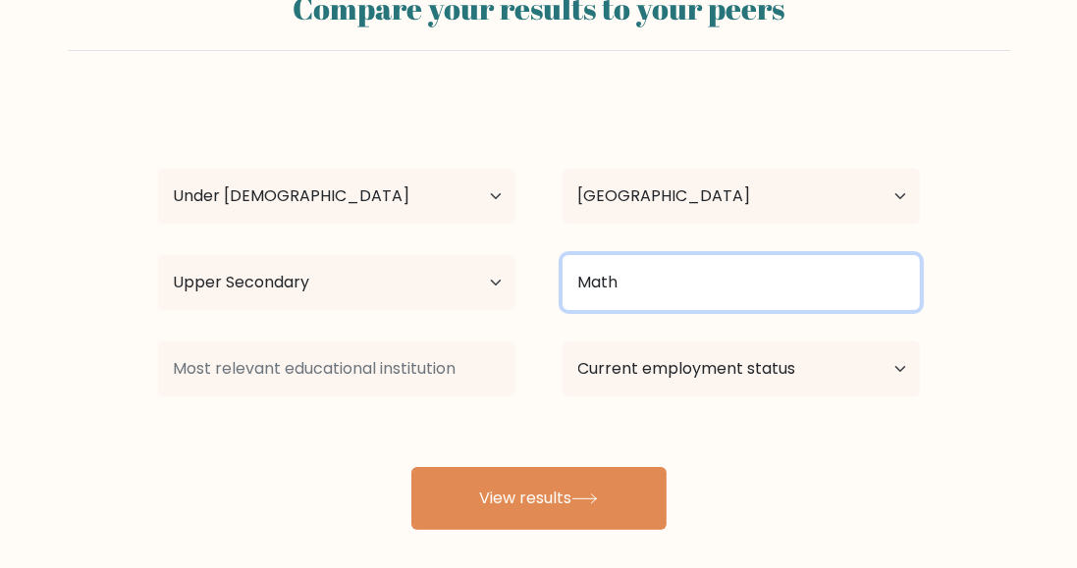
click at [901, 273] on input "Math" at bounding box center [741, 282] width 357 height 55
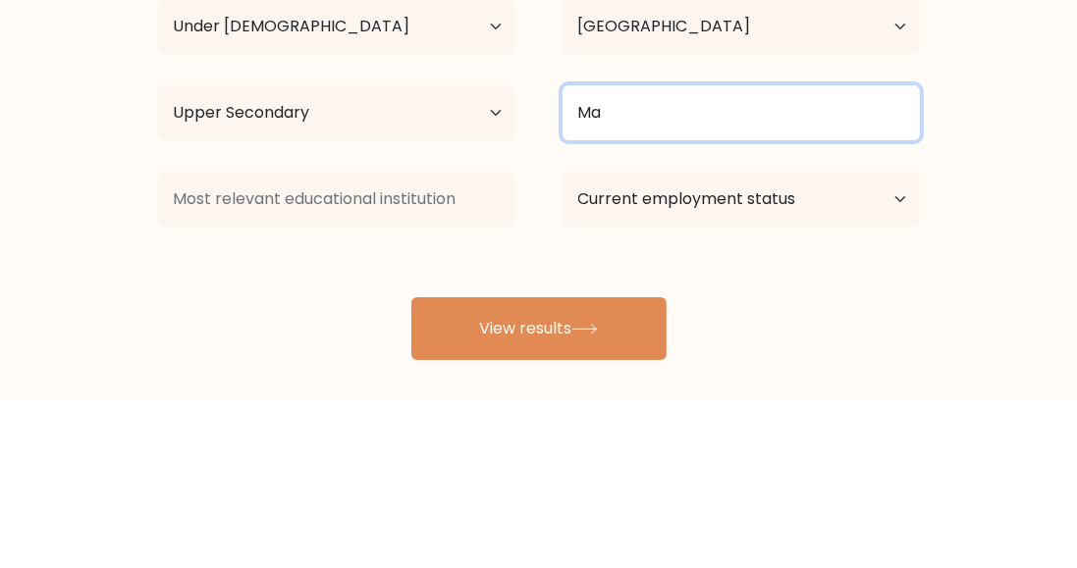
type input "M"
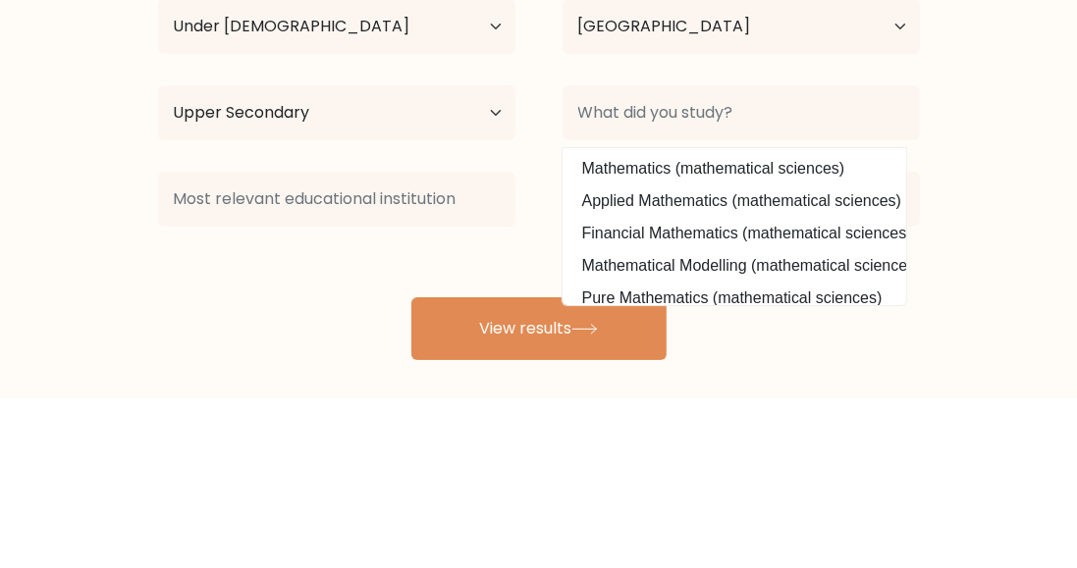
click at [1026, 301] on form "Compare your results to your peers [PERSON_NAME] Age Under [DEMOGRAPHIC_DATA] […" at bounding box center [538, 251] width 1077 height 557
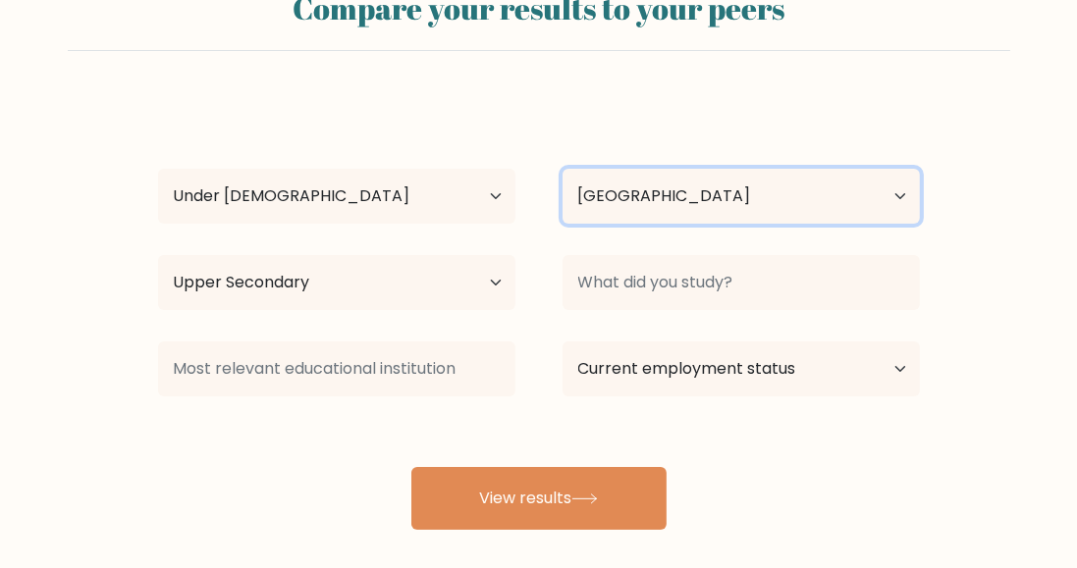
click at [884, 205] on select "Country [GEOGRAPHIC_DATA] [GEOGRAPHIC_DATA] [GEOGRAPHIC_DATA] [US_STATE] [GEOGR…" at bounding box center [741, 196] width 357 height 55
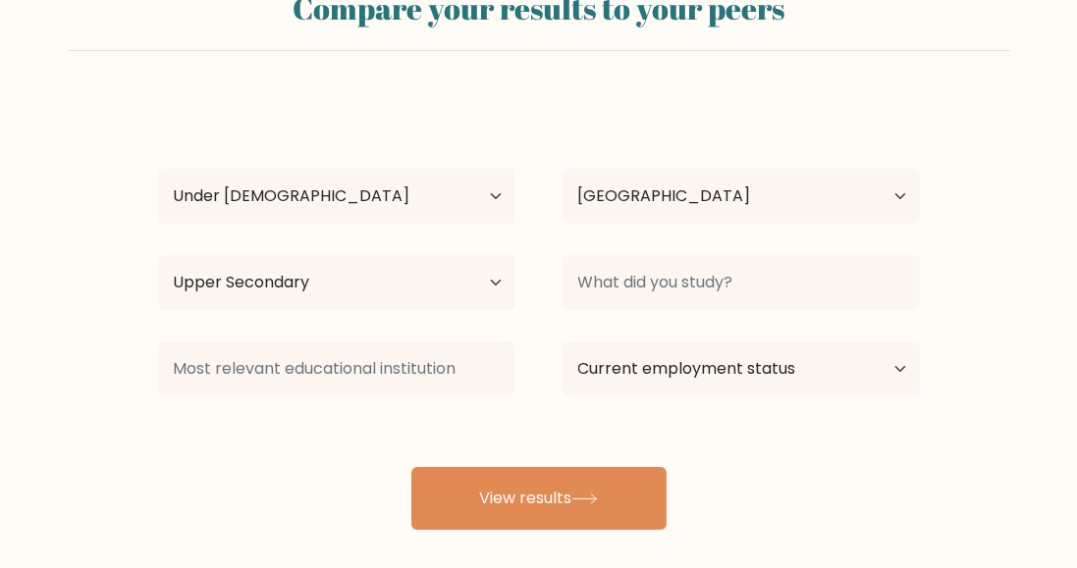
click at [1030, 234] on form "Compare your results to your peers Mayank Kumar Age Under 18 years old 18-24 ye…" at bounding box center [538, 251] width 1077 height 557
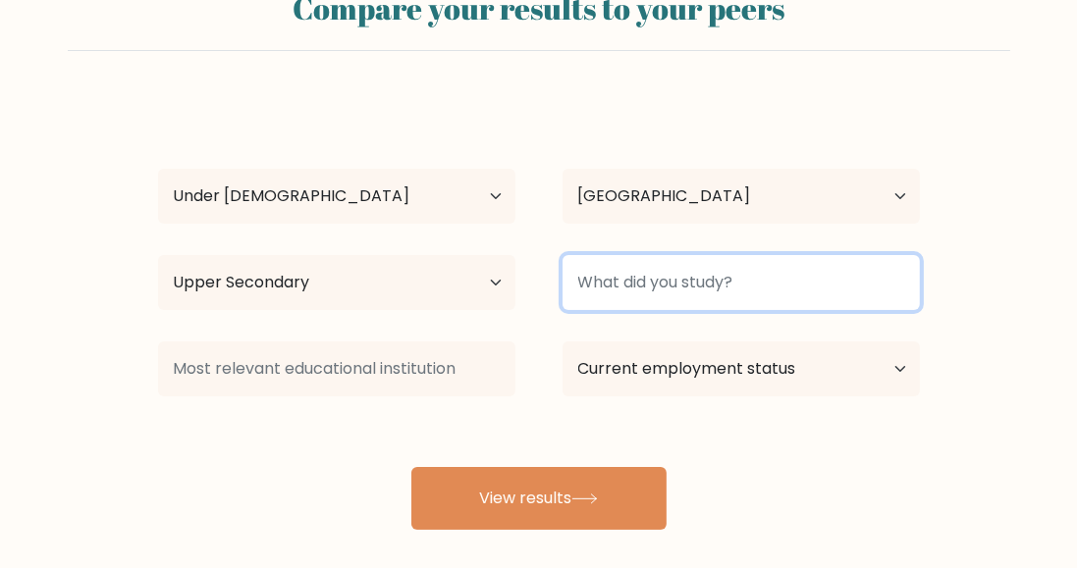
click at [814, 273] on input at bounding box center [741, 282] width 357 height 55
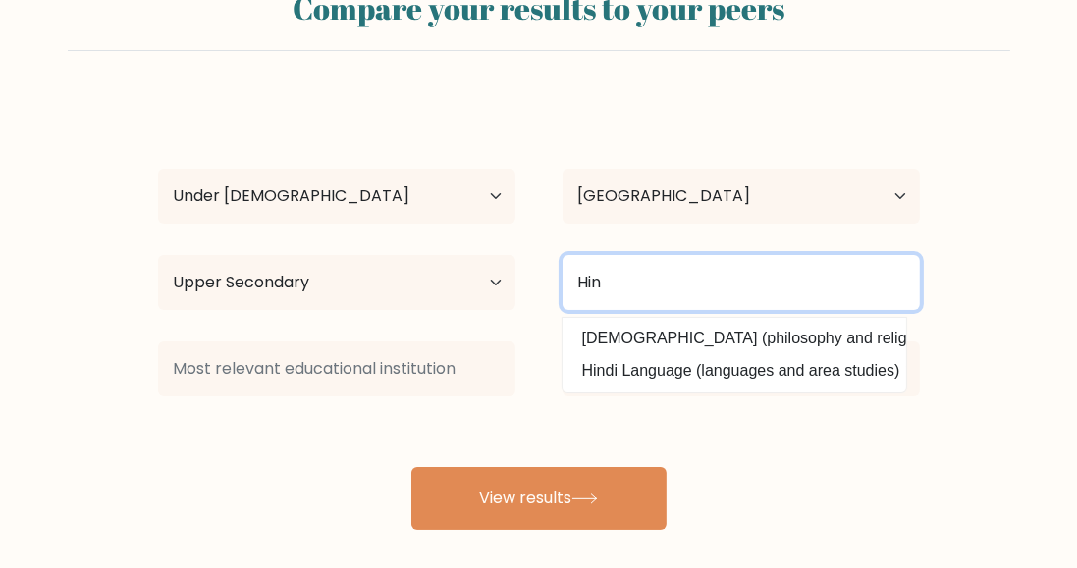
click at [792, 272] on input "Hin" at bounding box center [741, 282] width 357 height 55
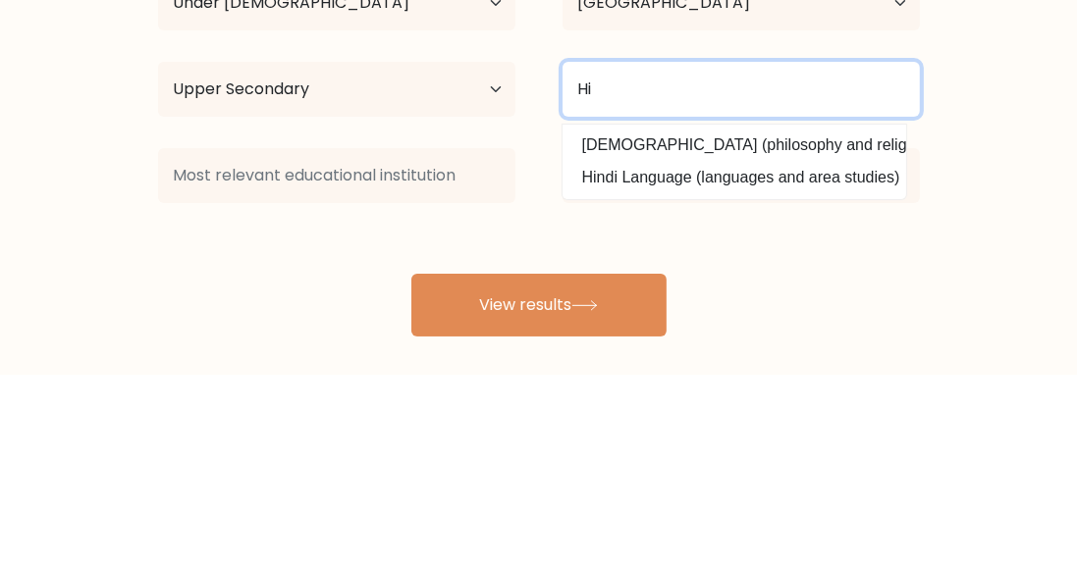
type input "H"
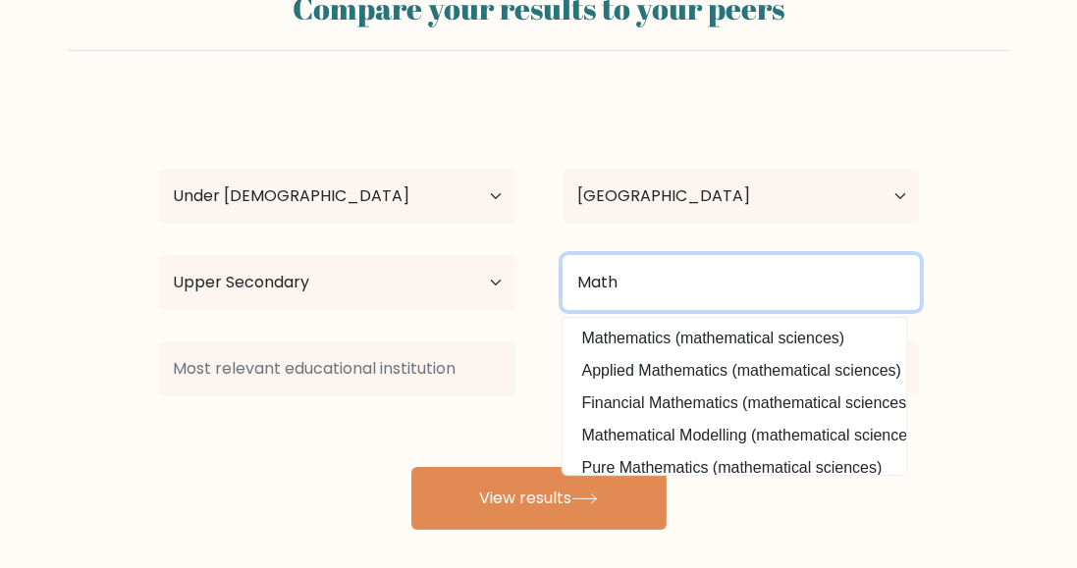
click at [791, 275] on input "Math" at bounding box center [741, 282] width 357 height 55
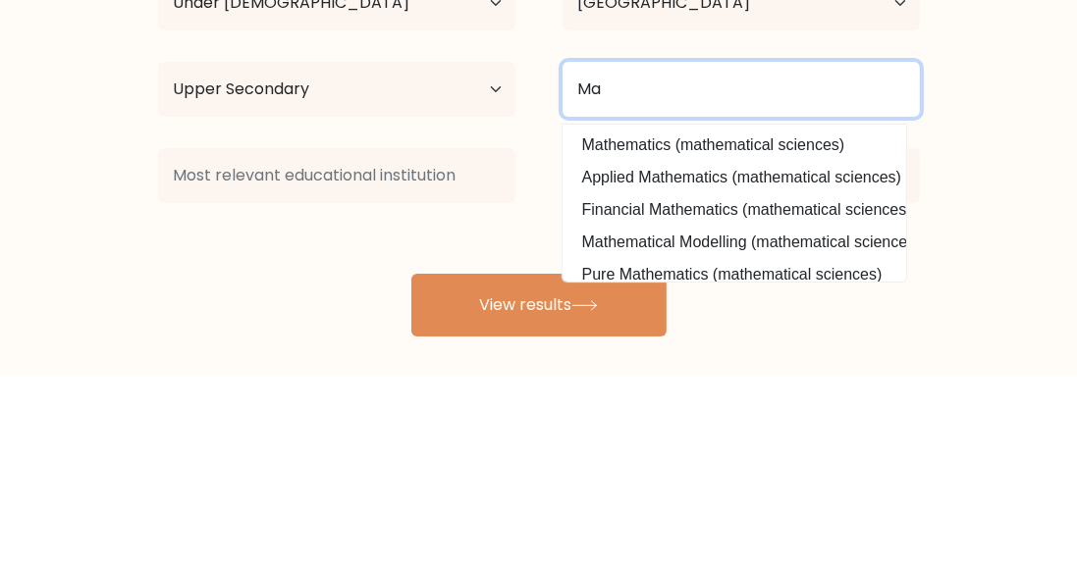
type input "M"
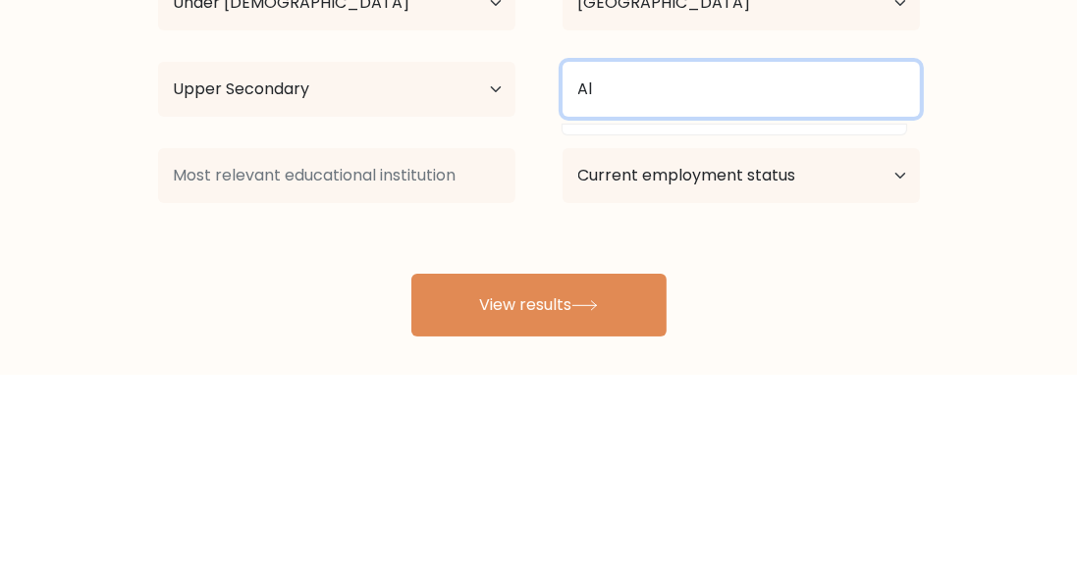
type input "A"
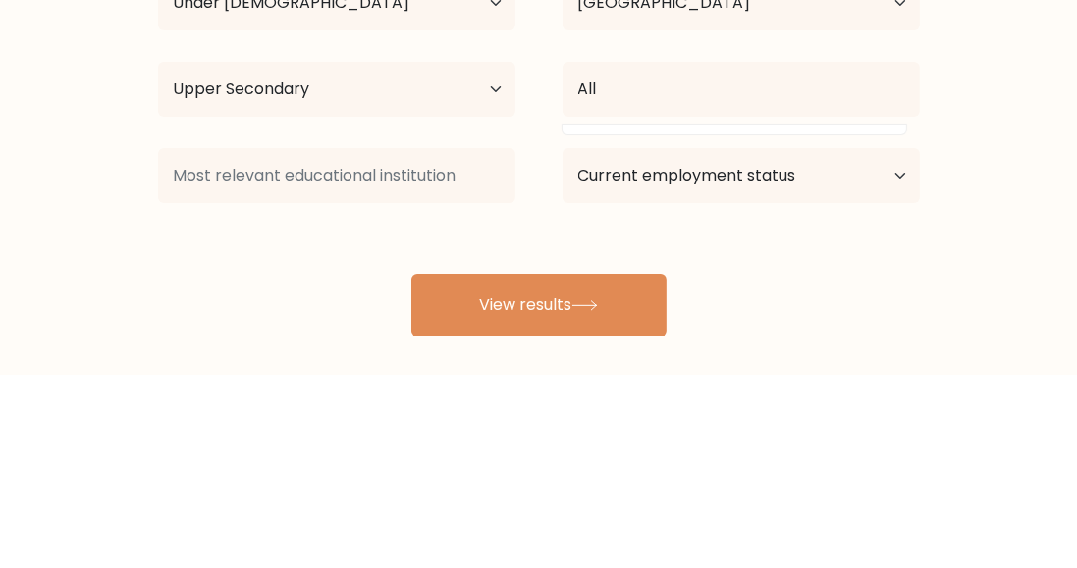
click at [993, 280] on form "Compare your results to your peers Mayank Kumar Age Under 18 years old 18-24 ye…" at bounding box center [538, 251] width 1077 height 557
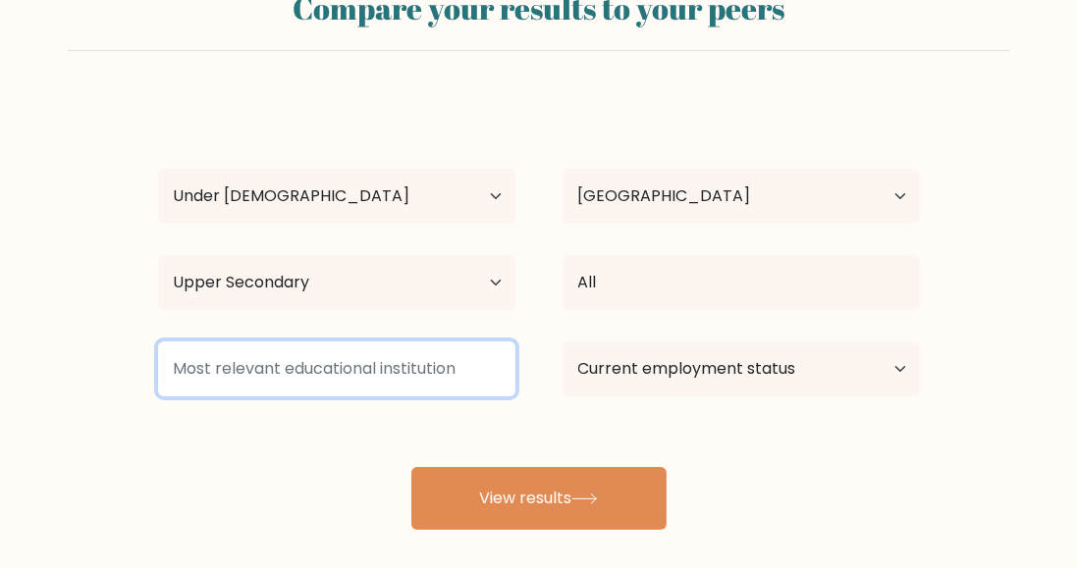
click at [214, 359] on input at bounding box center [336, 369] width 357 height 55
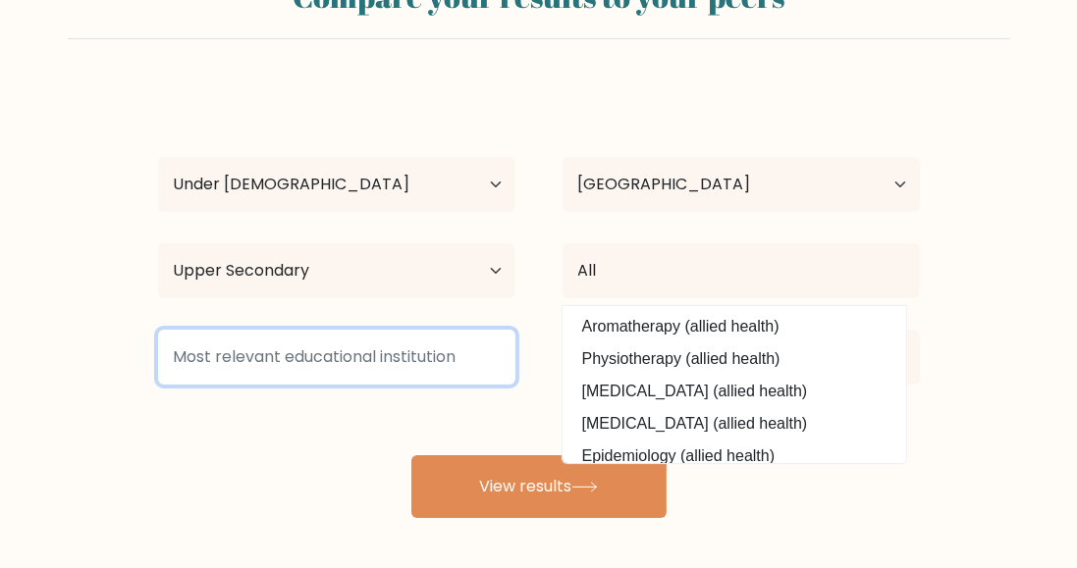
scroll to position [64, 0]
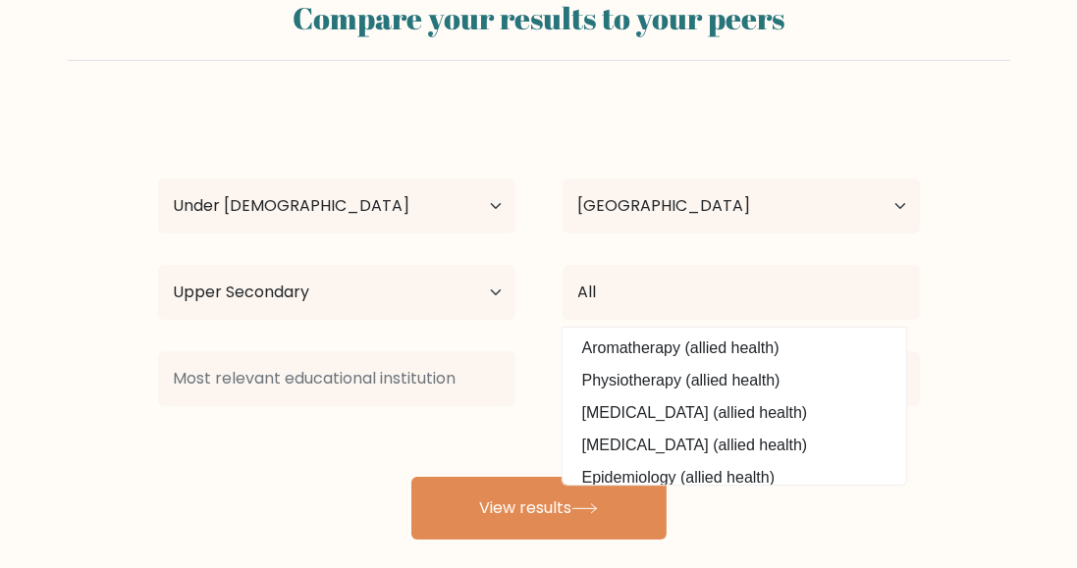
click at [979, 369] on form "Compare your results to your peers Mayank Kumar Age Under 18 years old 18-24 ye…" at bounding box center [538, 261] width 1077 height 557
click at [981, 380] on form "Compare your results to your peers Mayank Kumar Age Under 18 years old 18-24 ye…" at bounding box center [538, 261] width 1077 height 557
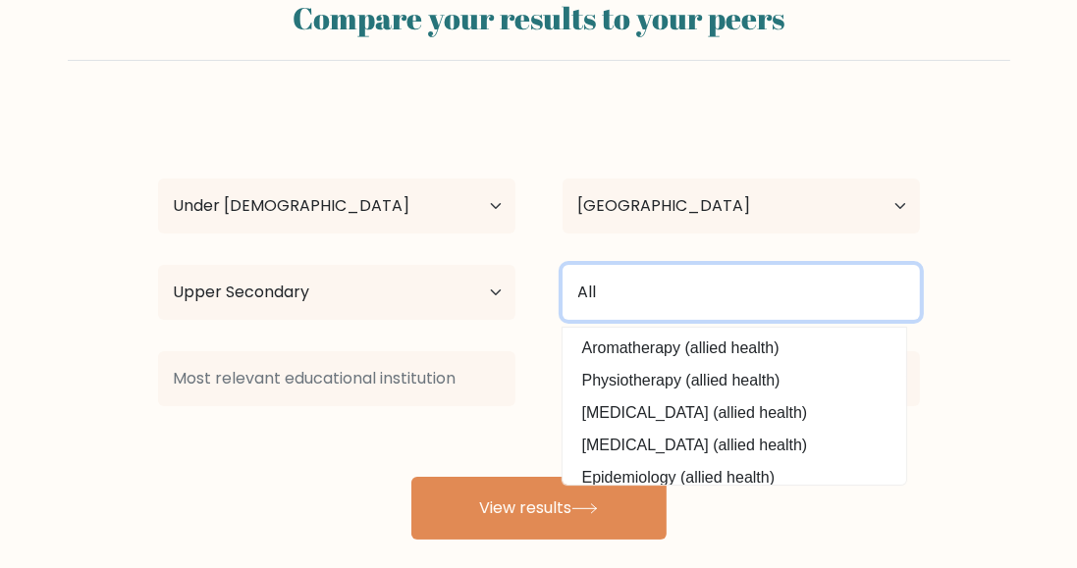
click at [856, 292] on input "All" at bounding box center [741, 292] width 357 height 55
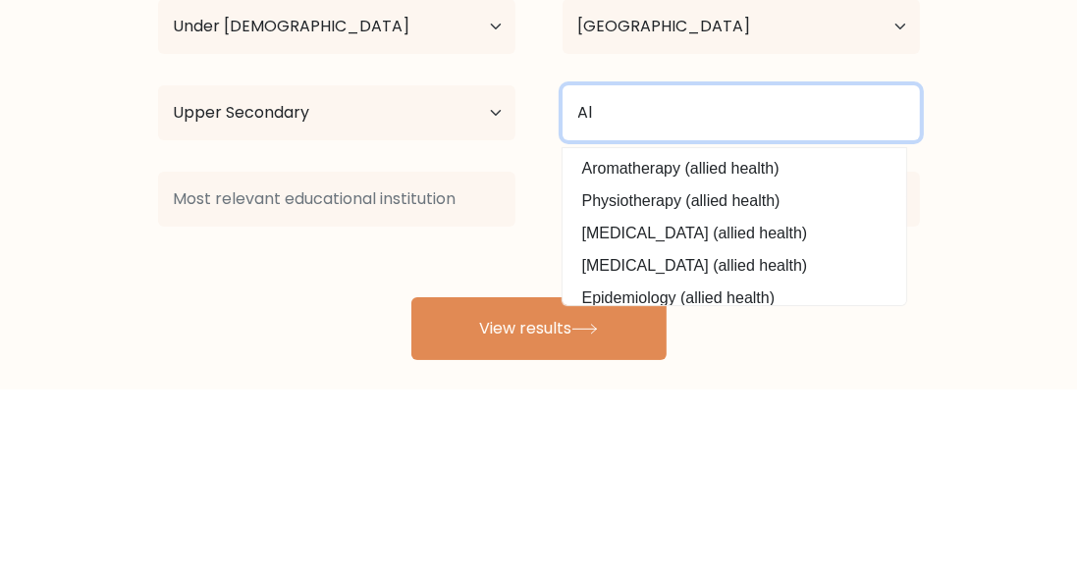
type input "A"
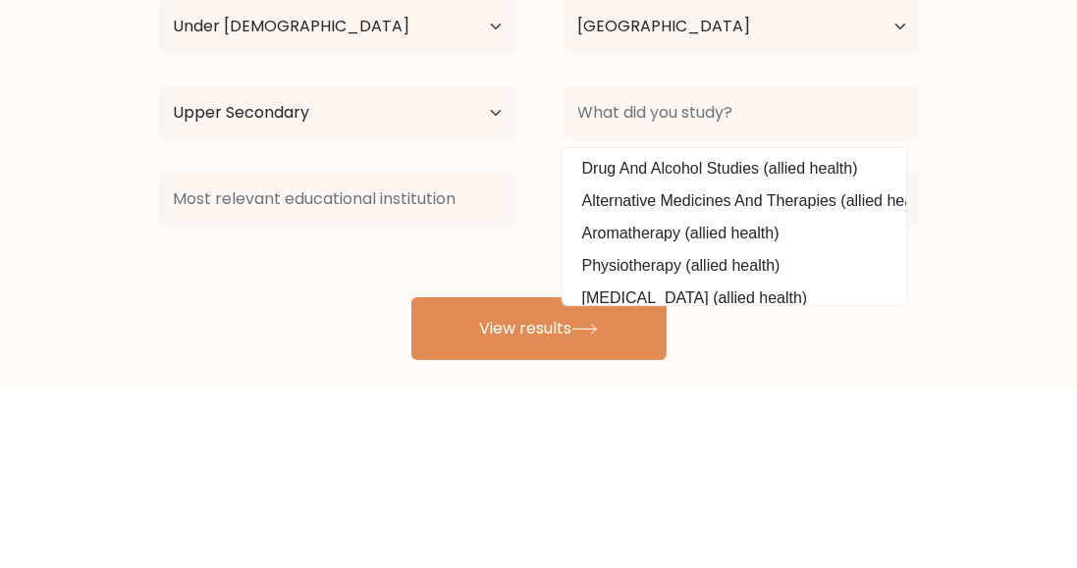
click at [1003, 302] on form "Compare your results to your peers Mayank Kumar Age Under 18 years old 18-24 ye…" at bounding box center [538, 261] width 1077 height 557
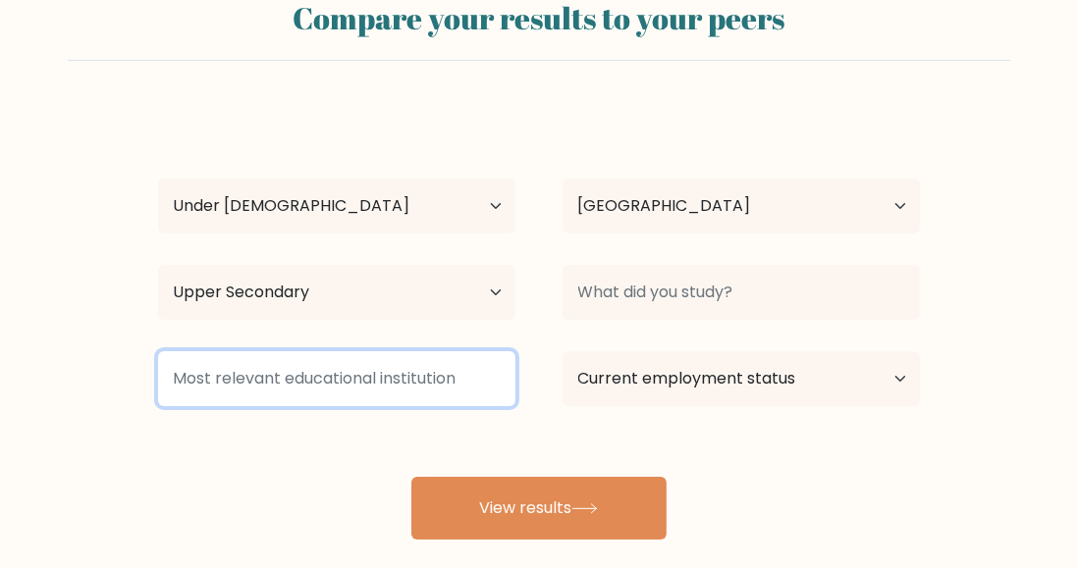
click at [227, 386] on input at bounding box center [336, 378] width 357 height 55
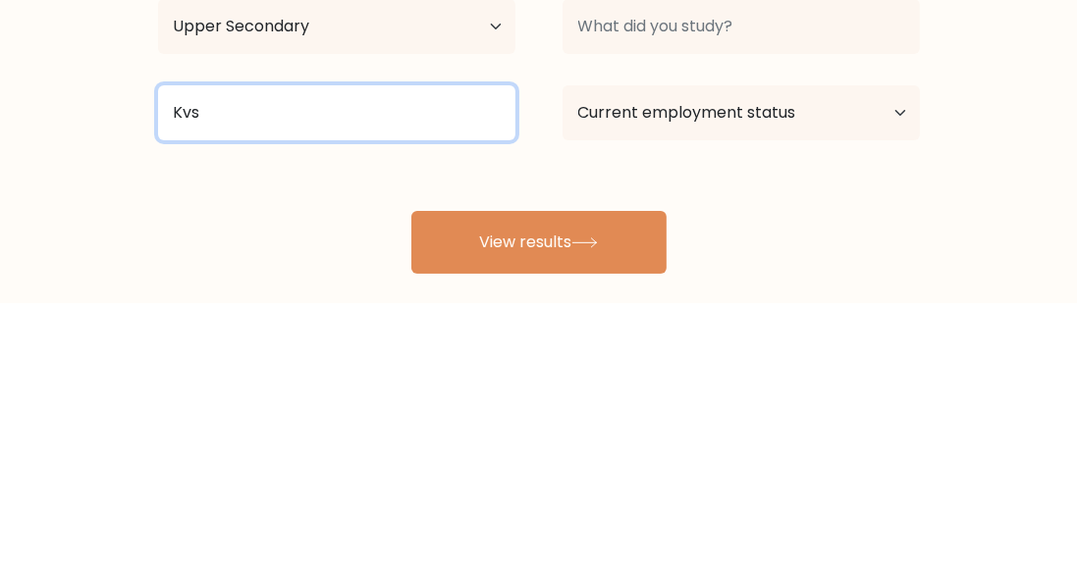
type input "Kvs"
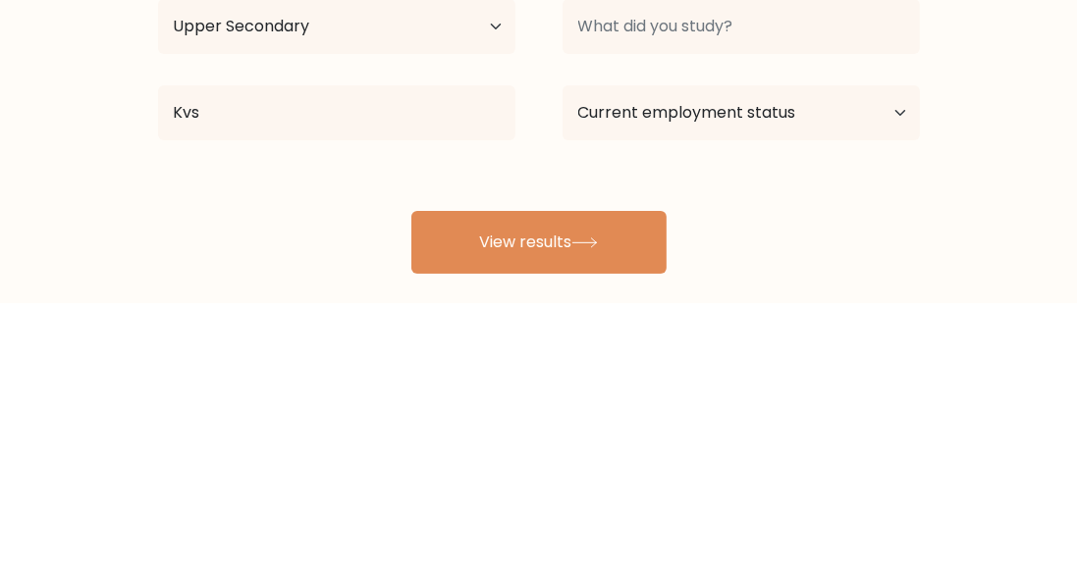
click at [1015, 353] on form "Compare your results to your peers Mayank Kumar Age Under 18 years old 18-24 ye…" at bounding box center [538, 261] width 1077 height 557
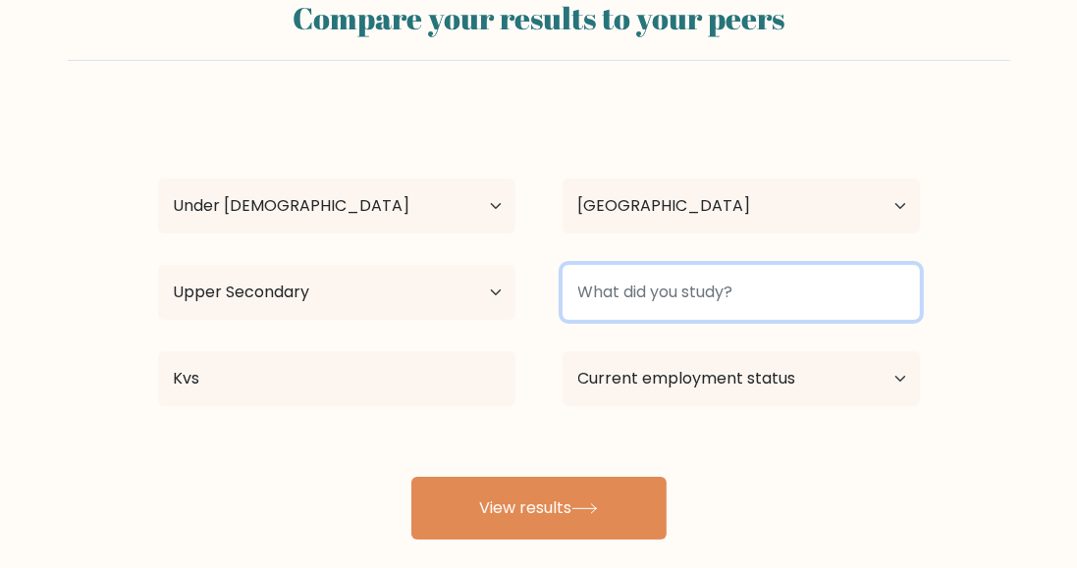
click at [779, 279] on input at bounding box center [741, 292] width 357 height 55
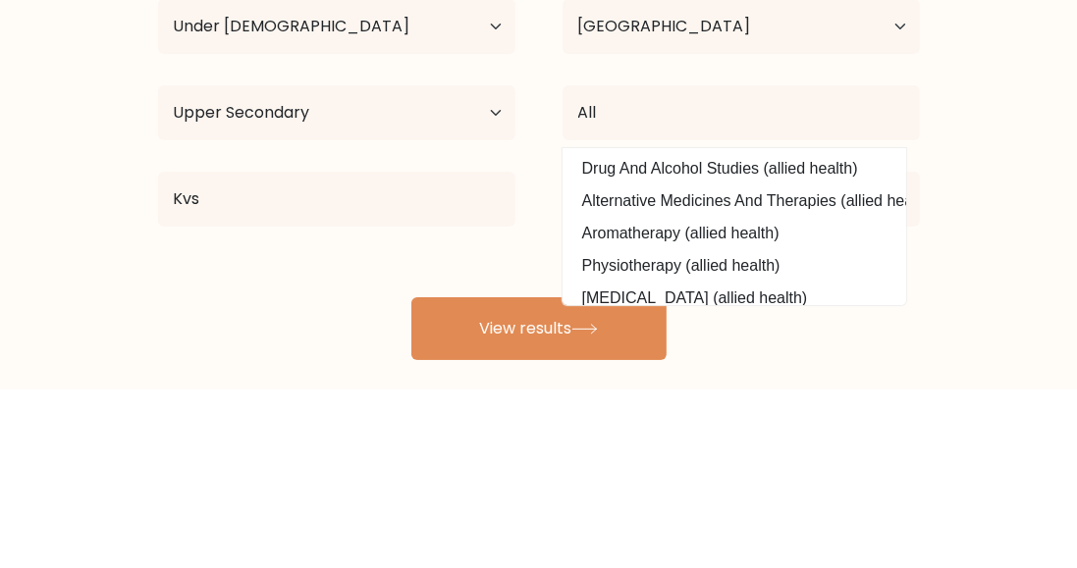
click at [1041, 260] on form "Compare your results to your peers Mayank Kumar Age Under 18 years old 18-24 ye…" at bounding box center [538, 261] width 1077 height 557
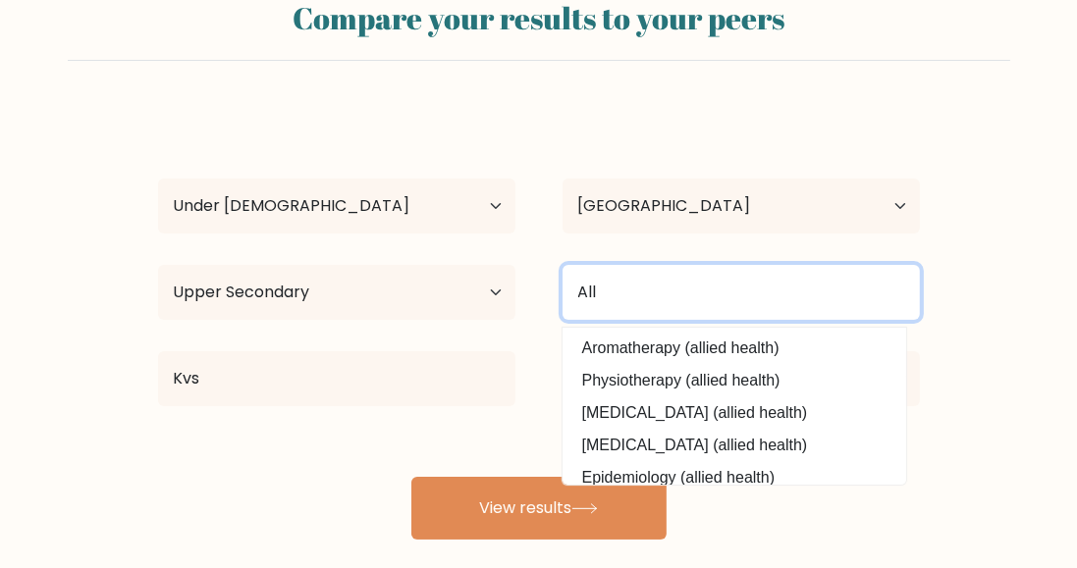
click at [821, 283] on input "All" at bounding box center [741, 292] width 357 height 55
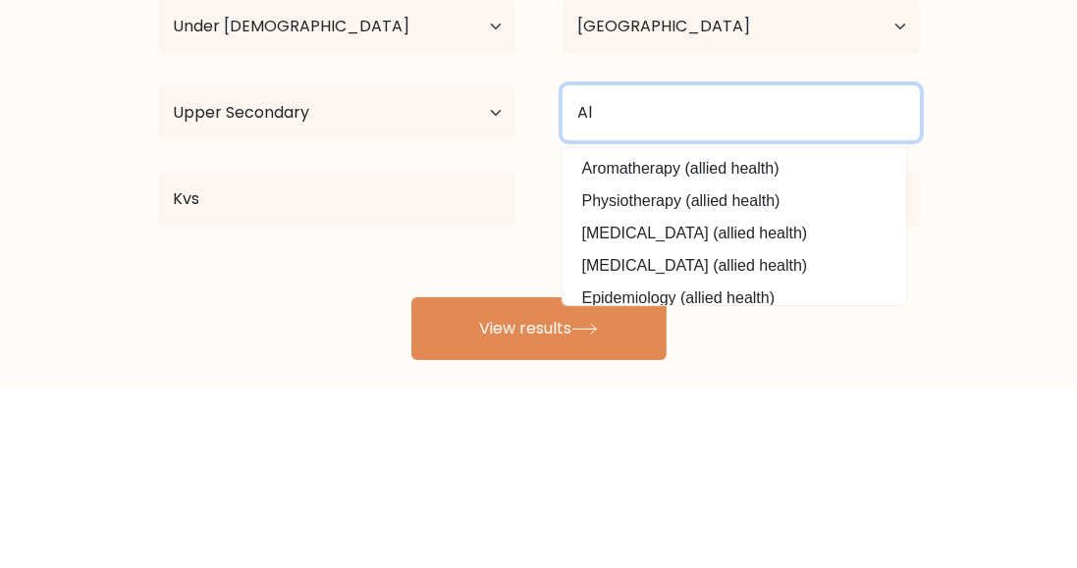
type input "A"
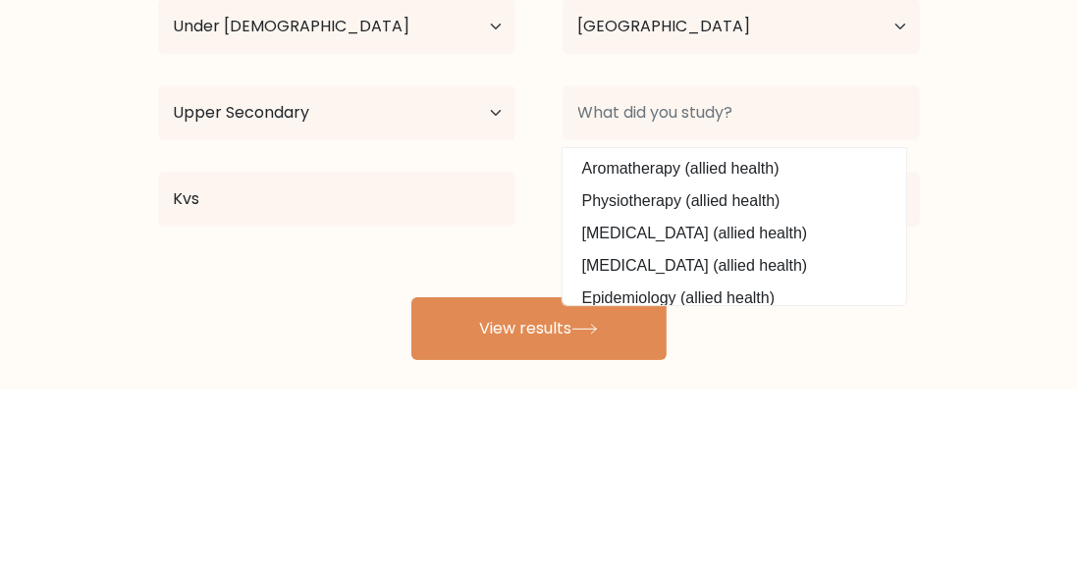
click at [1048, 268] on form "Compare your results to your peers Mayank Kumar Age Under 18 years old 18-24 ye…" at bounding box center [538, 261] width 1077 height 557
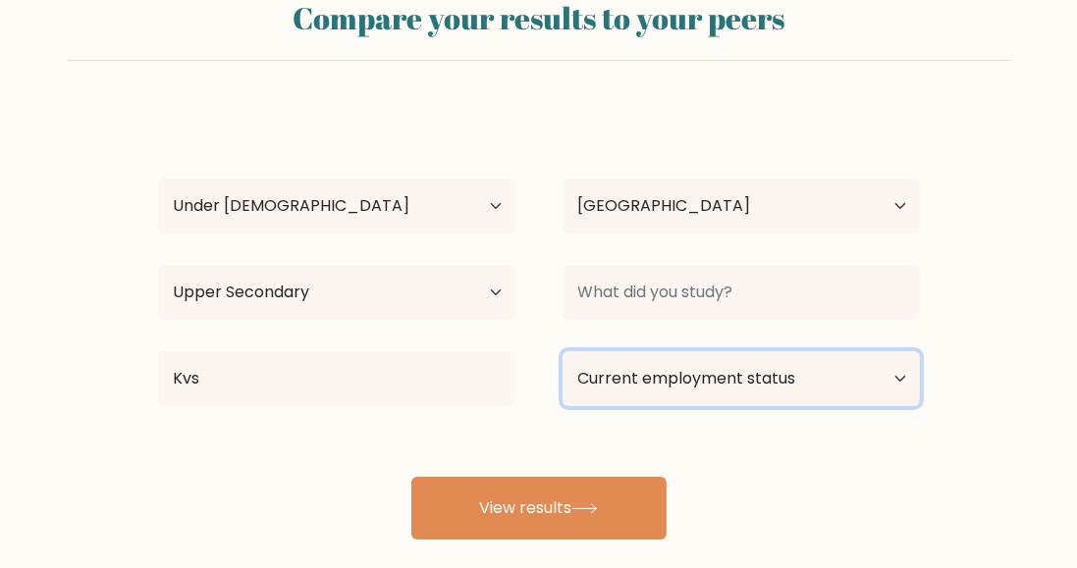
click at [858, 375] on select "Current employment status Employed Student Retired Other / prefer not to answer" at bounding box center [741, 378] width 357 height 55
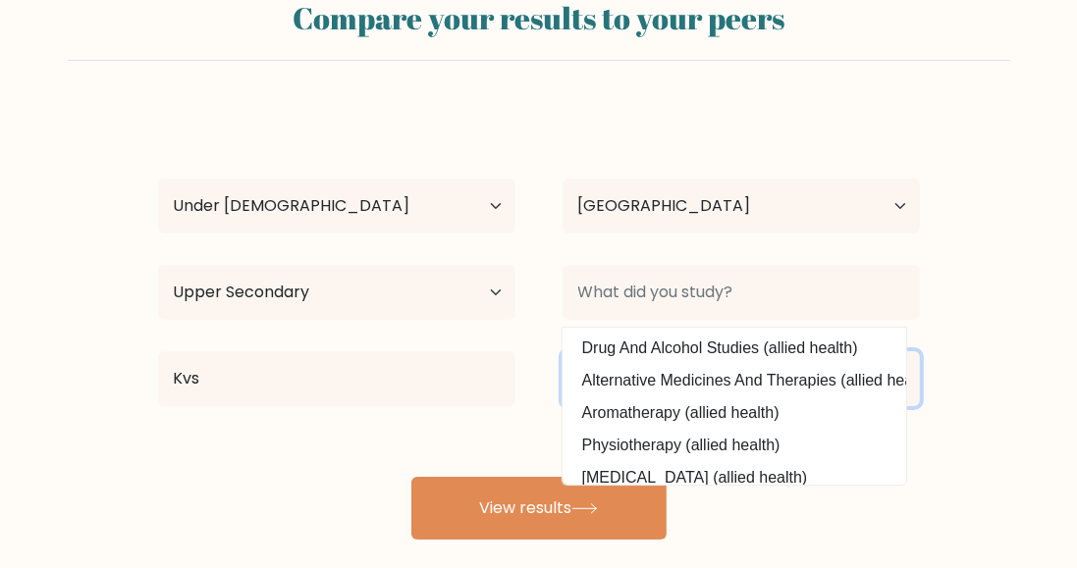
select select "student"
click at [563, 351] on select "Current employment status Employed Student Retired Other / prefer not to answer" at bounding box center [741, 378] width 357 height 55
click at [998, 296] on form "Compare your results to your peers Mayank Kumar Age Under 18 years old 18-24 ye…" at bounding box center [538, 261] width 1077 height 557
click at [982, 324] on form "Compare your results to your peers Mayank Kumar Age Under 18 years old 18-24 ye…" at bounding box center [538, 261] width 1077 height 557
click at [495, 415] on div "Mayank Kumar Age Under 18 years old 18-24 years old 25-34 years old 35-44 years…" at bounding box center [538, 324] width 785 height 432
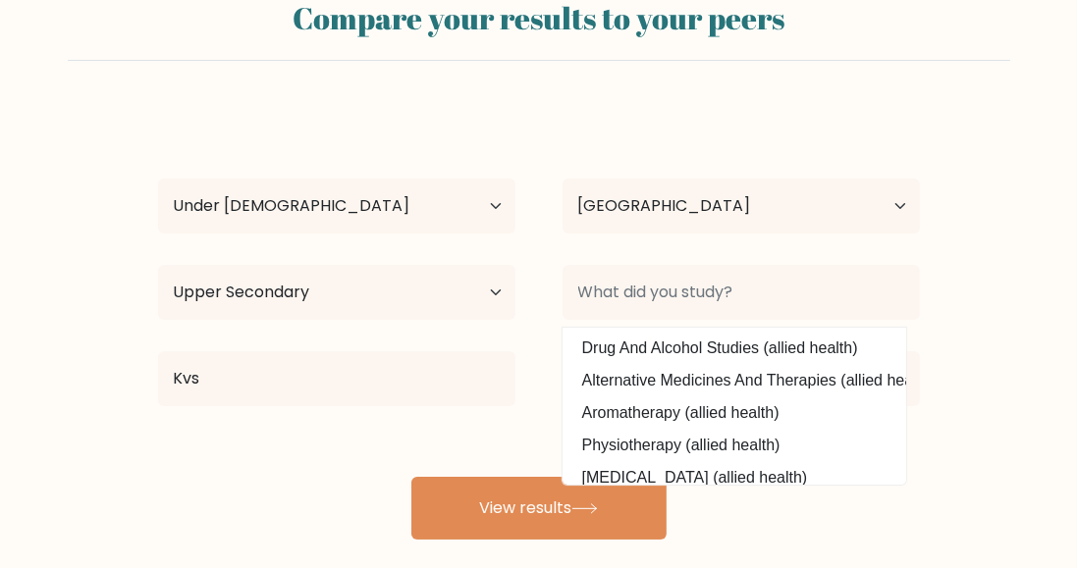
scroll to position [4, 0]
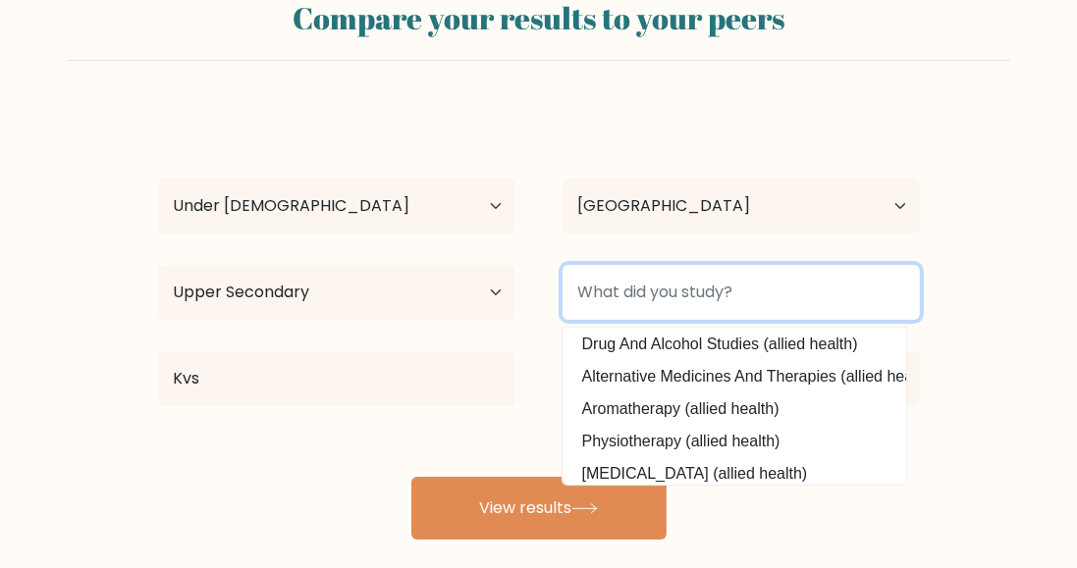
click at [862, 291] on input at bounding box center [741, 292] width 357 height 55
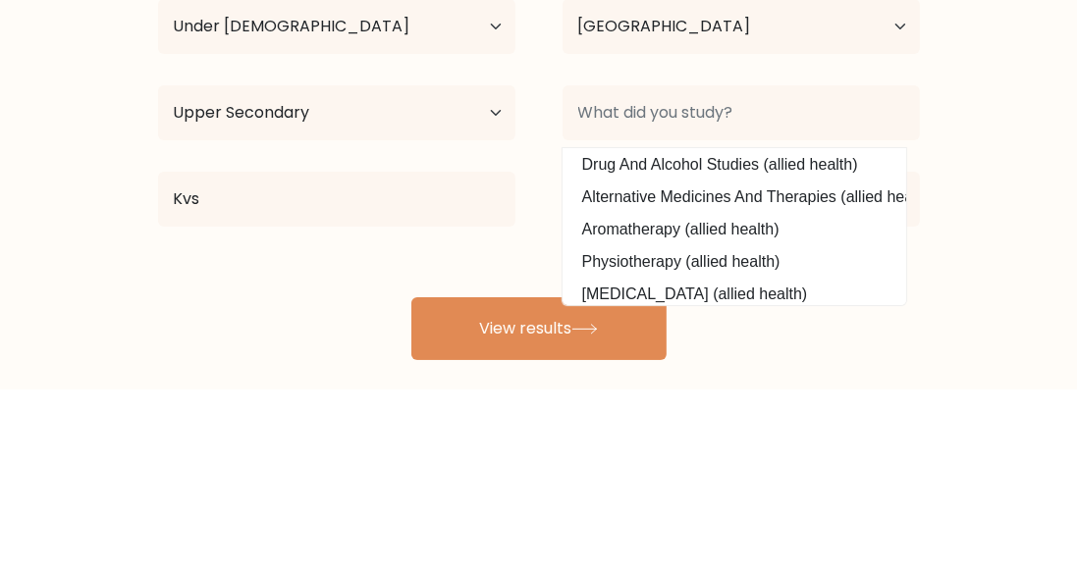
click at [1010, 240] on form "Compare your results to your peers Mayank Kumar Age Under 18 years old 18-24 ye…" at bounding box center [538, 261] width 1077 height 557
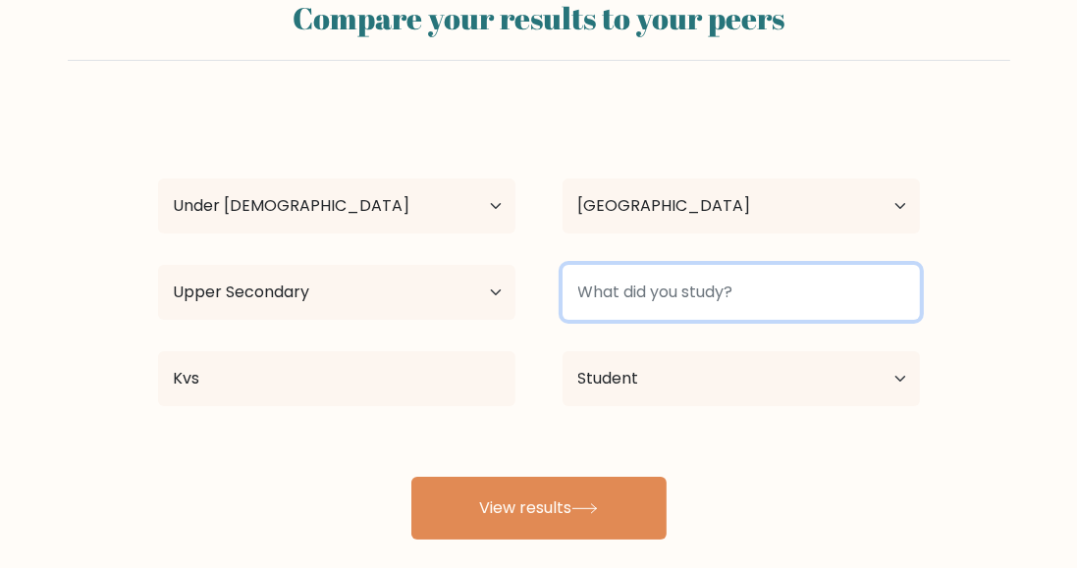
click at [844, 284] on input at bounding box center [741, 292] width 357 height 55
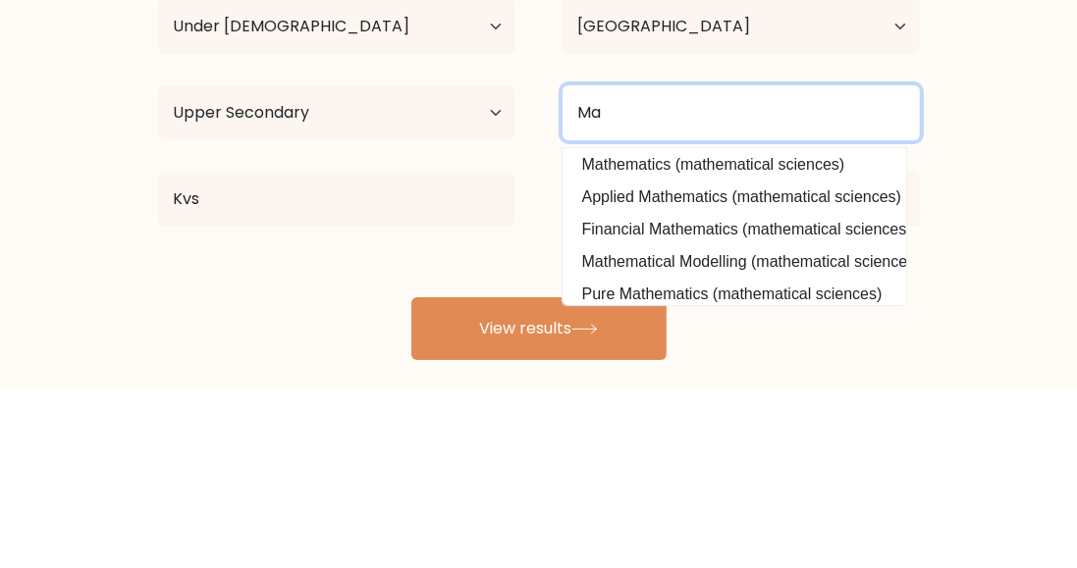
type input "M"
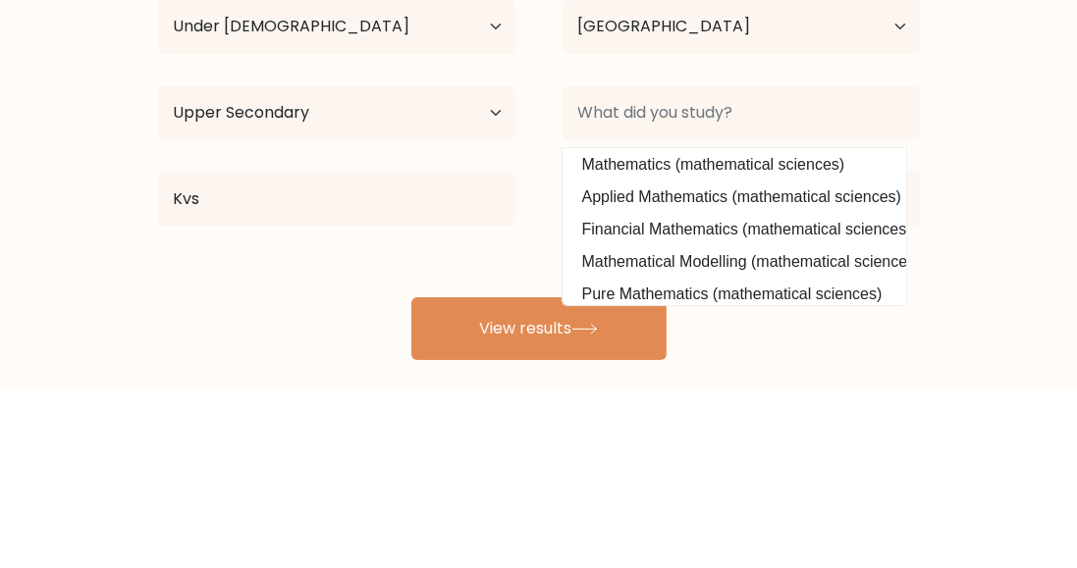
click at [1013, 274] on form "Compare your results to your peers Mayank Kumar Age Under 18 years old 18-24 ye…" at bounding box center [538, 261] width 1077 height 557
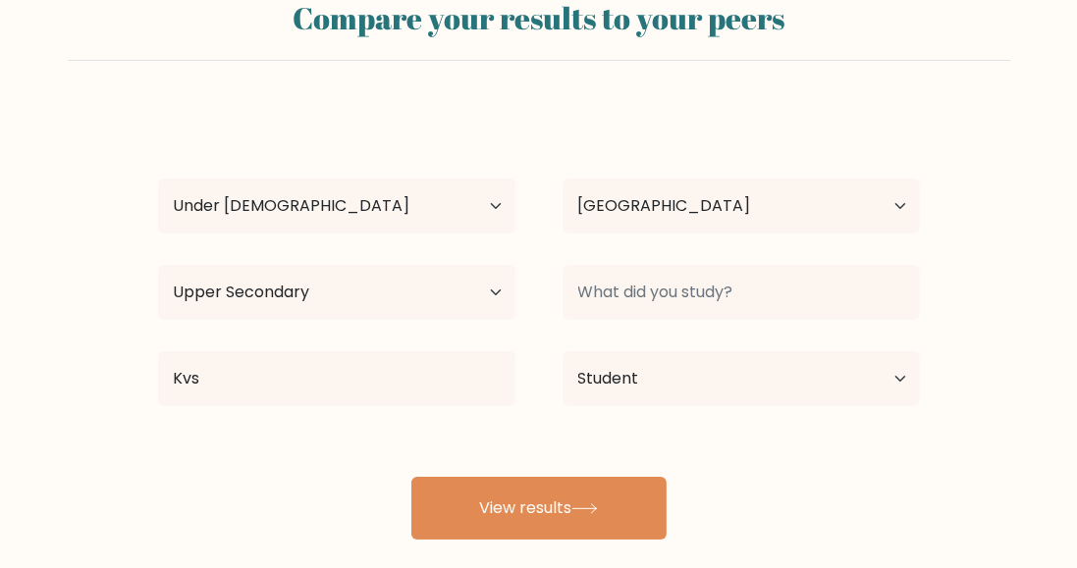
click at [613, 499] on button "View results" at bounding box center [538, 508] width 255 height 63
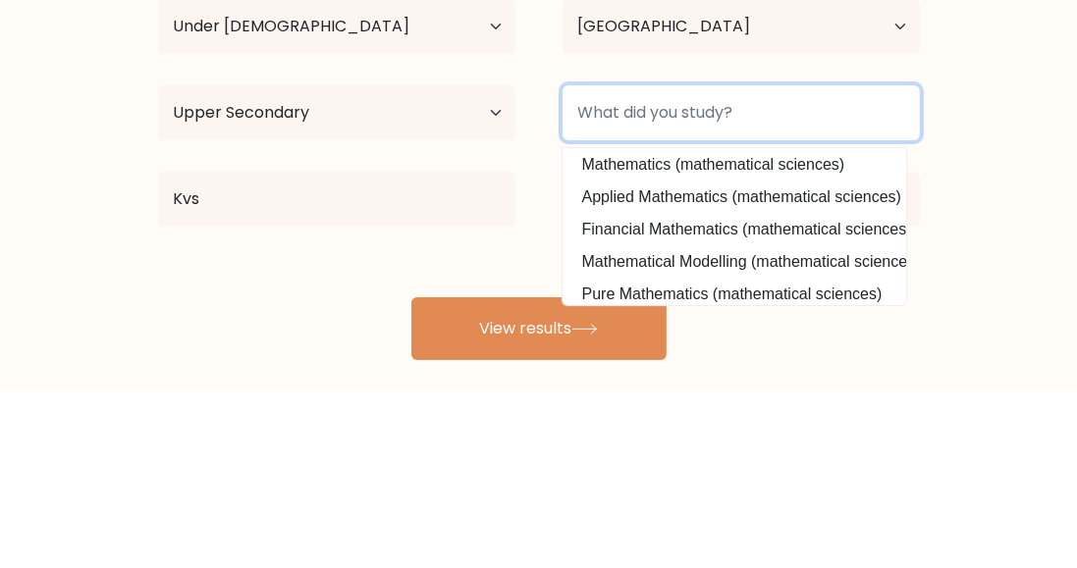
scroll to position [0, 0]
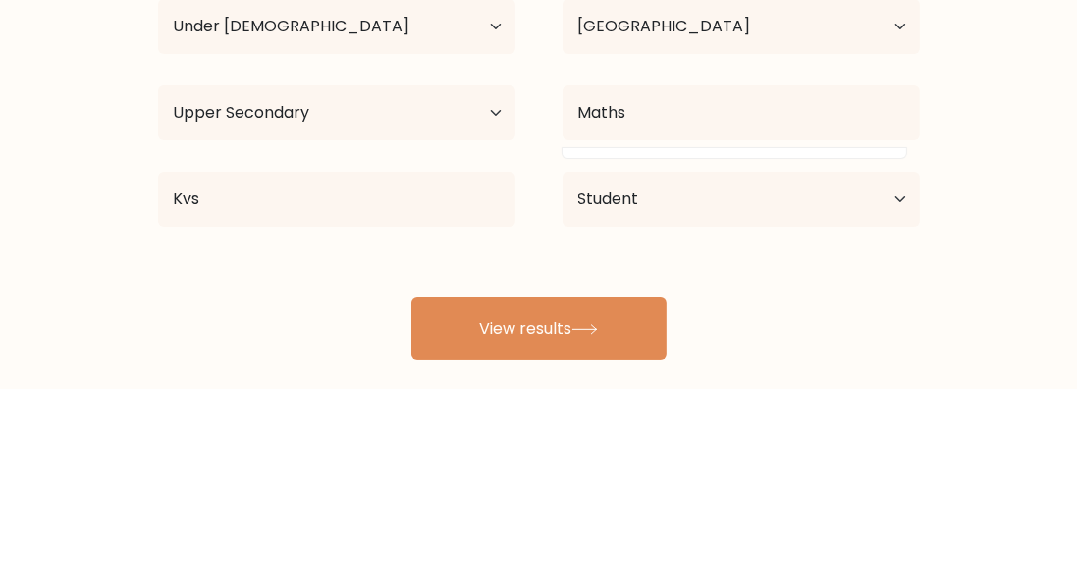
click at [823, 337] on div "Mayank Kumar Age Under 18 years old 18-24 years old 25-34 years old 35-44 years…" at bounding box center [538, 324] width 785 height 432
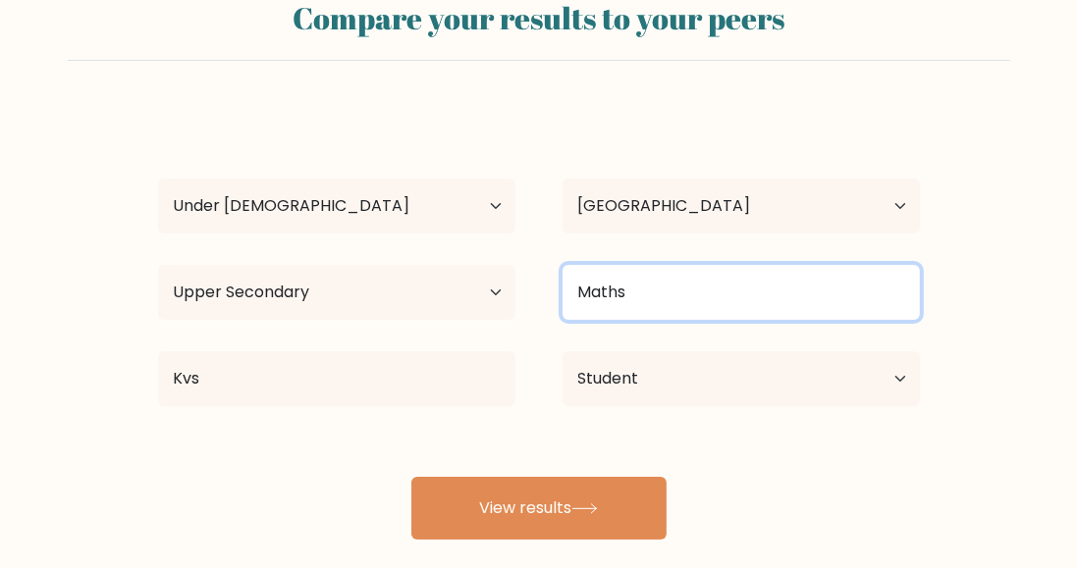
click at [849, 283] on input "Maths" at bounding box center [741, 292] width 357 height 55
click at [749, 287] on input "Maths" at bounding box center [741, 292] width 357 height 55
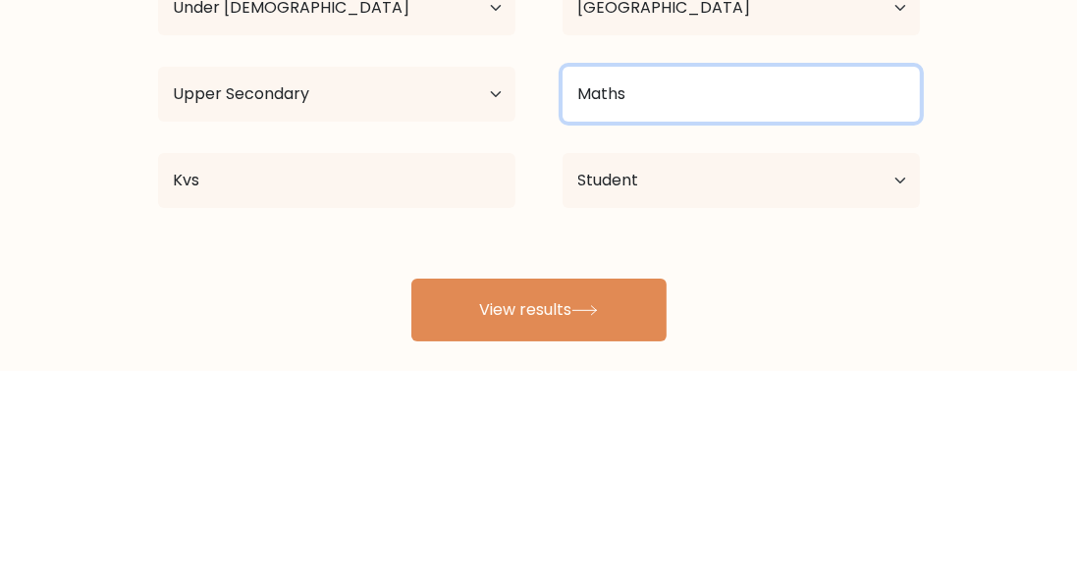
scroll to position [64, 0]
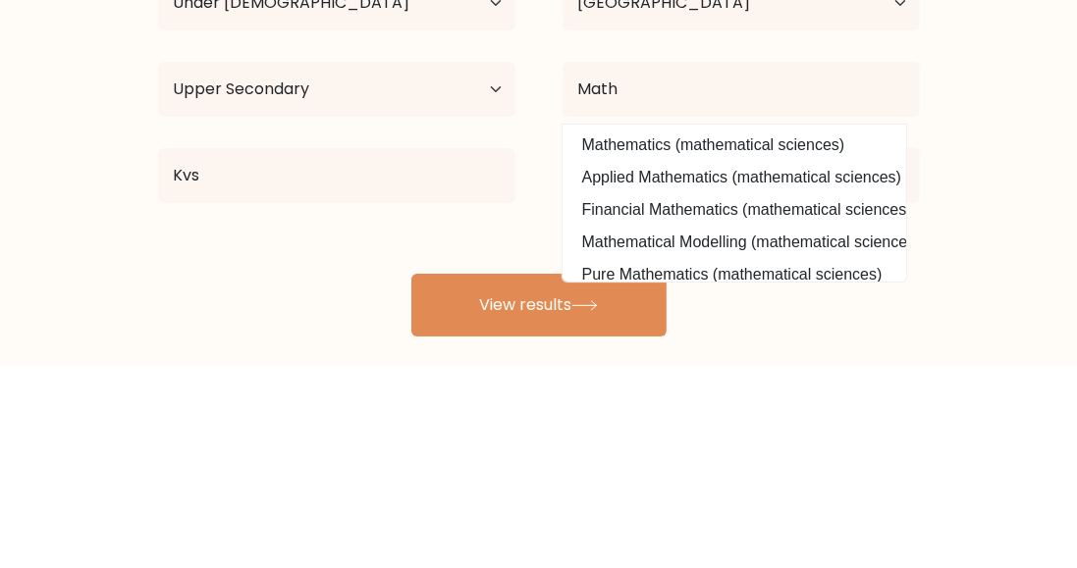
click at [805, 352] on option "Mathematics (mathematical sciences)" at bounding box center [734, 348] width 334 height 31
type input "Mathematics"
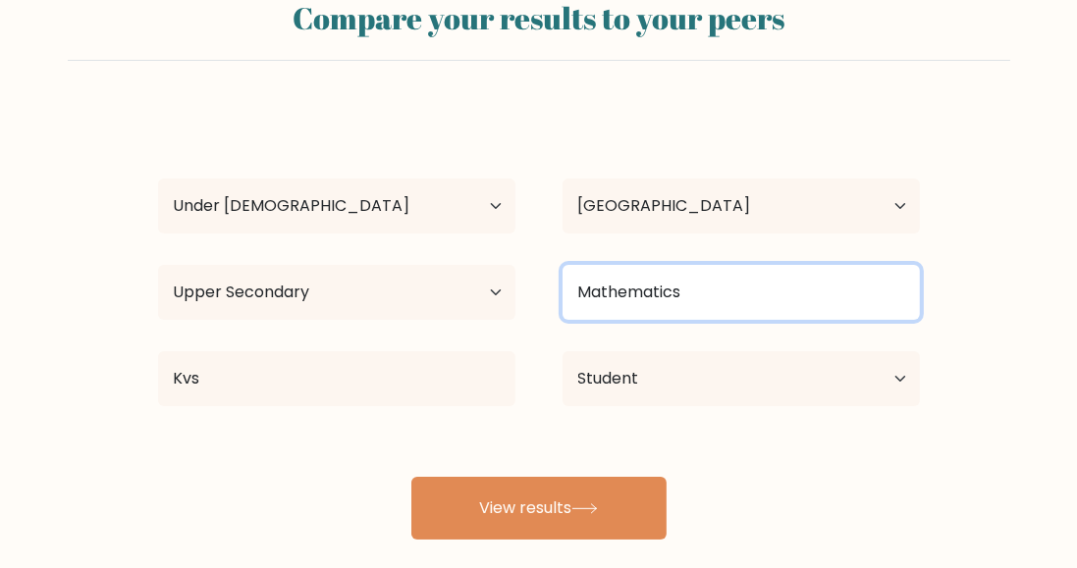
click at [842, 289] on input "Mathematics" at bounding box center [741, 292] width 357 height 55
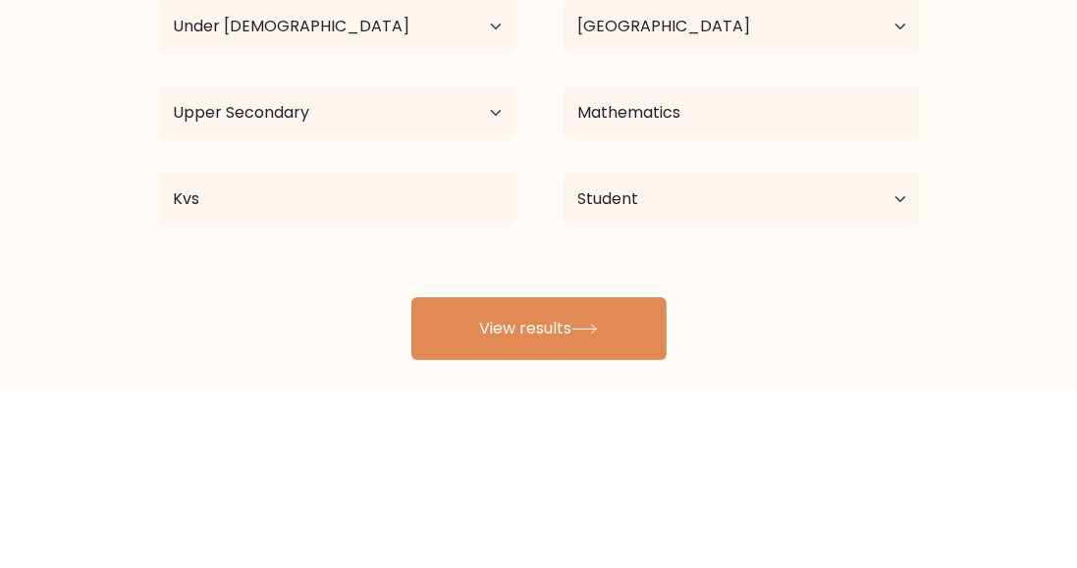
click at [1045, 241] on form "Compare your results to your peers Mayank Kumar Age Under 18 years old 18-24 ye…" at bounding box center [538, 261] width 1077 height 557
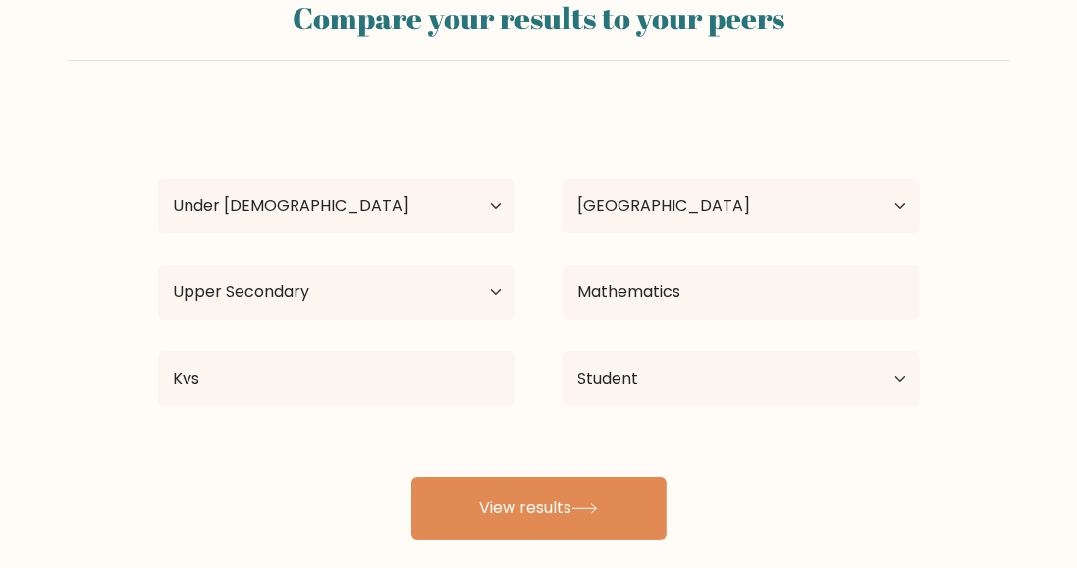
click at [598, 504] on icon at bounding box center [584, 509] width 27 height 11
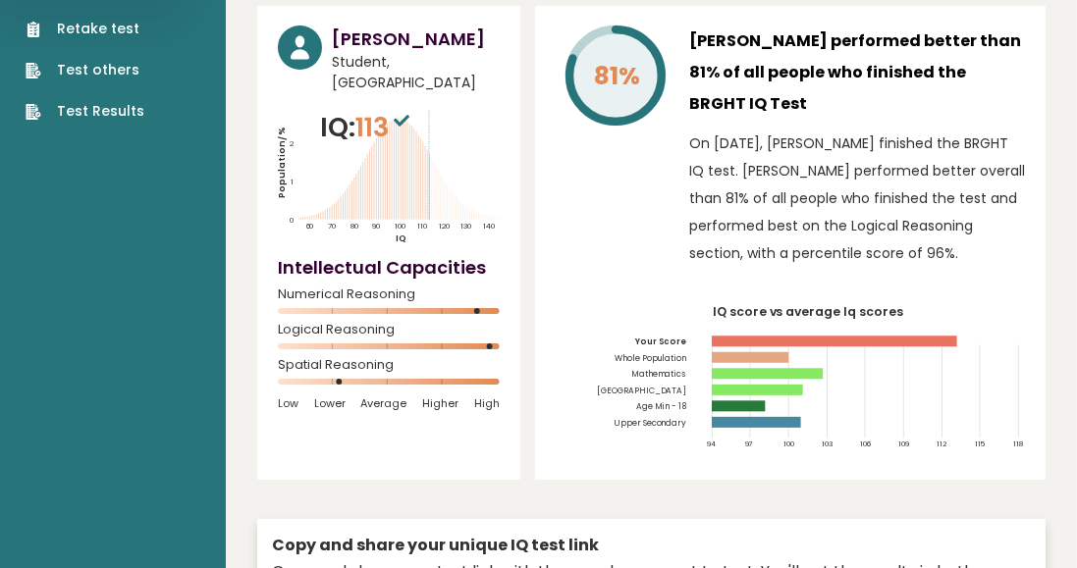
scroll to position [149, 0]
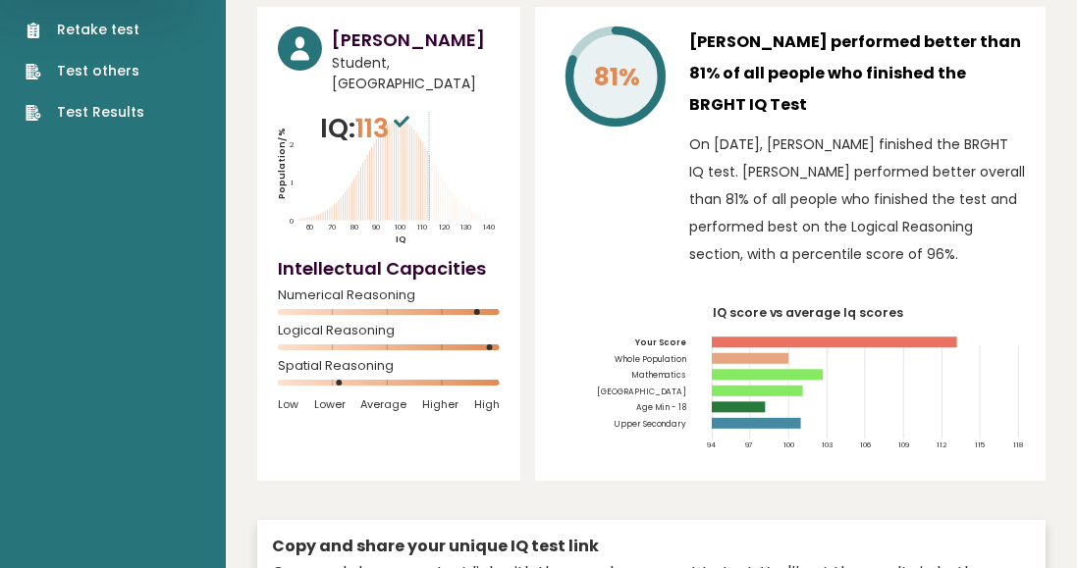
click at [308, 362] on div "Spatial Reasoning" at bounding box center [389, 377] width 222 height 31
click at [314, 362] on div "Spatial Reasoning" at bounding box center [389, 377] width 222 height 31
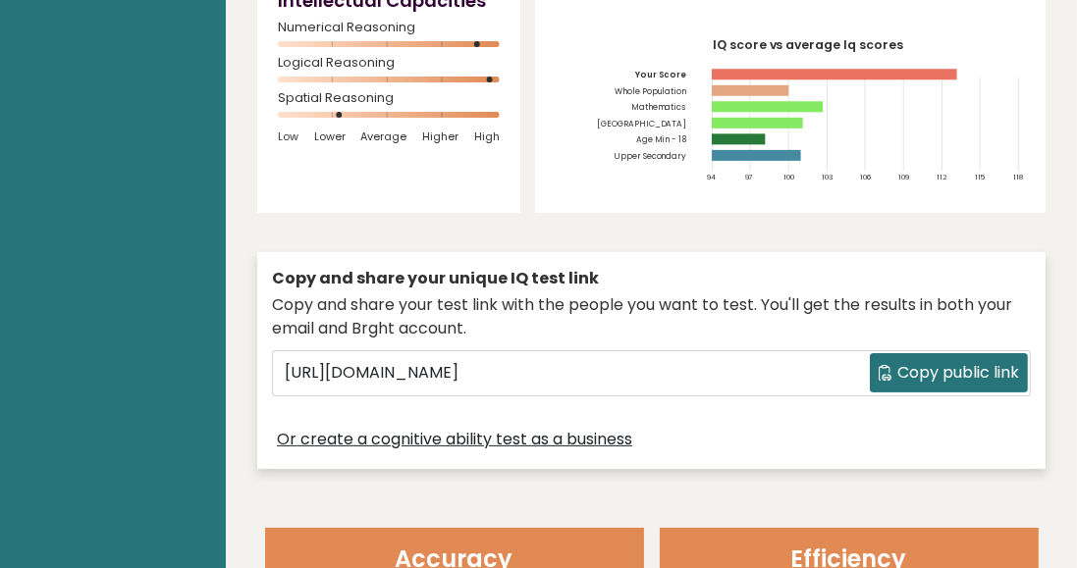
scroll to position [0, 0]
